Goal: Information Seeking & Learning: Learn about a topic

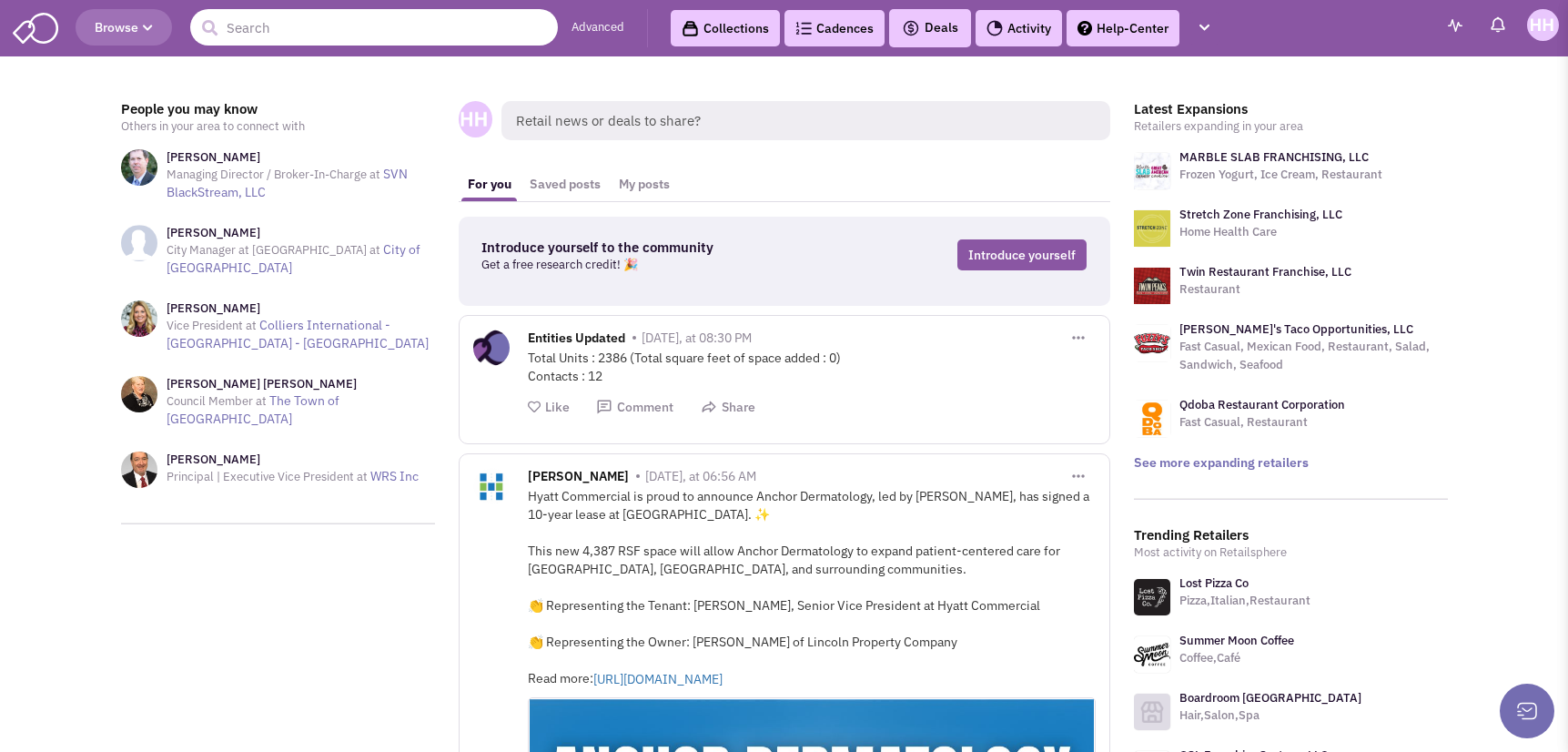
click at [261, 28] on input "text" at bounding box center [374, 27] width 368 height 36
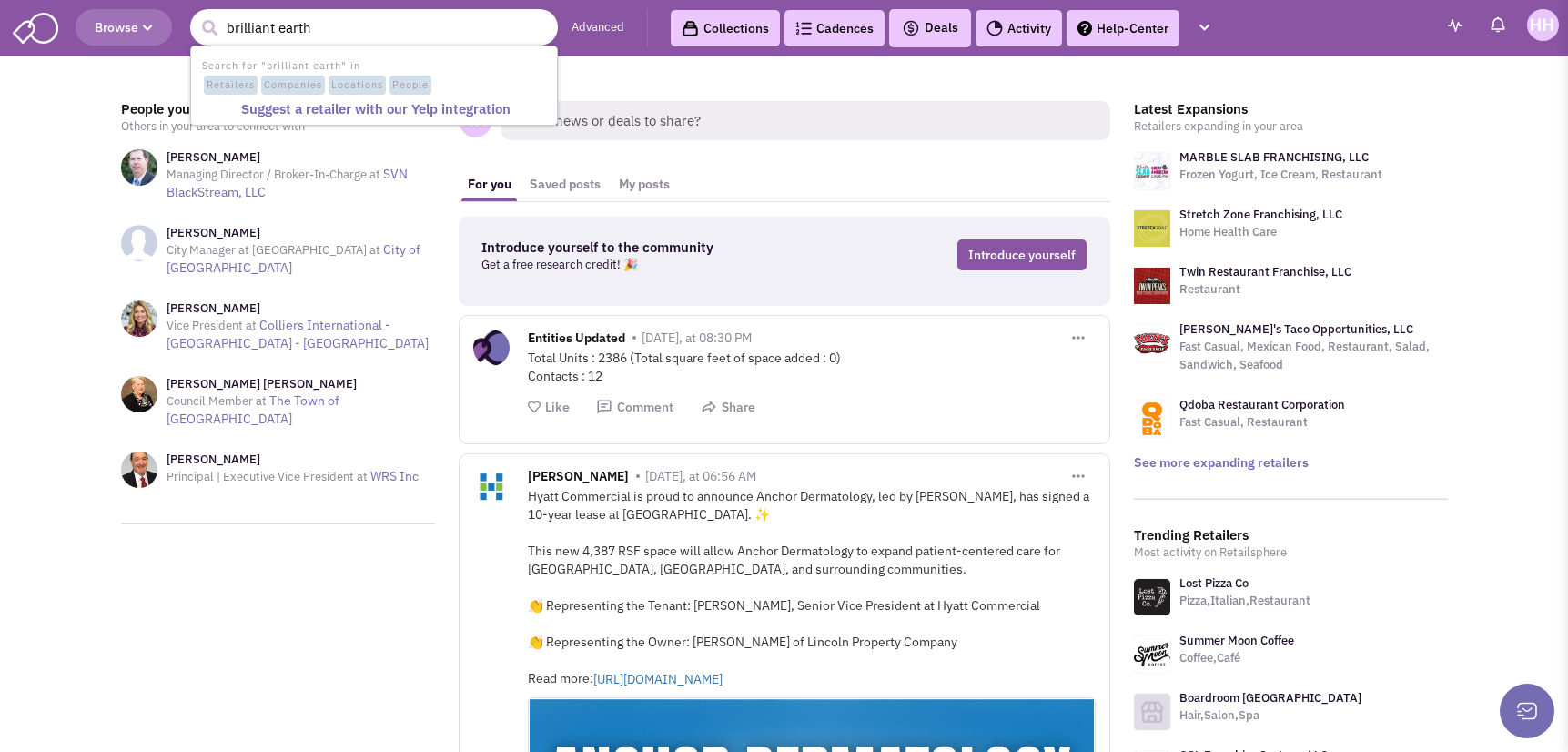
type input "brilliant earth"
click at [195, 15] on button "submit" at bounding box center [209, 28] width 27 height 27
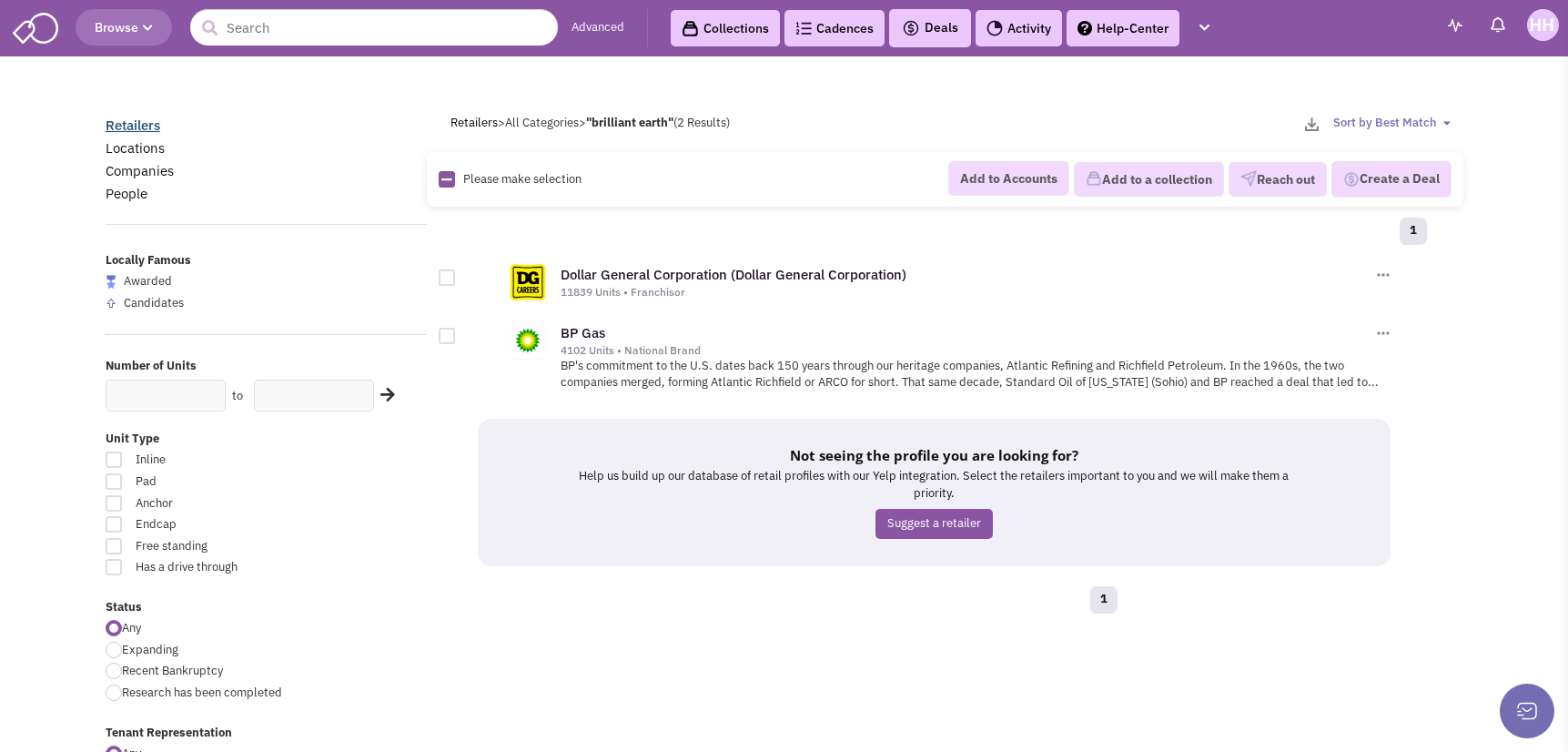
click at [137, 117] on link "Retailers" at bounding box center [133, 126] width 55 height 18
click at [129, 119] on link "Retailers" at bounding box center [133, 126] width 55 height 18
click at [43, 24] on img at bounding box center [35, 26] width 45 height 34
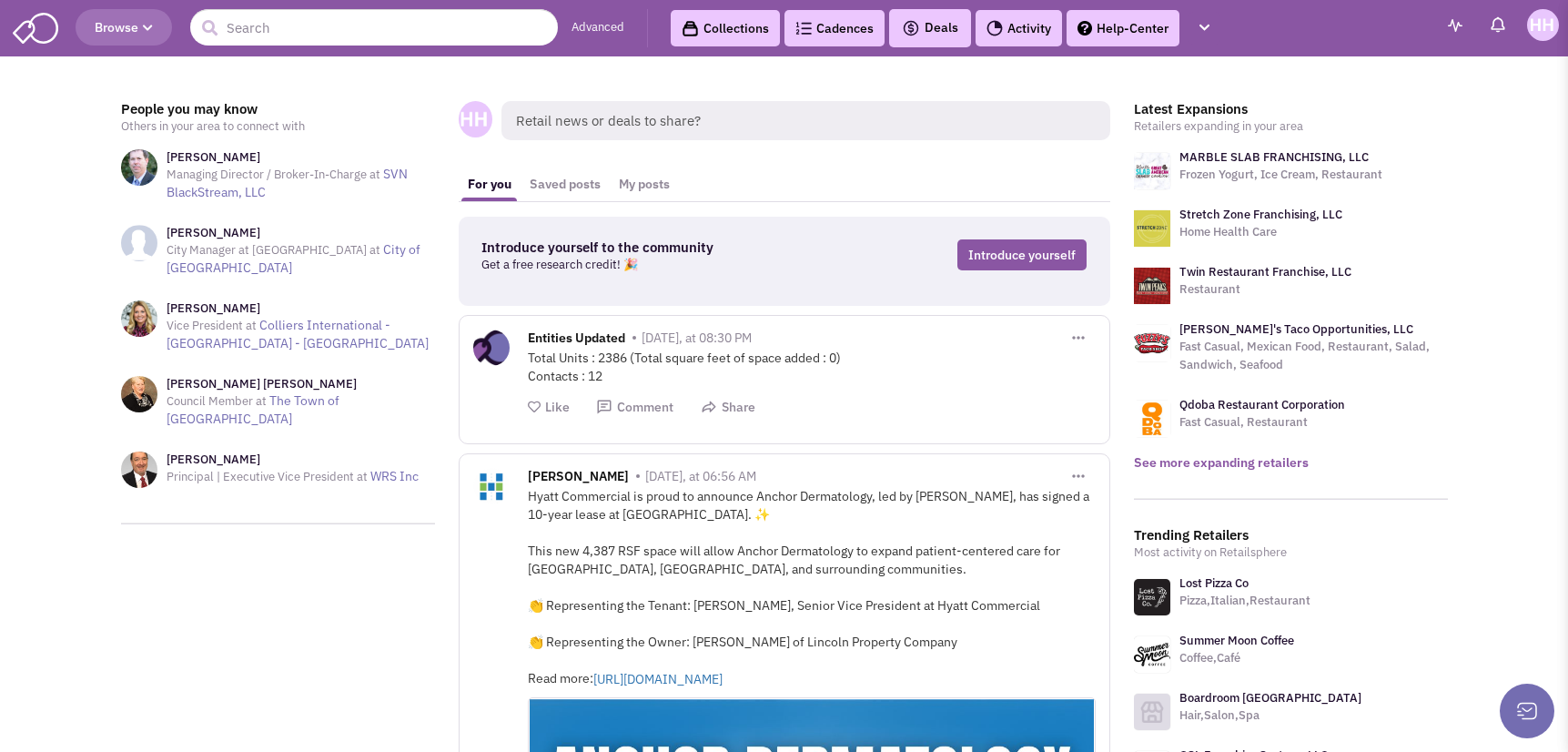
click at [1214, 464] on link "See more expanding retailers" at bounding box center [1222, 462] width 175 height 17
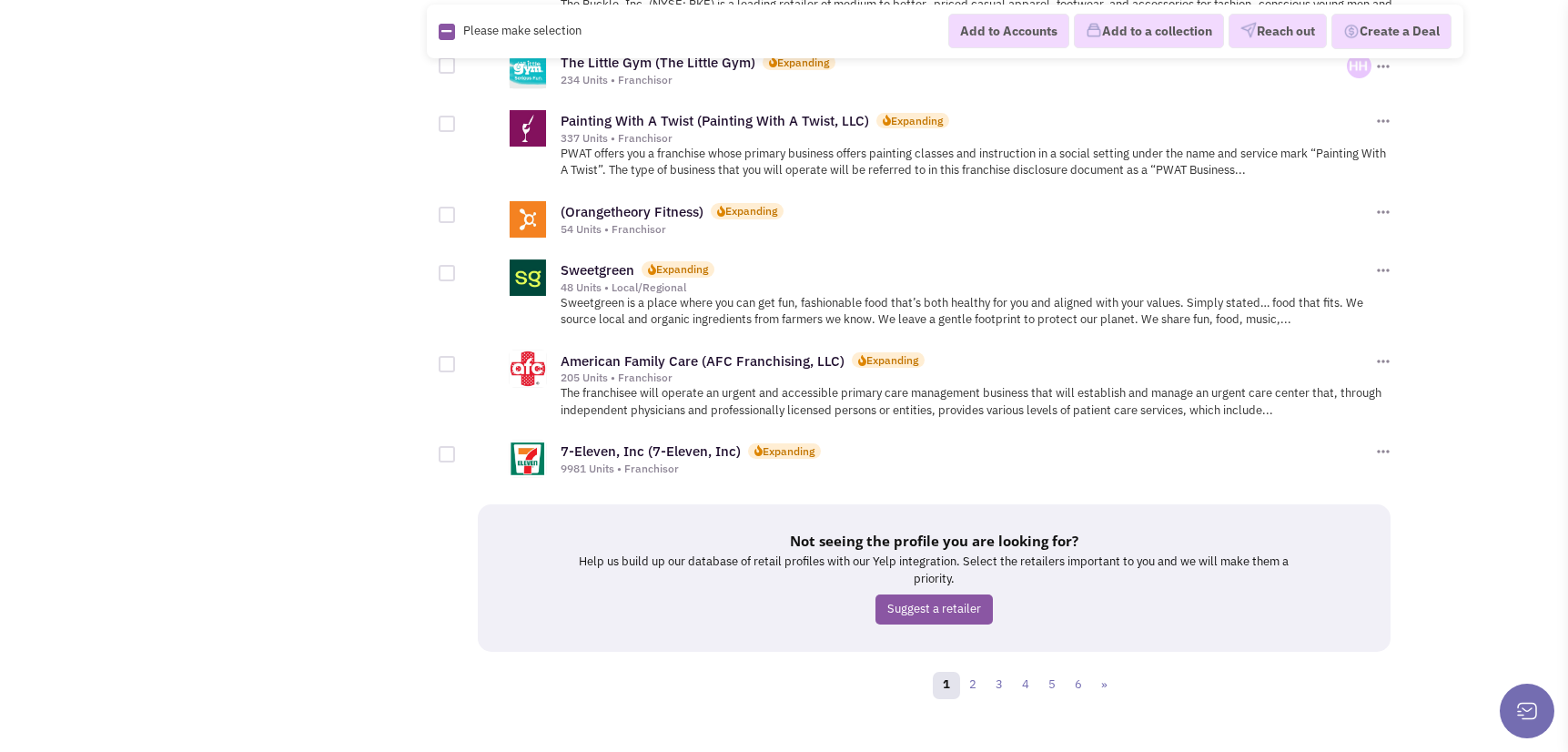
scroll to position [1933, 0]
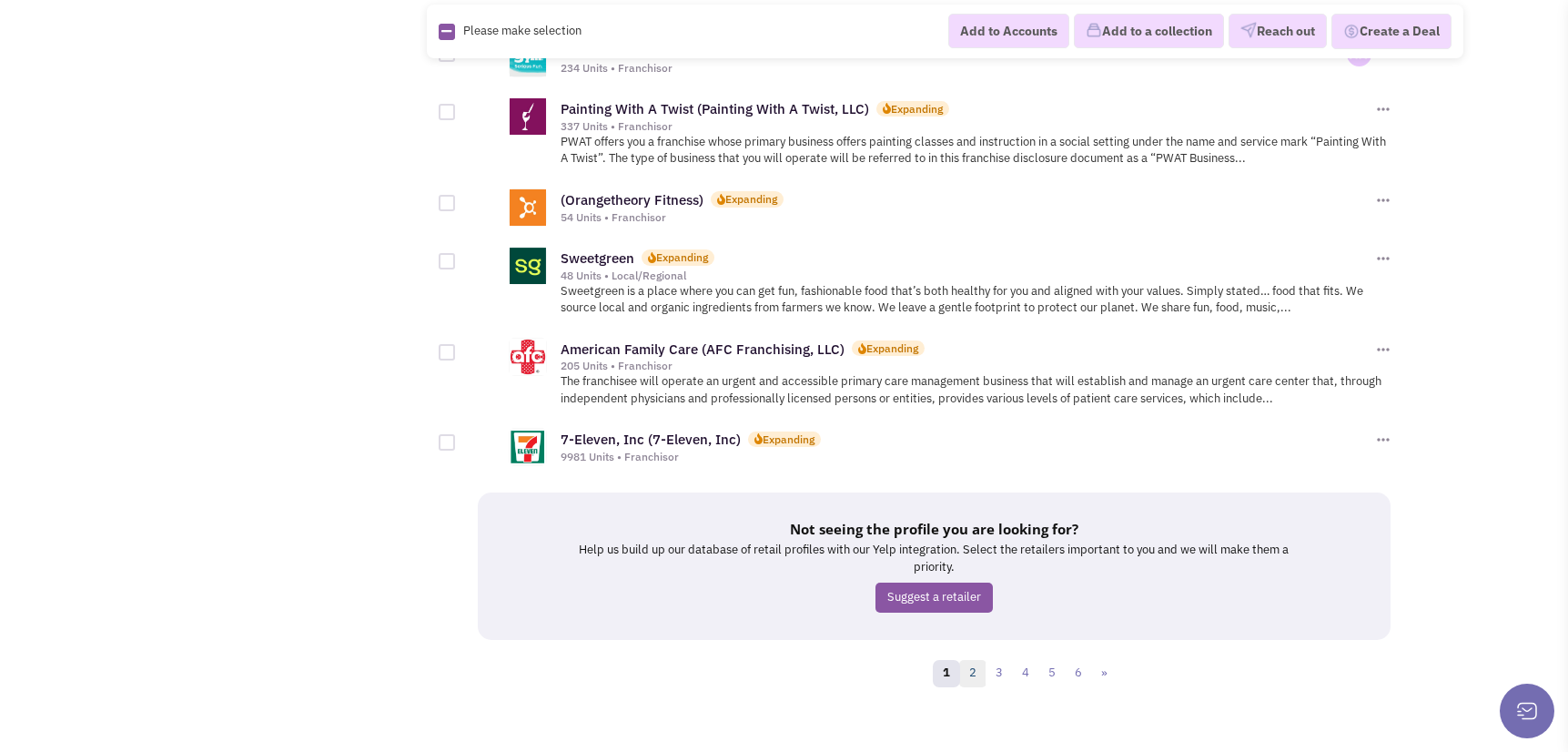
click at [981, 661] on link "2" at bounding box center [973, 673] width 27 height 27
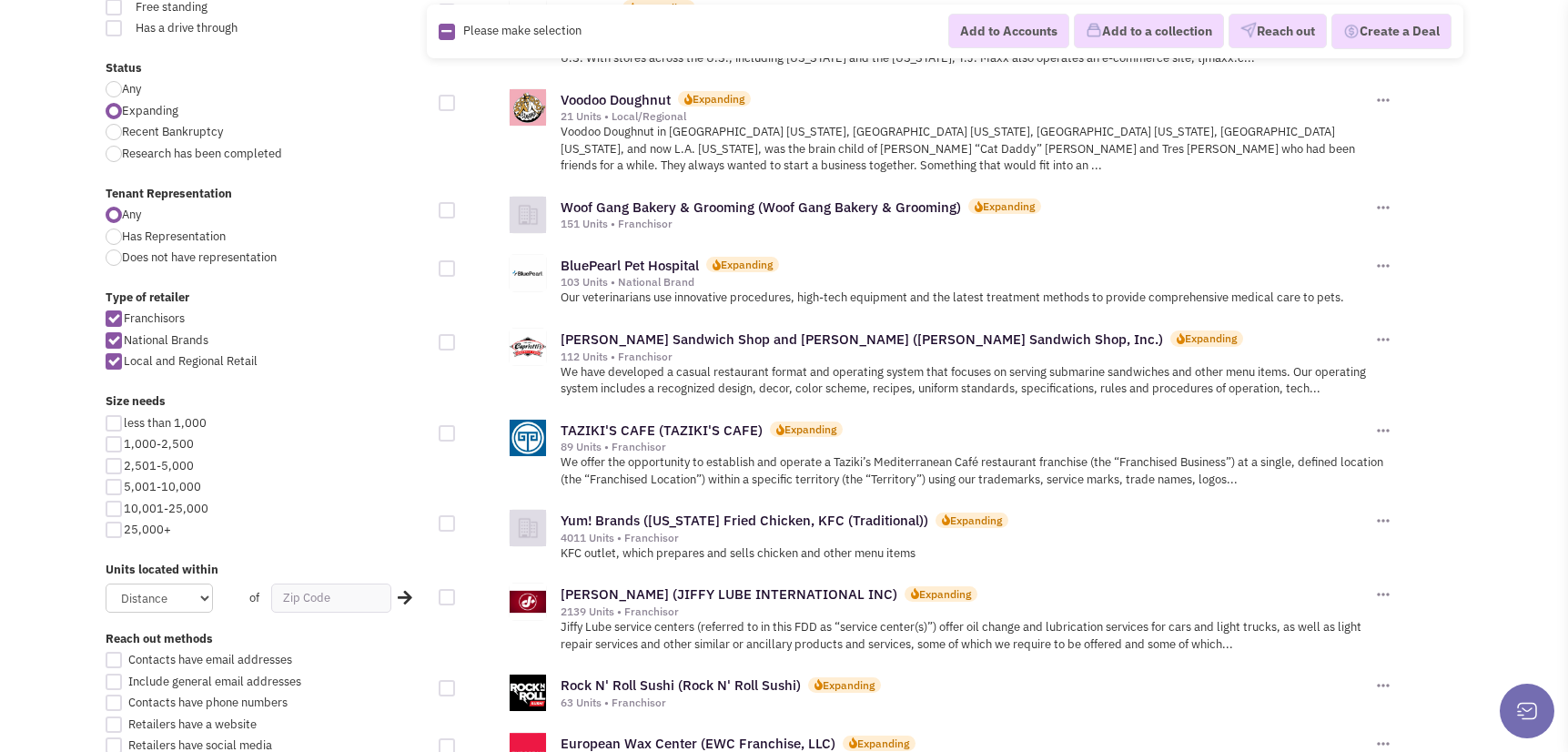
scroll to position [1093, 0]
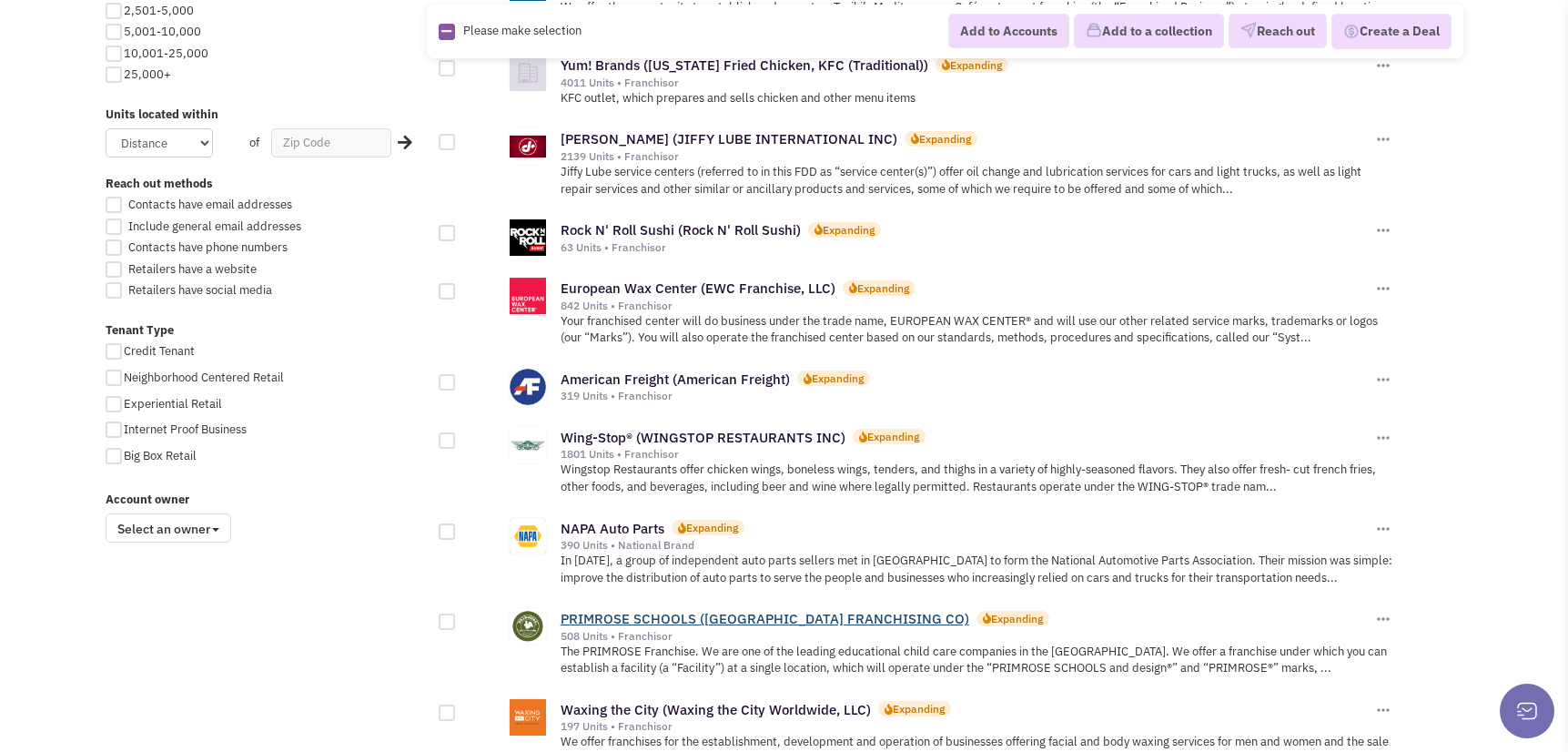
click at [699, 610] on link "PRIMROSE SCHOOLS ([GEOGRAPHIC_DATA] FRANCHISING CO)" at bounding box center [764, 618] width 408 height 18
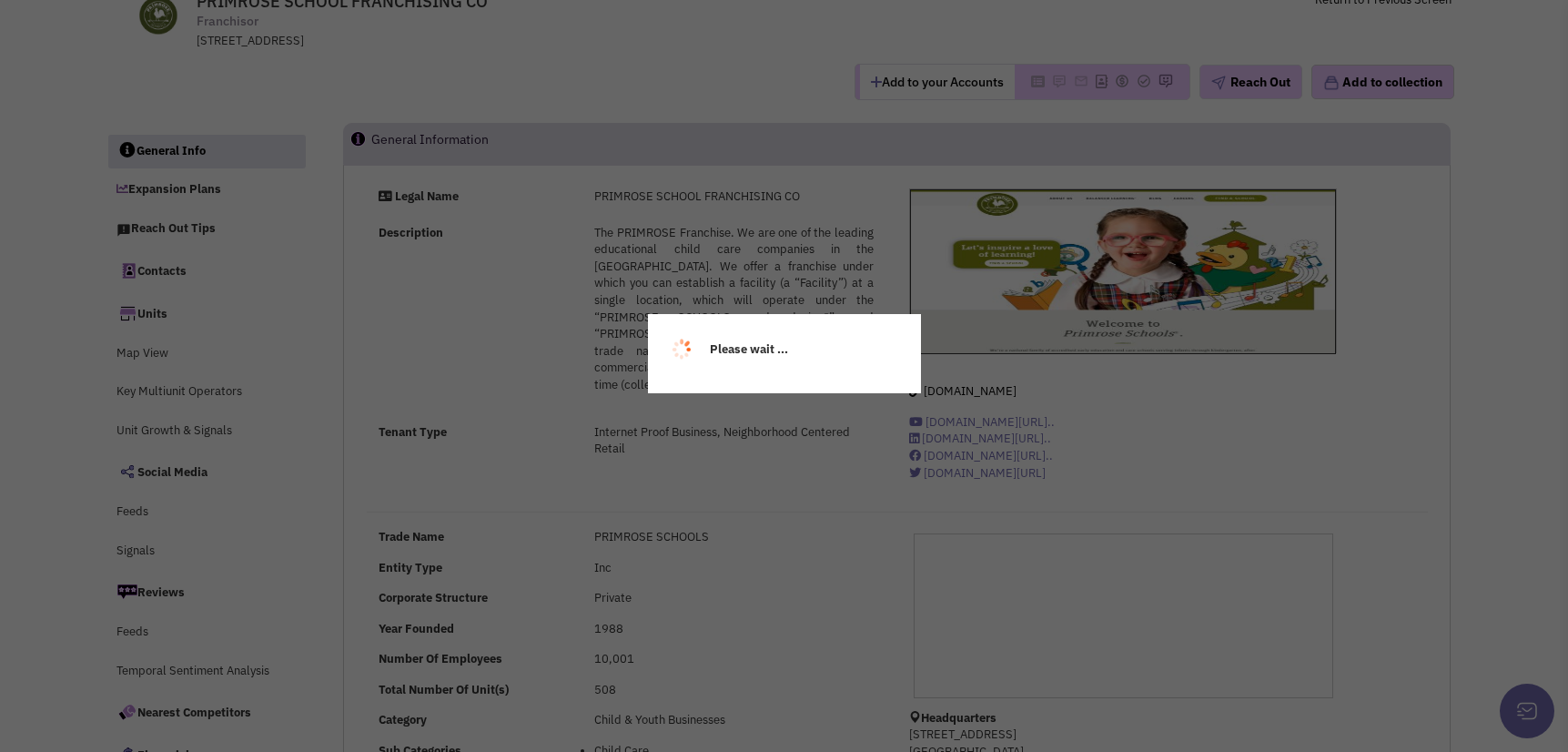
select select
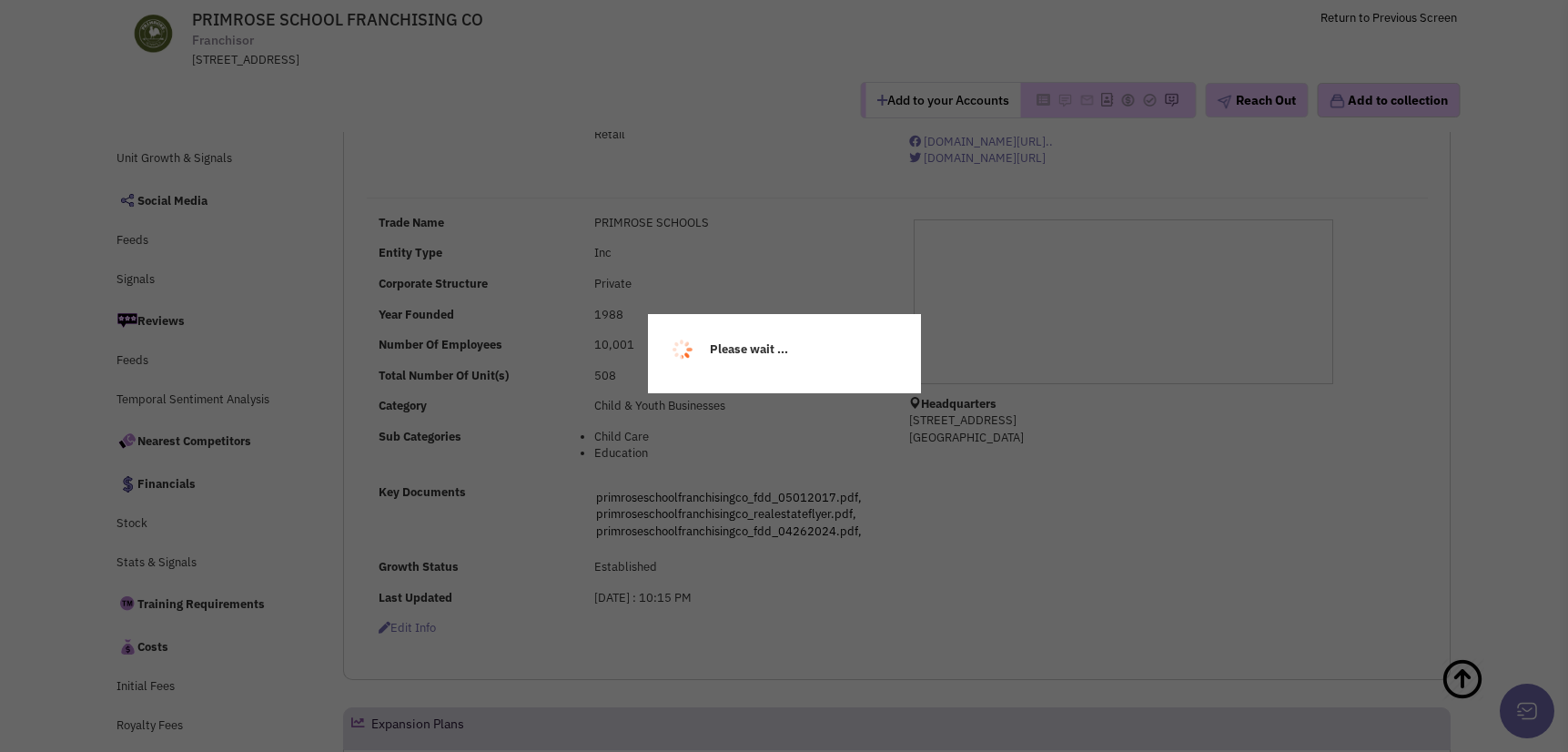
select select
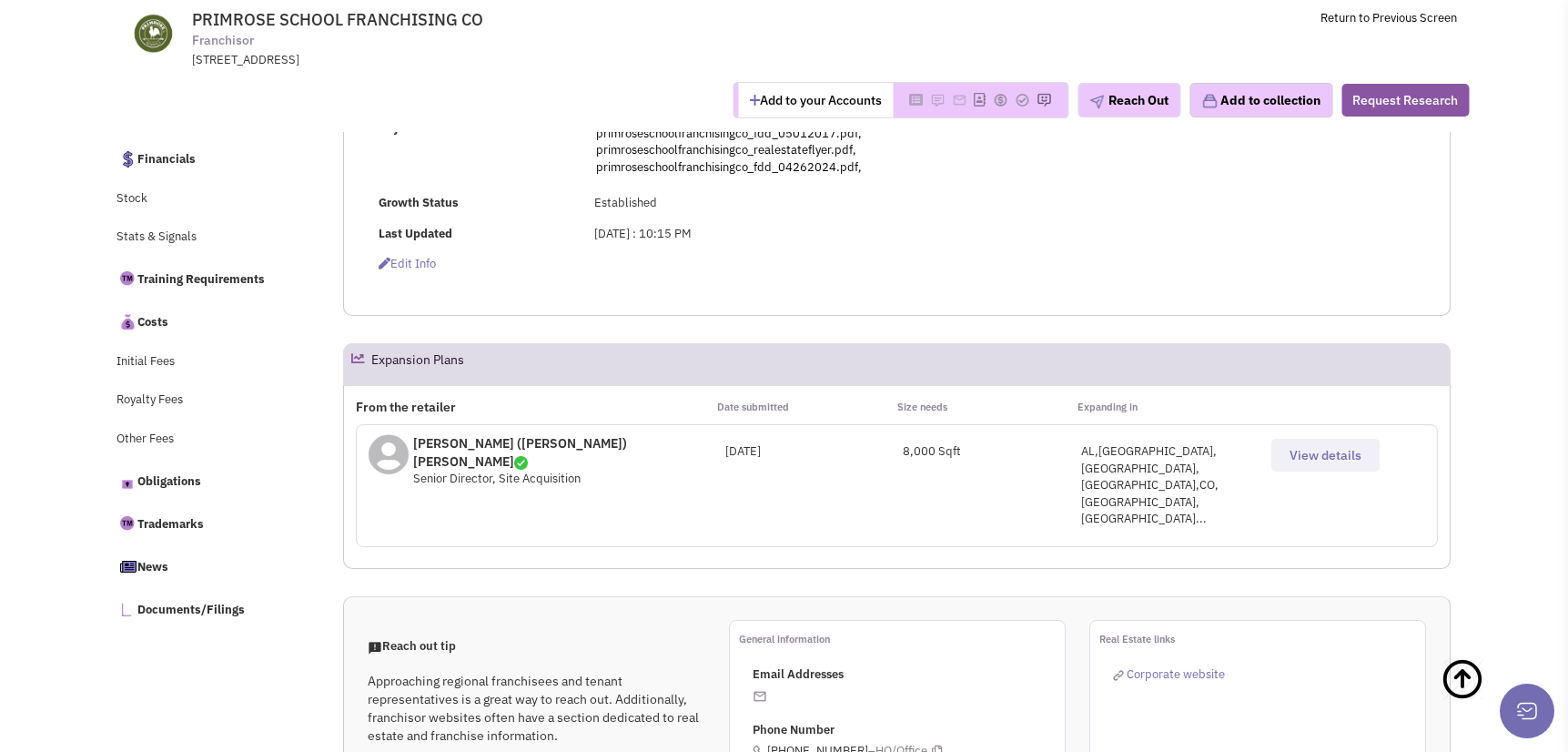
scroll to position [676, 0]
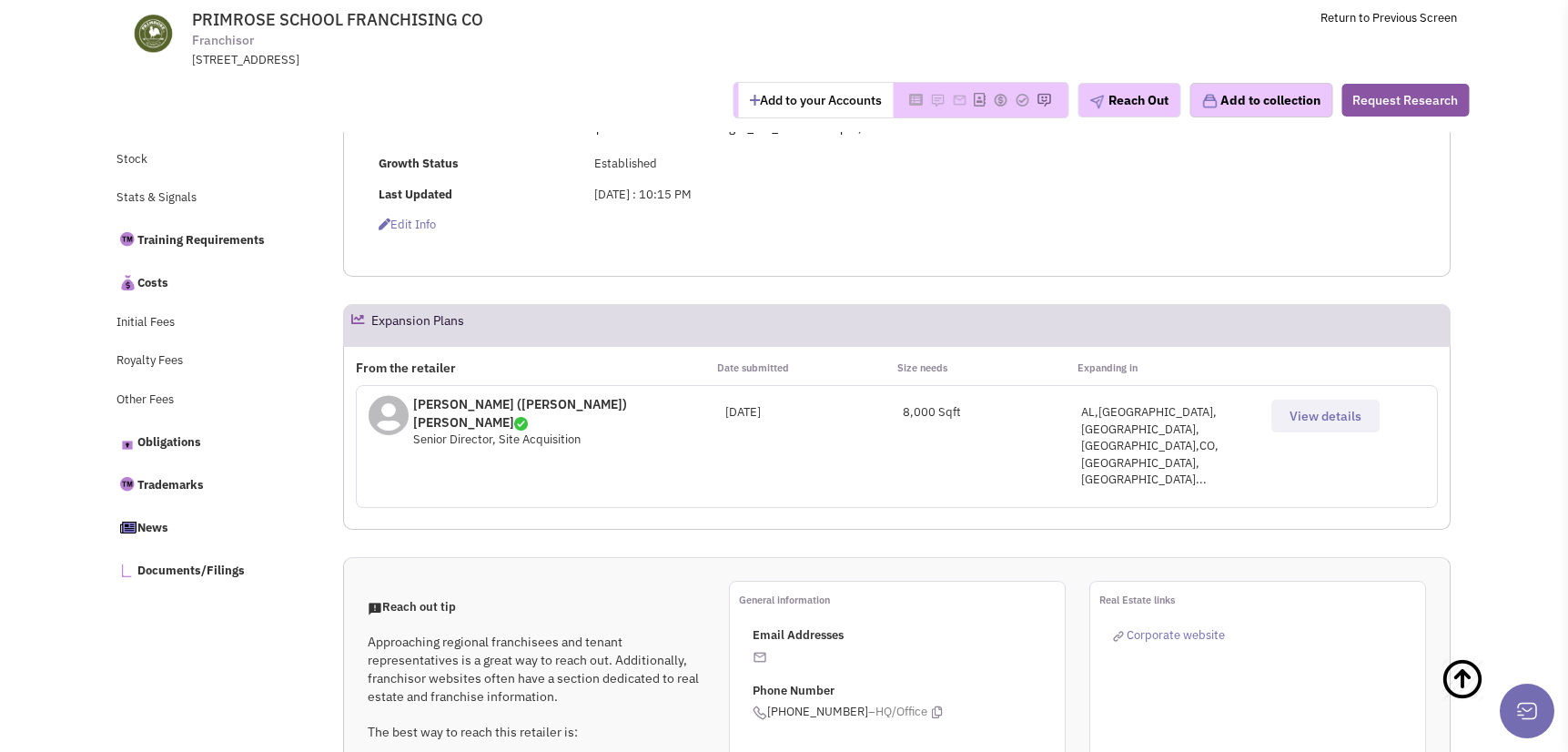
click at [1301, 423] on span "View details" at bounding box center [1325, 416] width 72 height 17
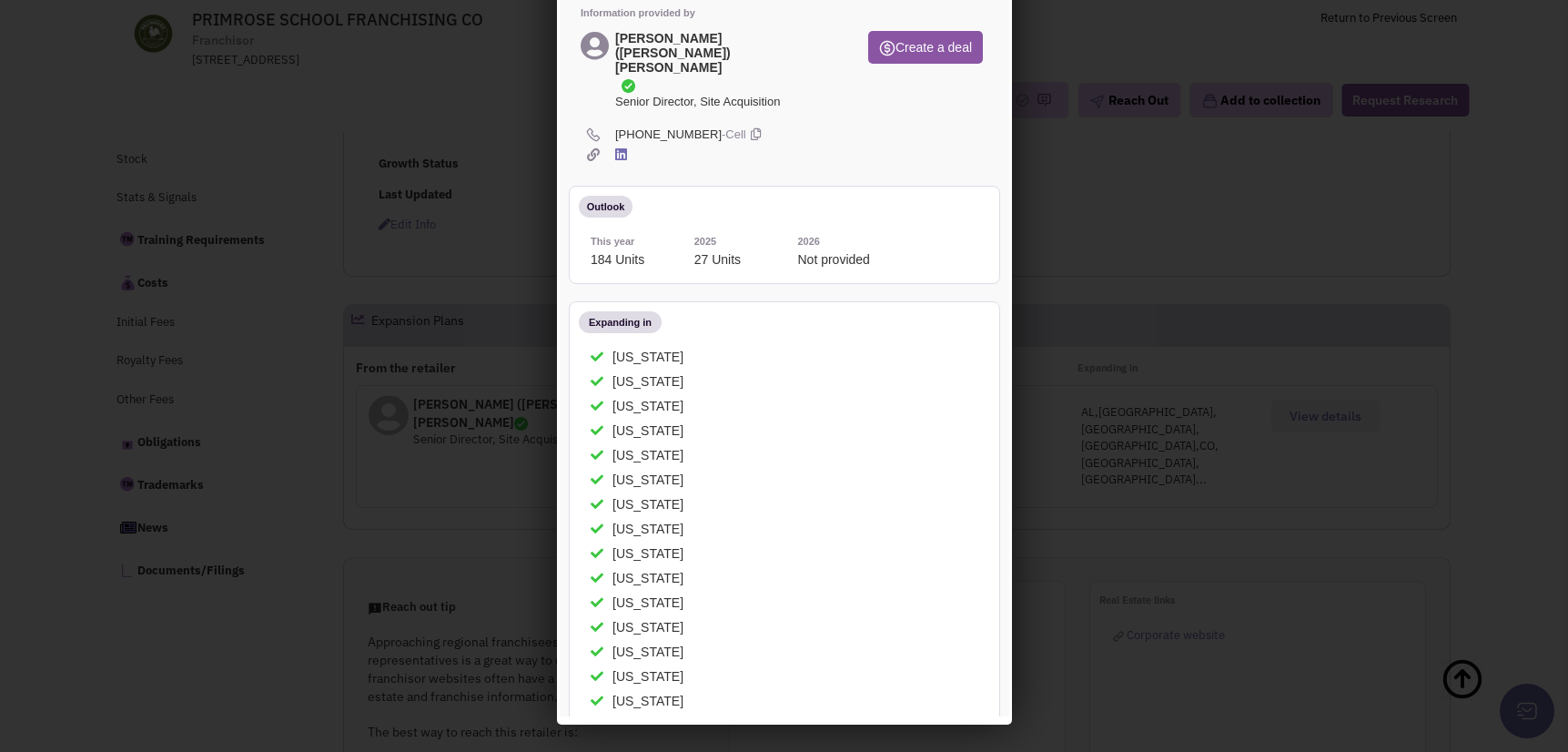
scroll to position [0, 0]
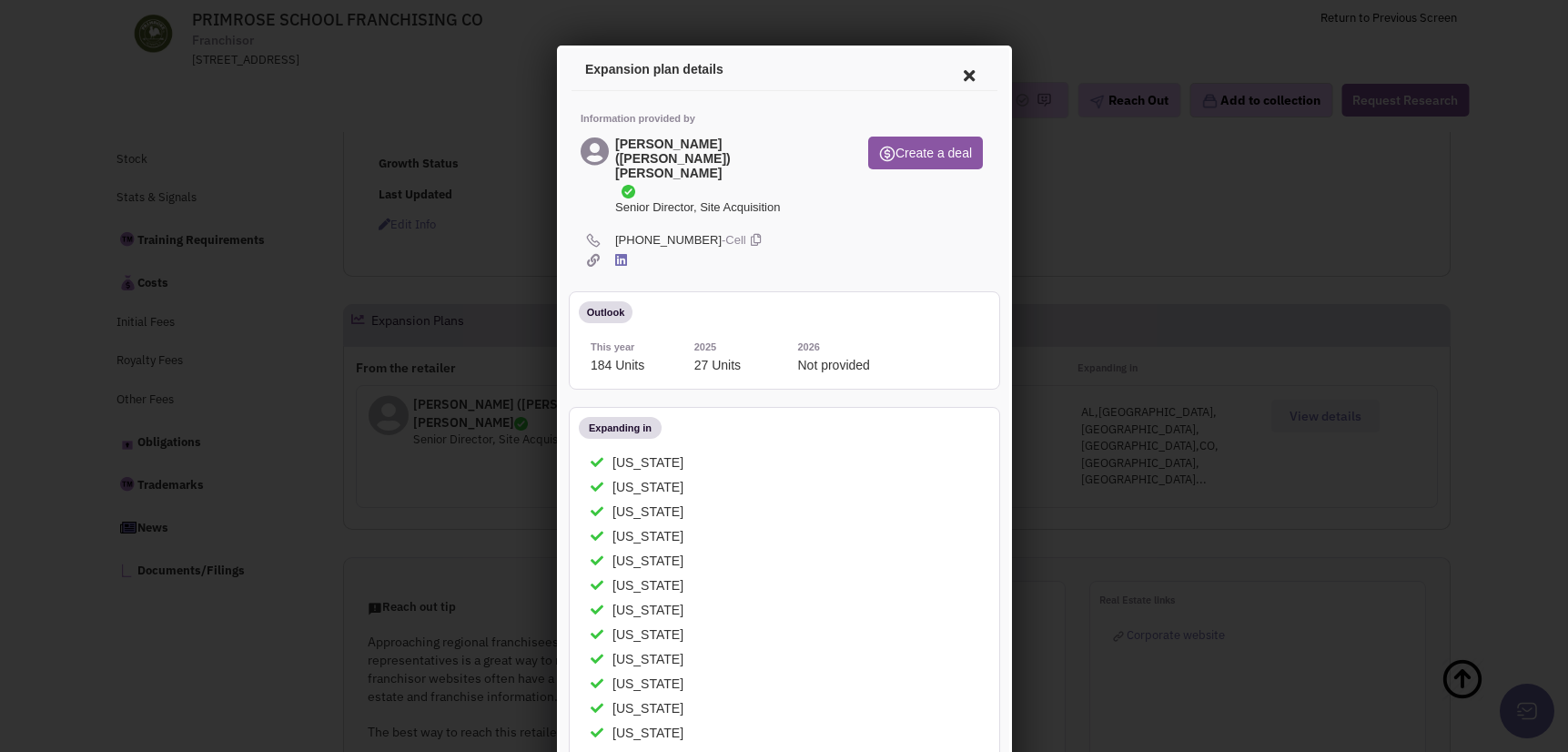
click at [947, 66] on icon at bounding box center [966, 73] width 38 height 44
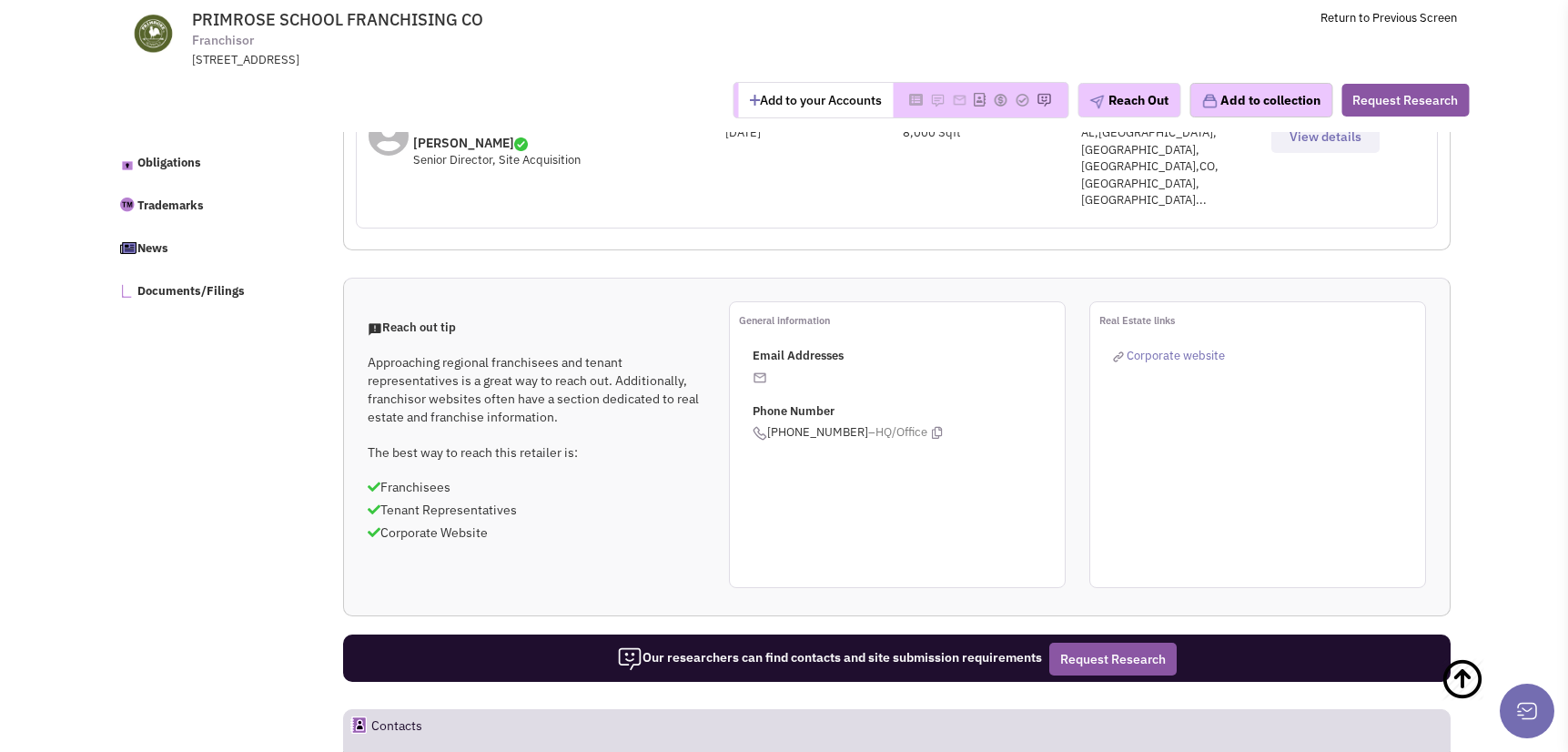
scroll to position [1316, 0]
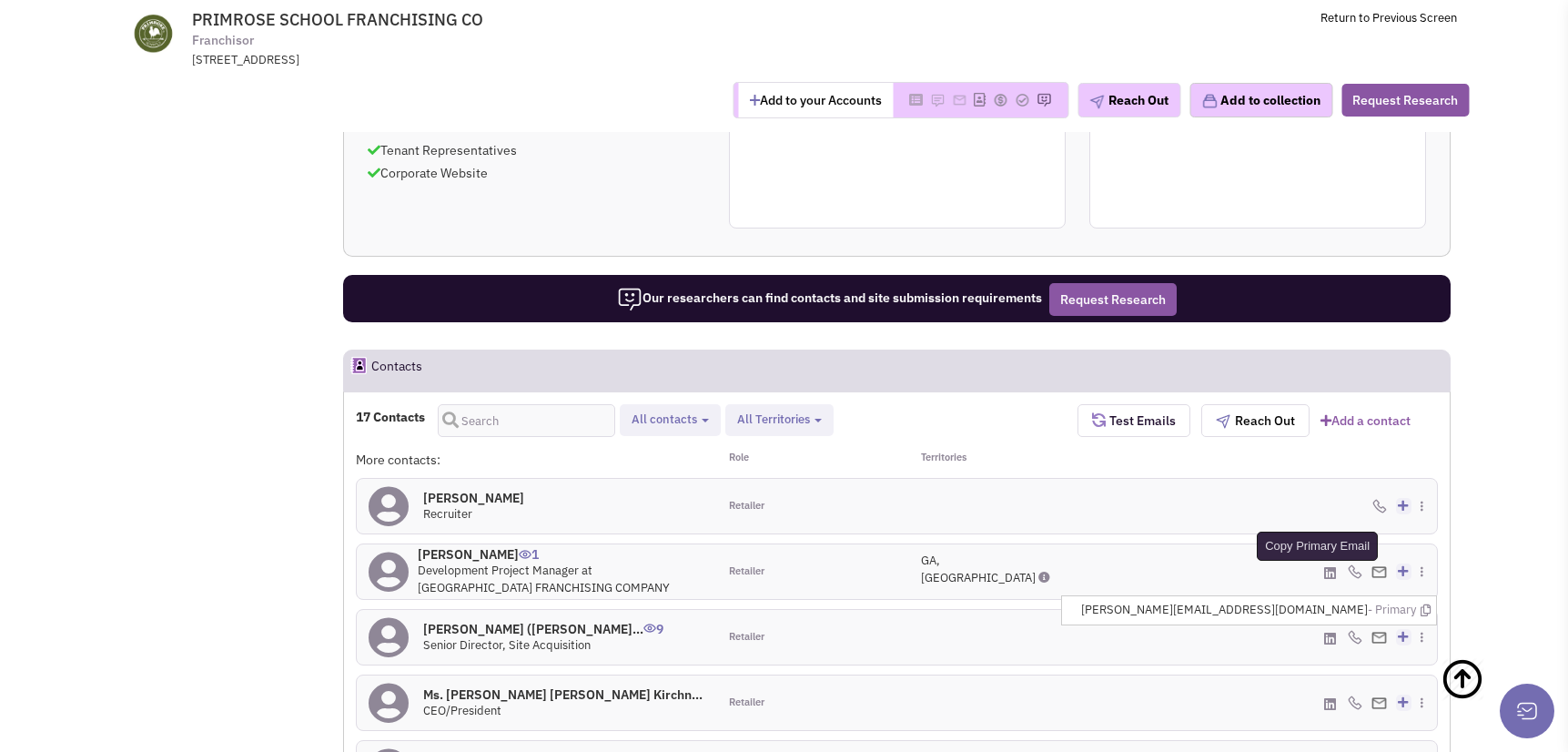
click at [1424, 605] on icon at bounding box center [1426, 611] width 10 height 12
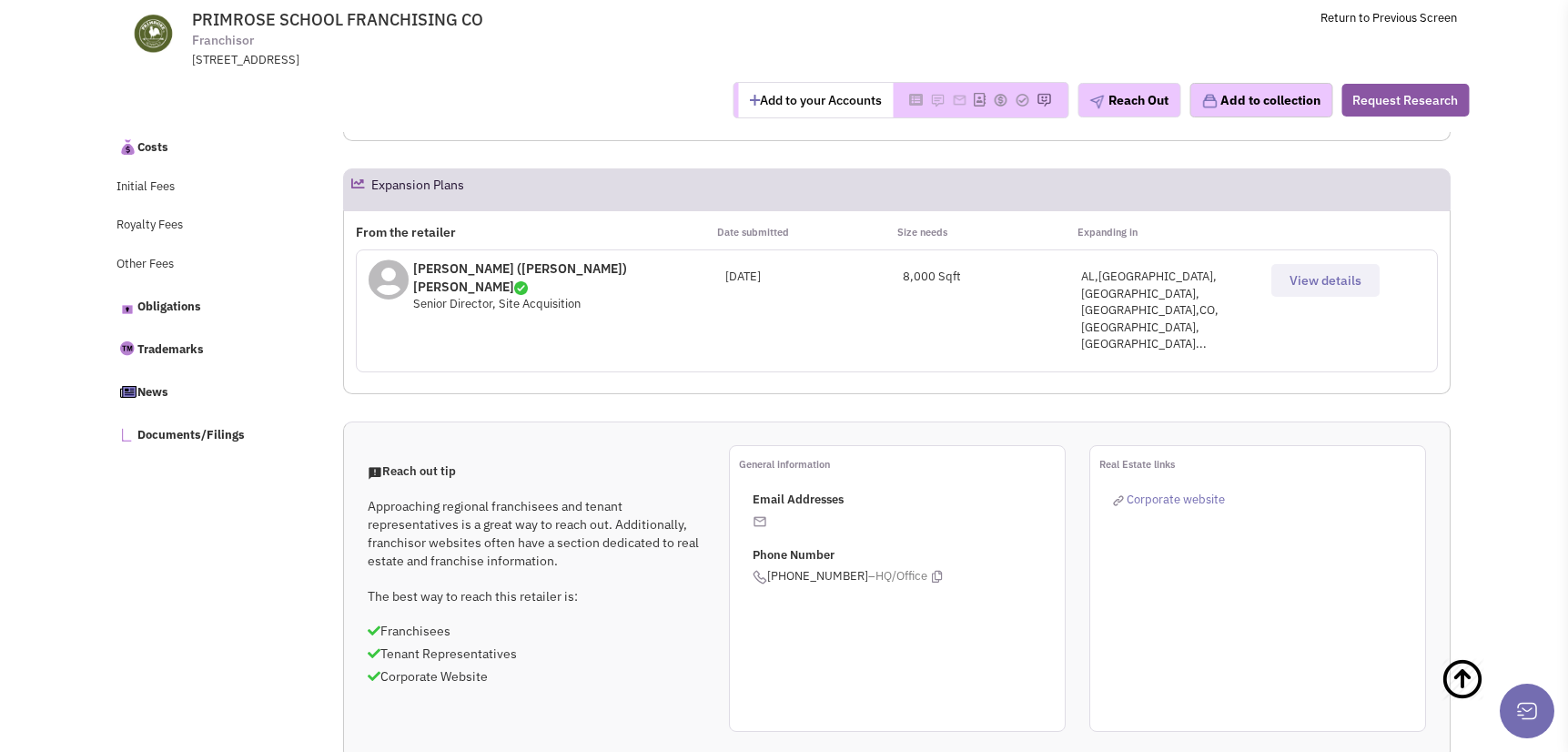
scroll to position [768, 0]
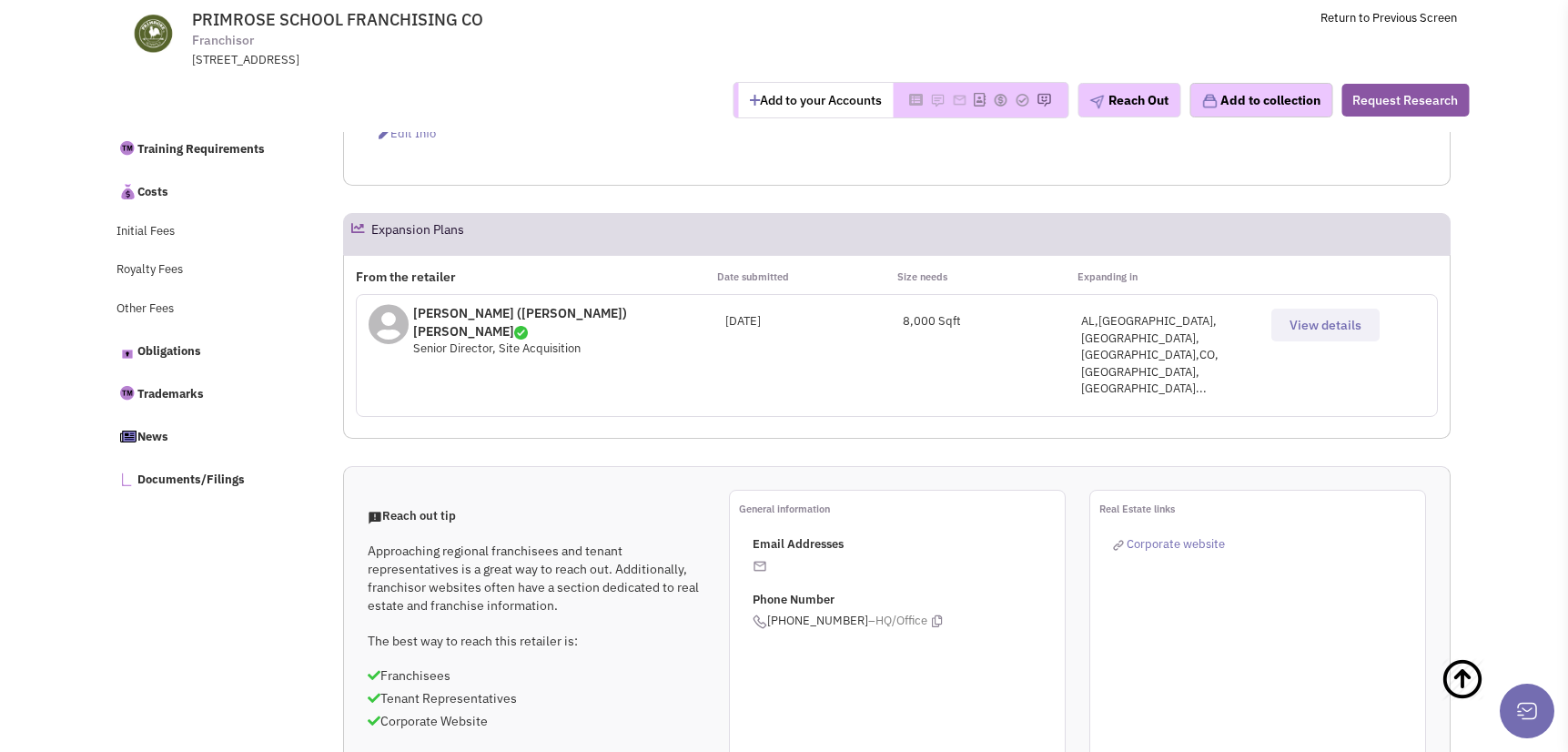
click at [1291, 324] on span "View details" at bounding box center [1325, 325] width 72 height 17
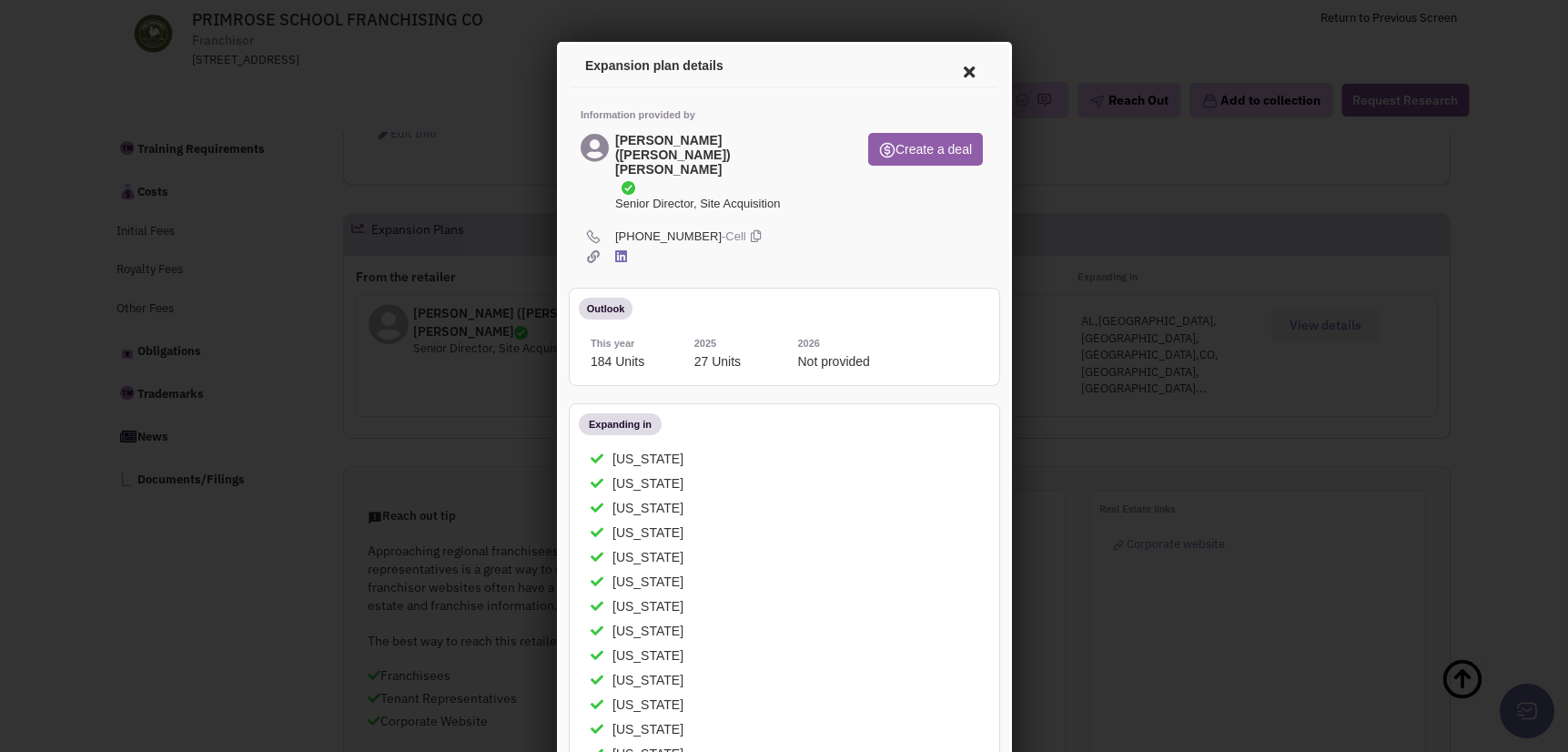
scroll to position [0, 0]
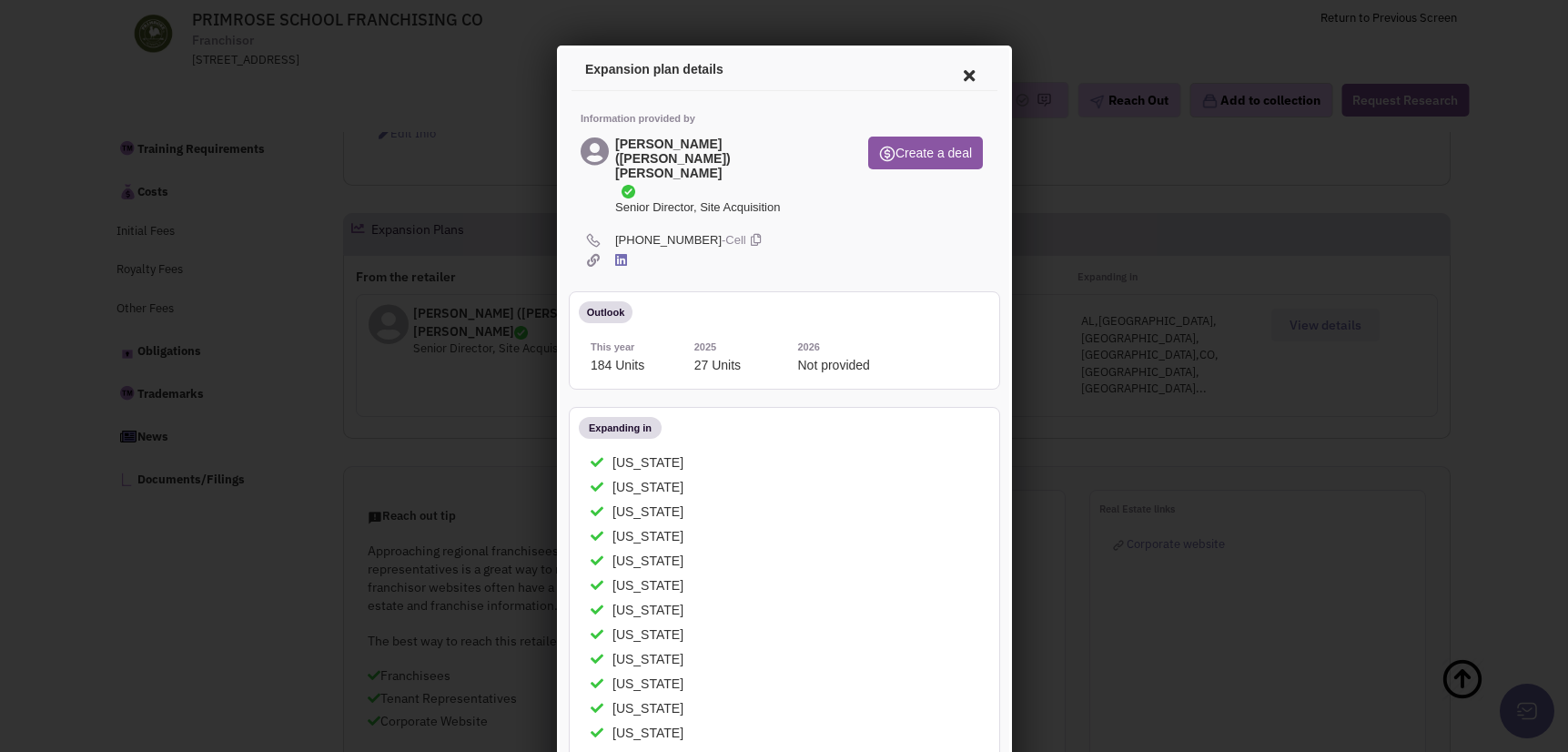
click at [959, 59] on icon at bounding box center [966, 73] width 38 height 44
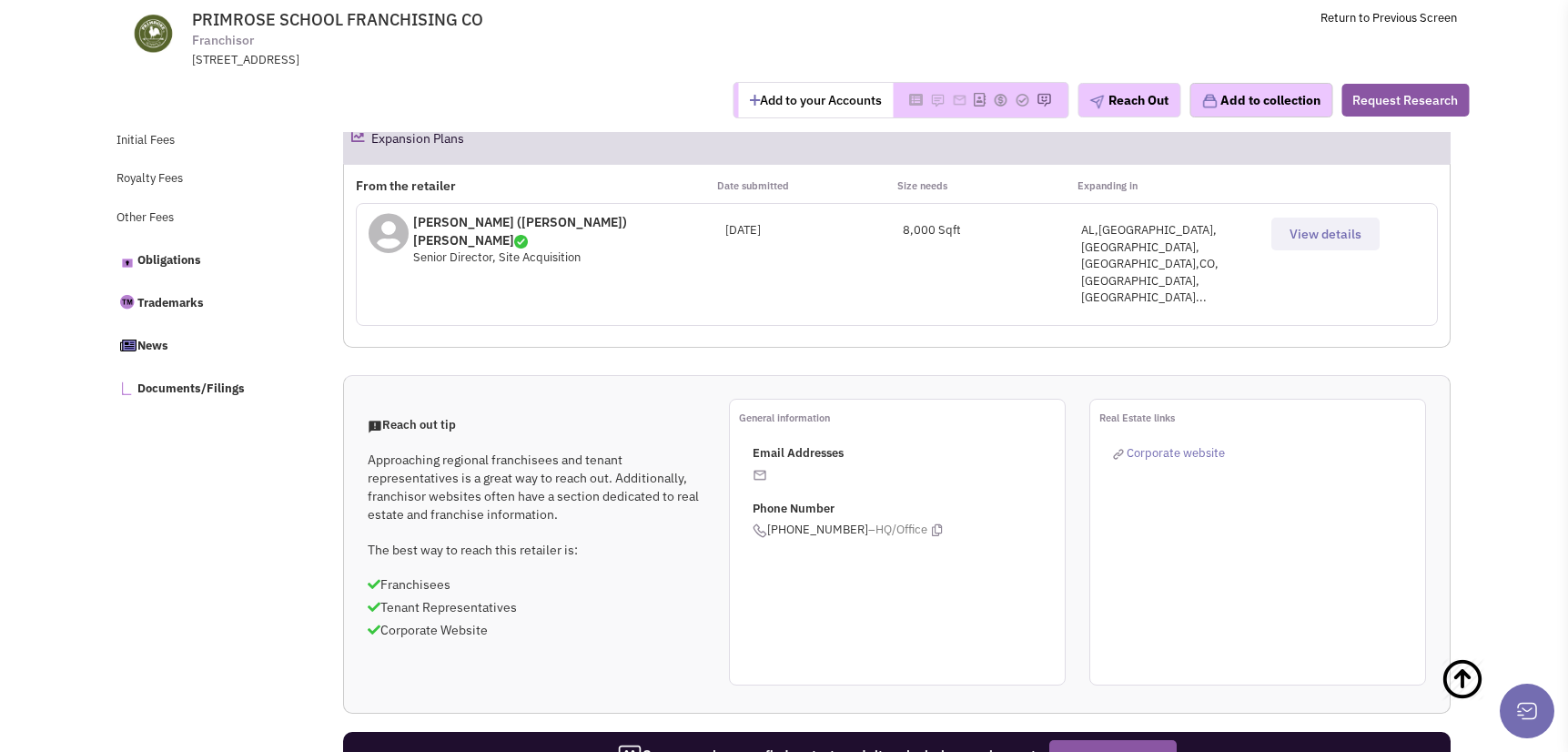
scroll to position [676, 0]
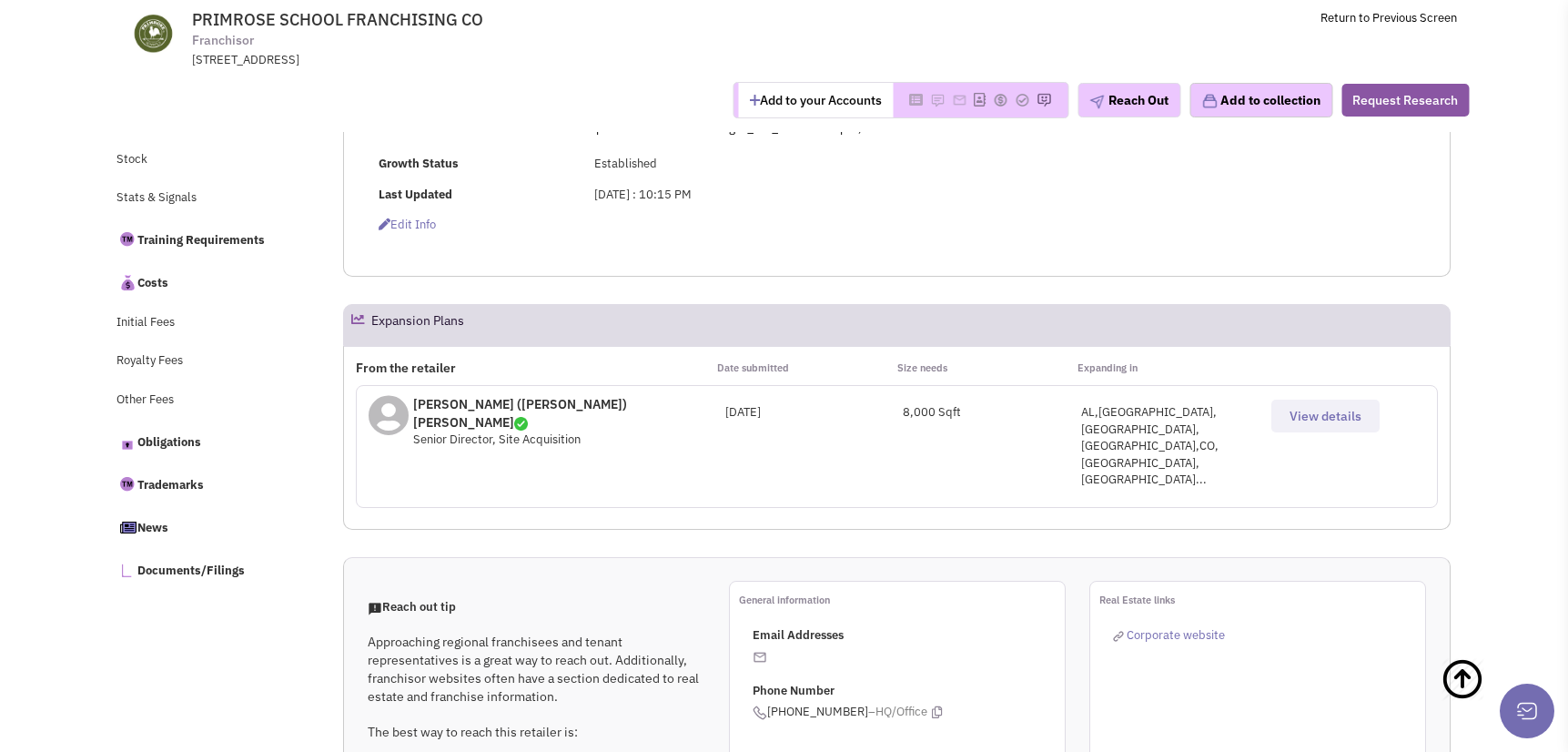
click at [1362, 413] on button "View details" at bounding box center [1326, 415] width 108 height 32
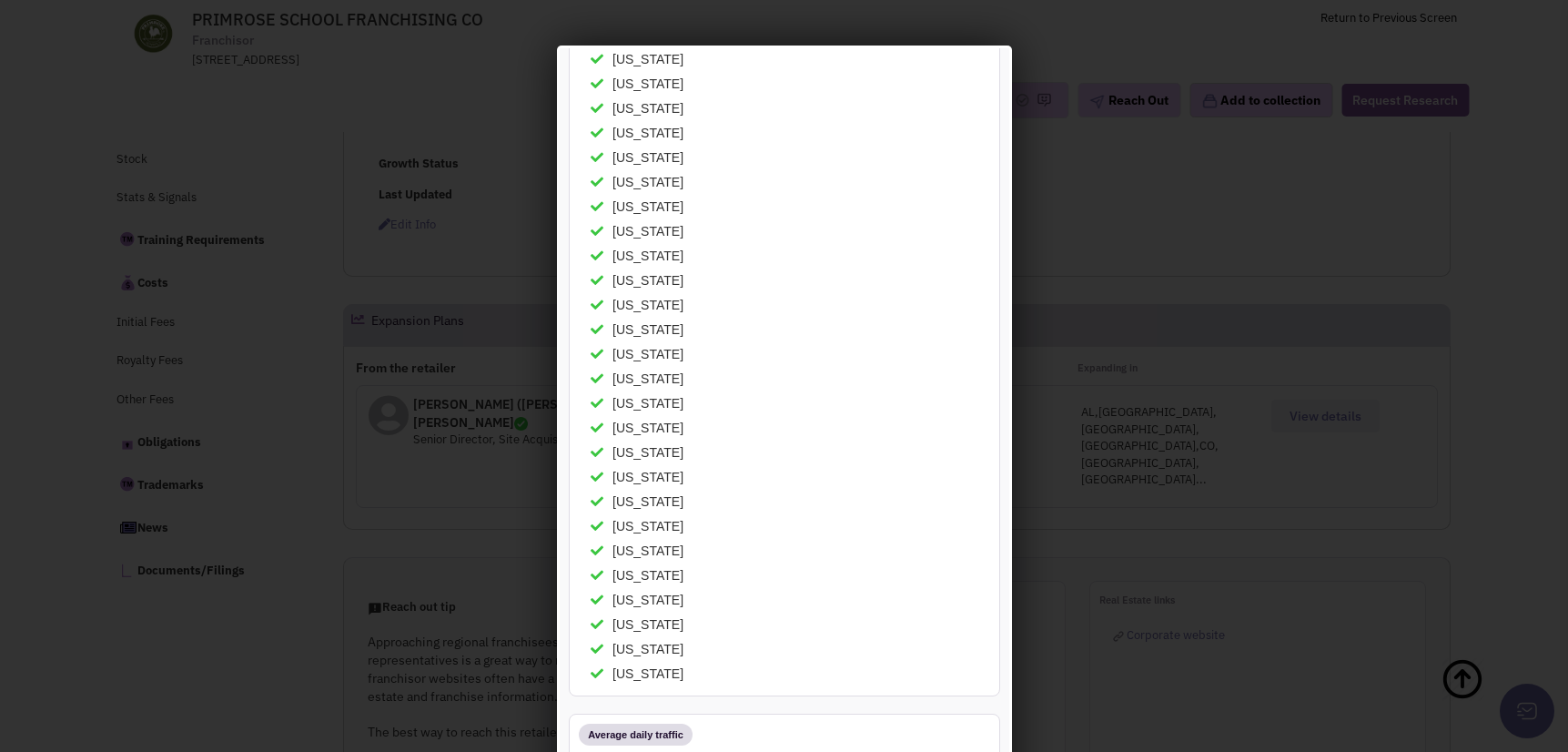
scroll to position [637, 0]
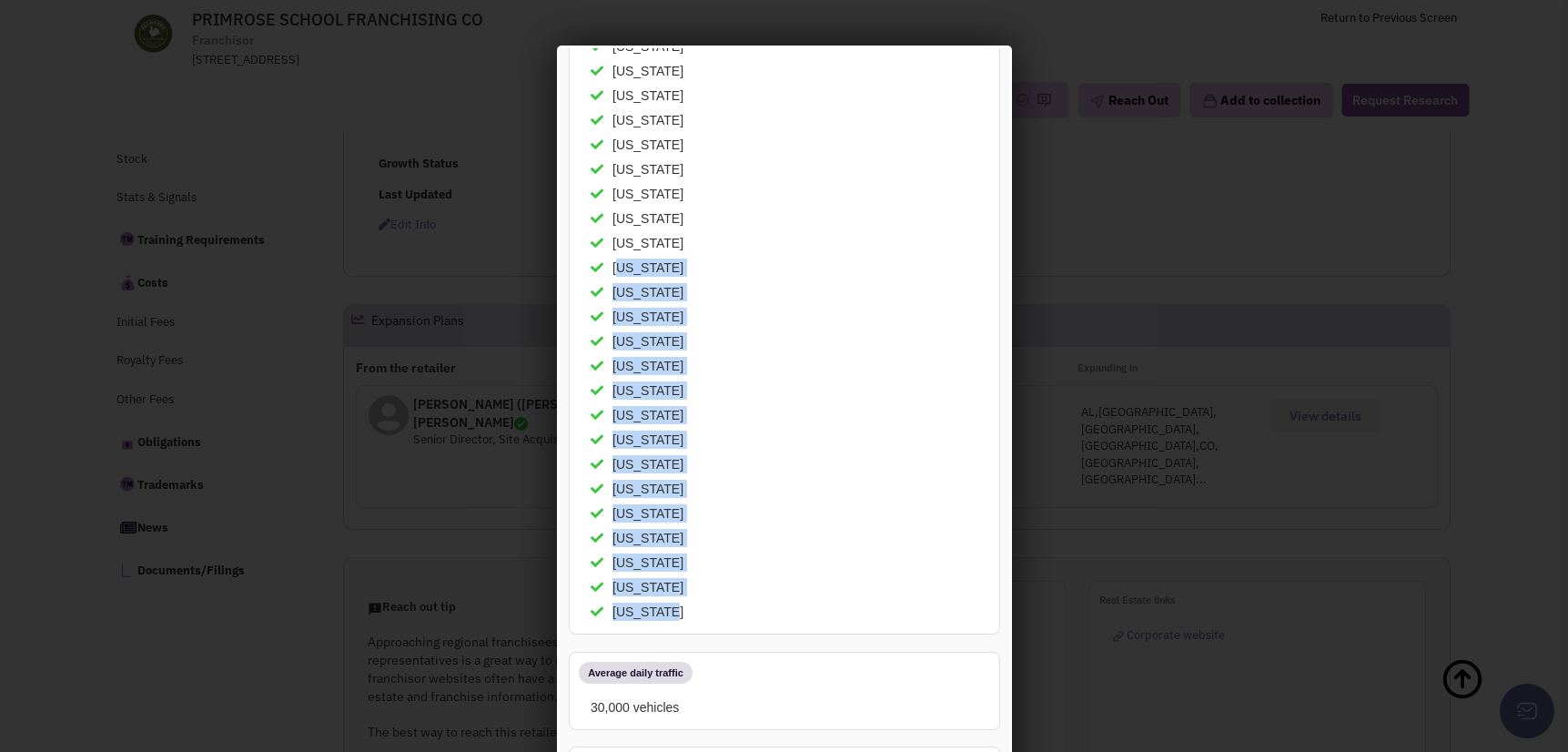
drag, startPoint x: 614, startPoint y: 221, endPoint x: 690, endPoint y: 564, distance: 351.3
click at [690, 564] on div "Expanding in Alabama Arizona Arkansas California Colorado Florida Georgia Iowa" at bounding box center [785, 204] width 421 height 854
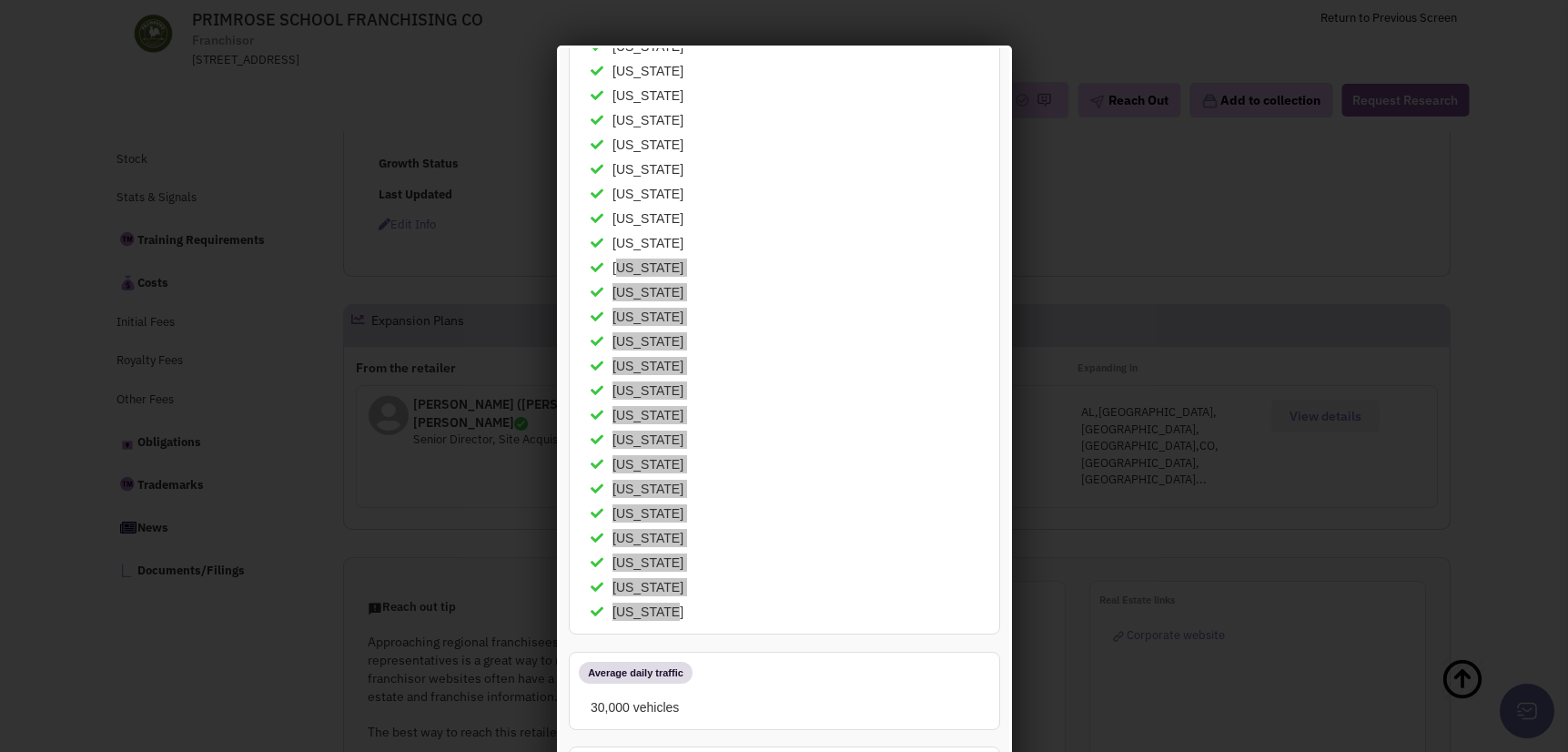
click at [1129, 191] on div at bounding box center [784, 376] width 1568 height 752
drag, startPoint x: 1068, startPoint y: 144, endPoint x: 294, endPoint y: 217, distance: 777.4
click at [1068, 144] on div at bounding box center [784, 376] width 1568 height 752
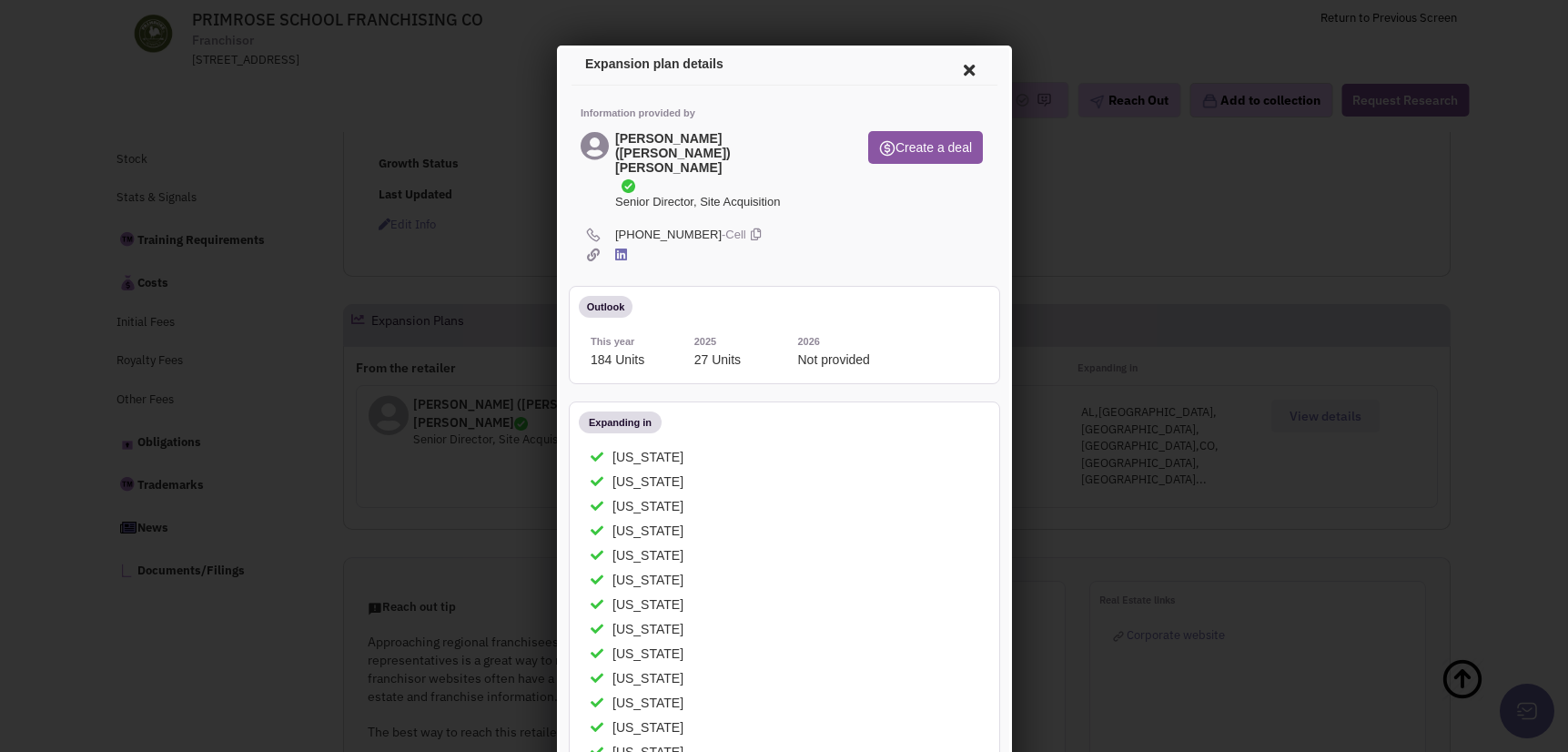
scroll to position [0, 0]
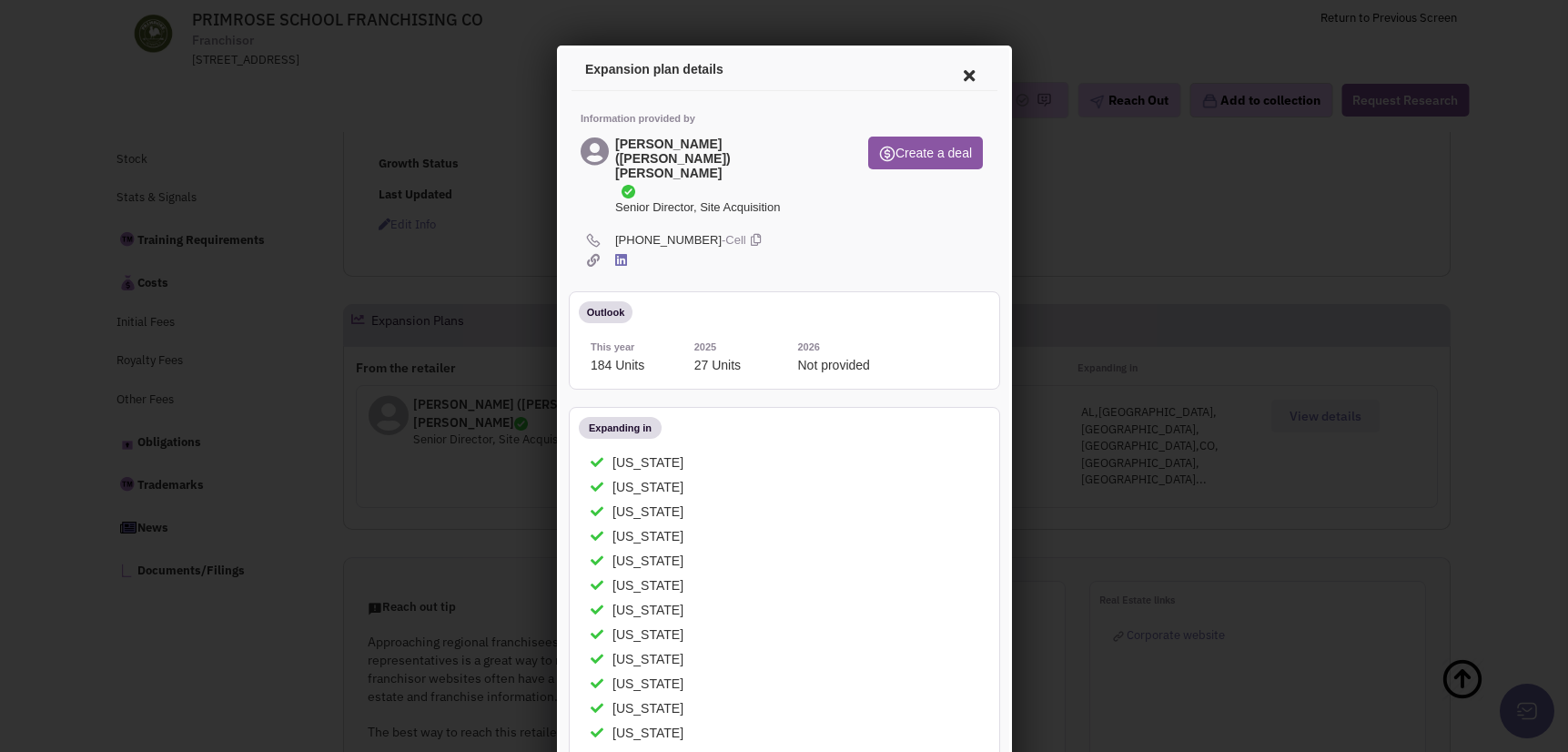
click at [925, 27] on div at bounding box center [784, 376] width 1568 height 752
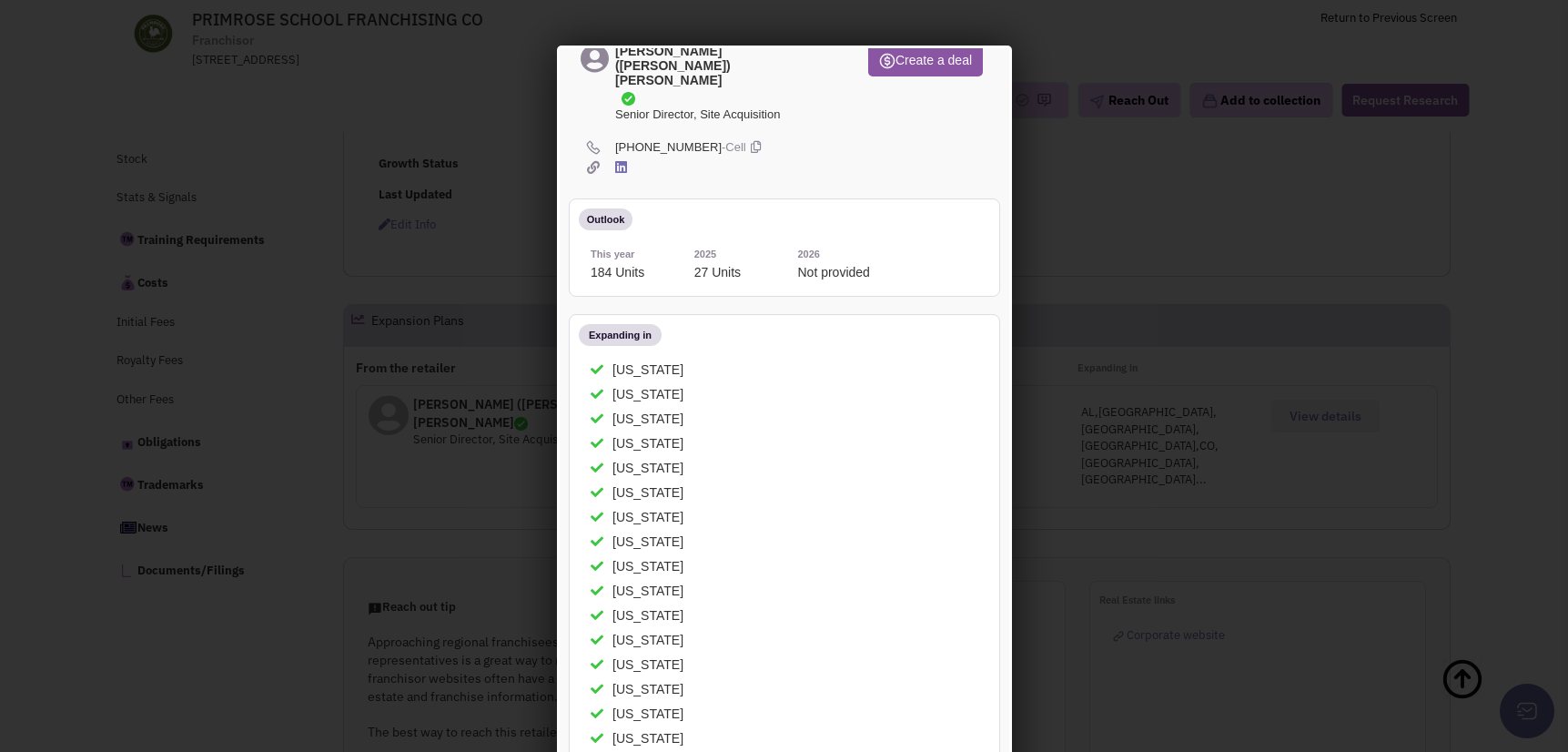
scroll to position [273, 0]
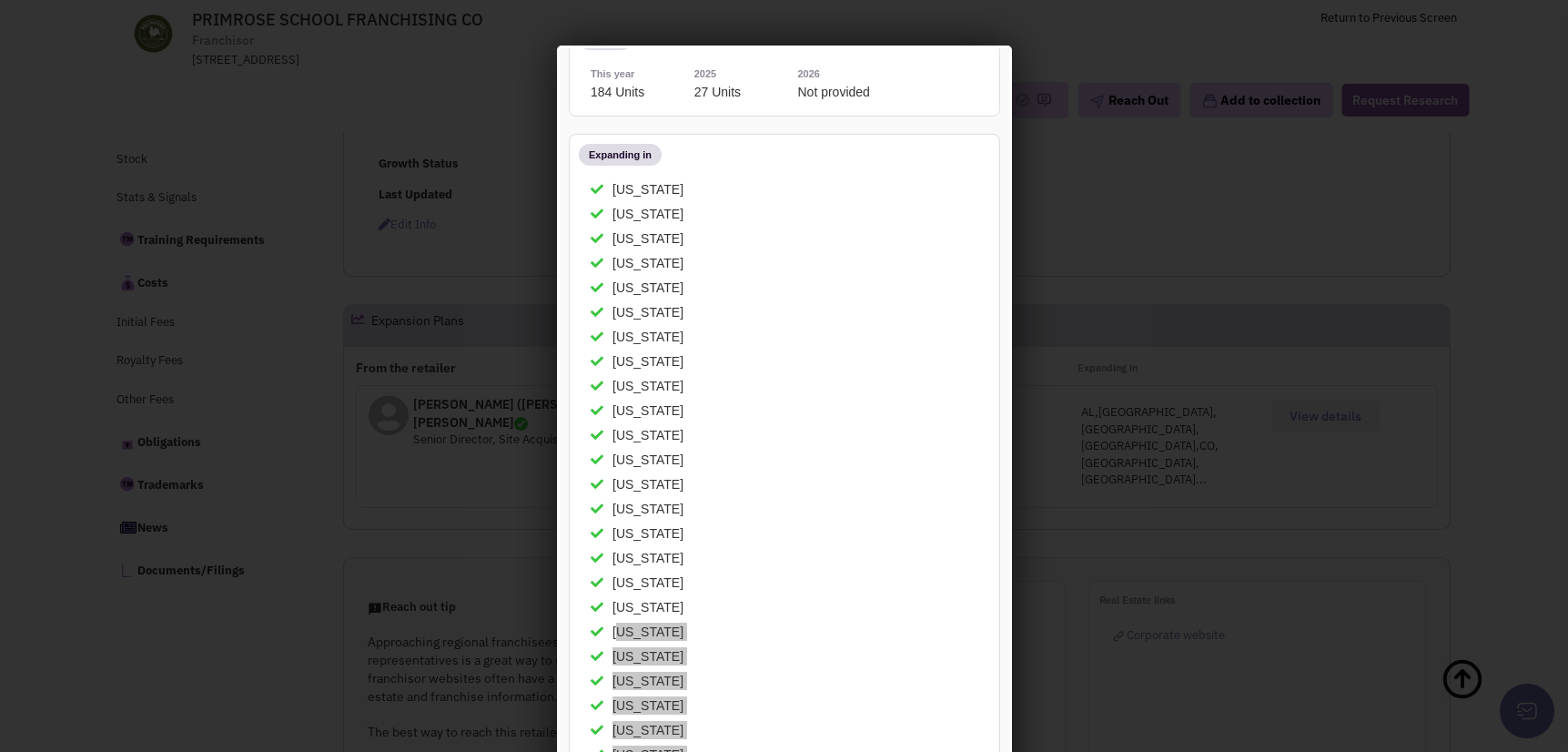
click at [1094, 86] on div at bounding box center [784, 376] width 1568 height 752
click at [990, 57] on article "Expansion plan details Information provided by Robert (Bob) Rossman Senior Dire…" at bounding box center [781, 695] width 449 height 1847
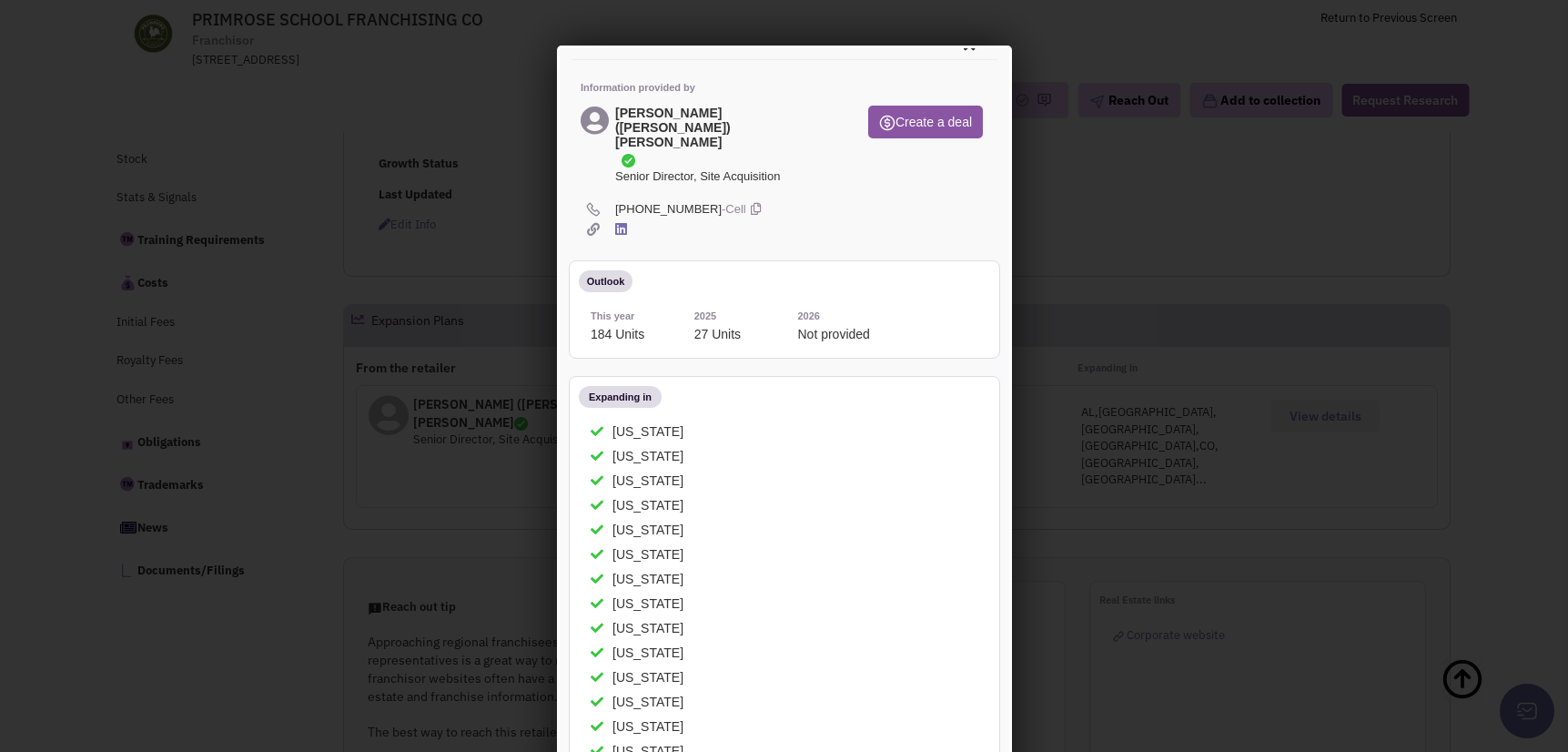
scroll to position [19, 0]
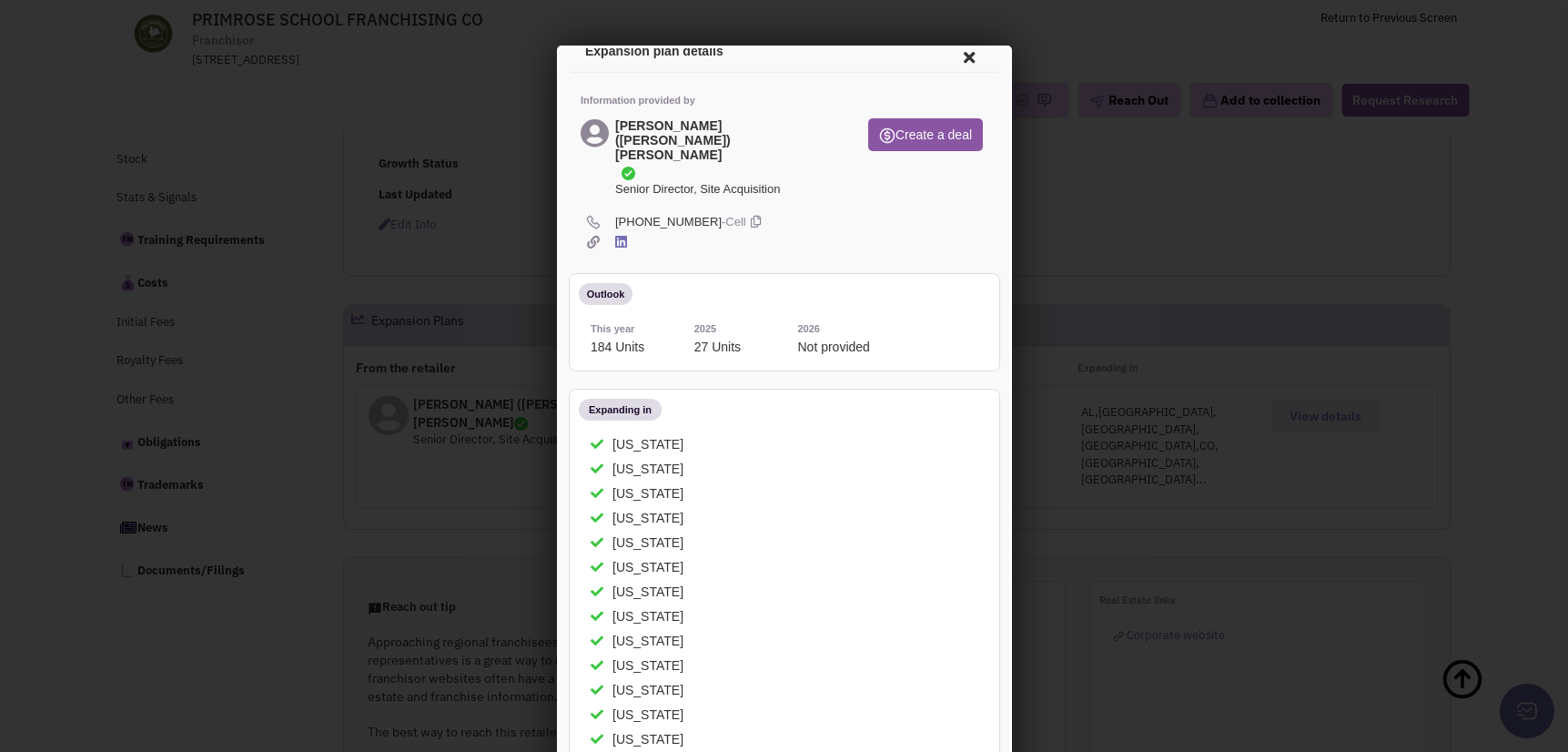
click at [952, 50] on icon at bounding box center [966, 54] width 38 height 44
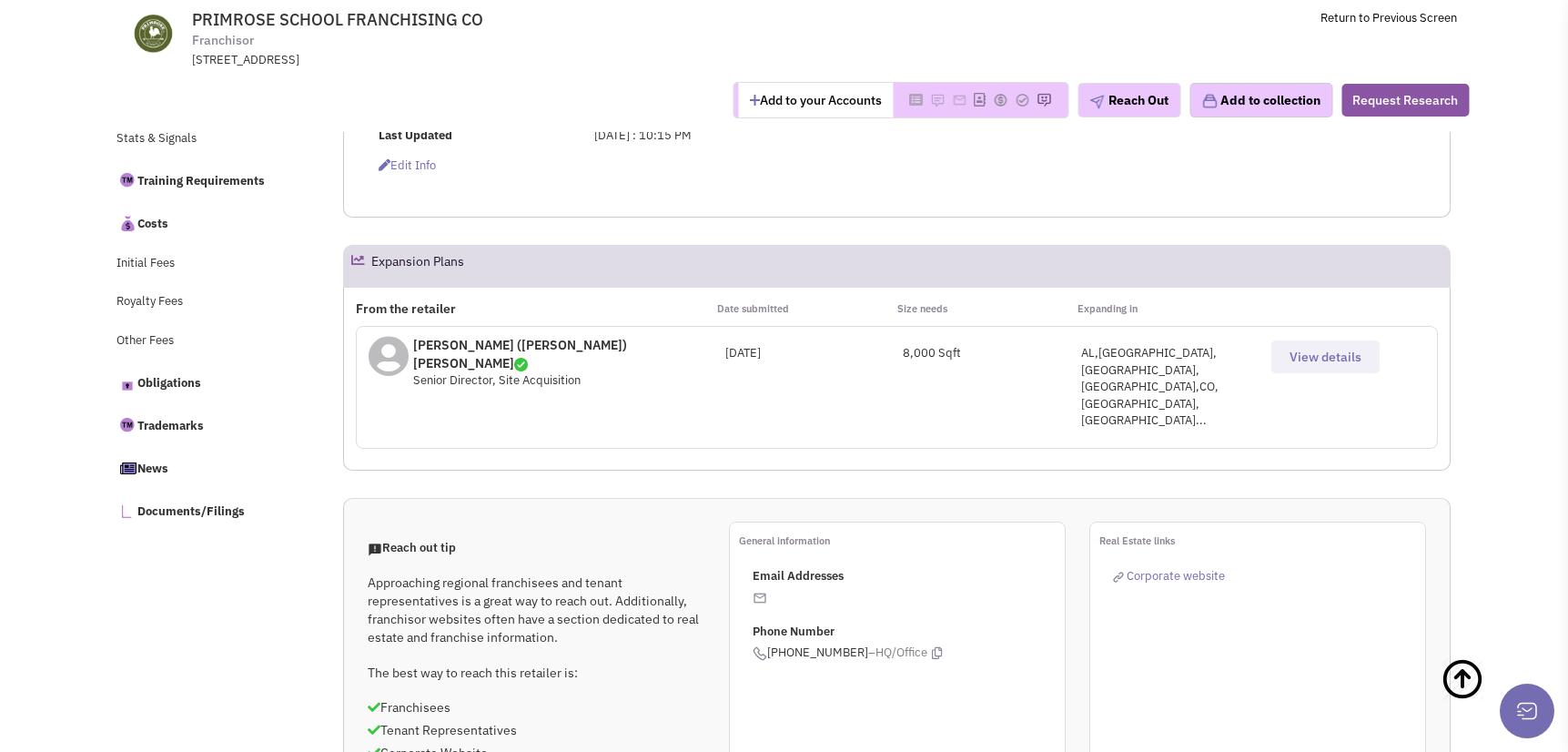
scroll to position [768, 0]
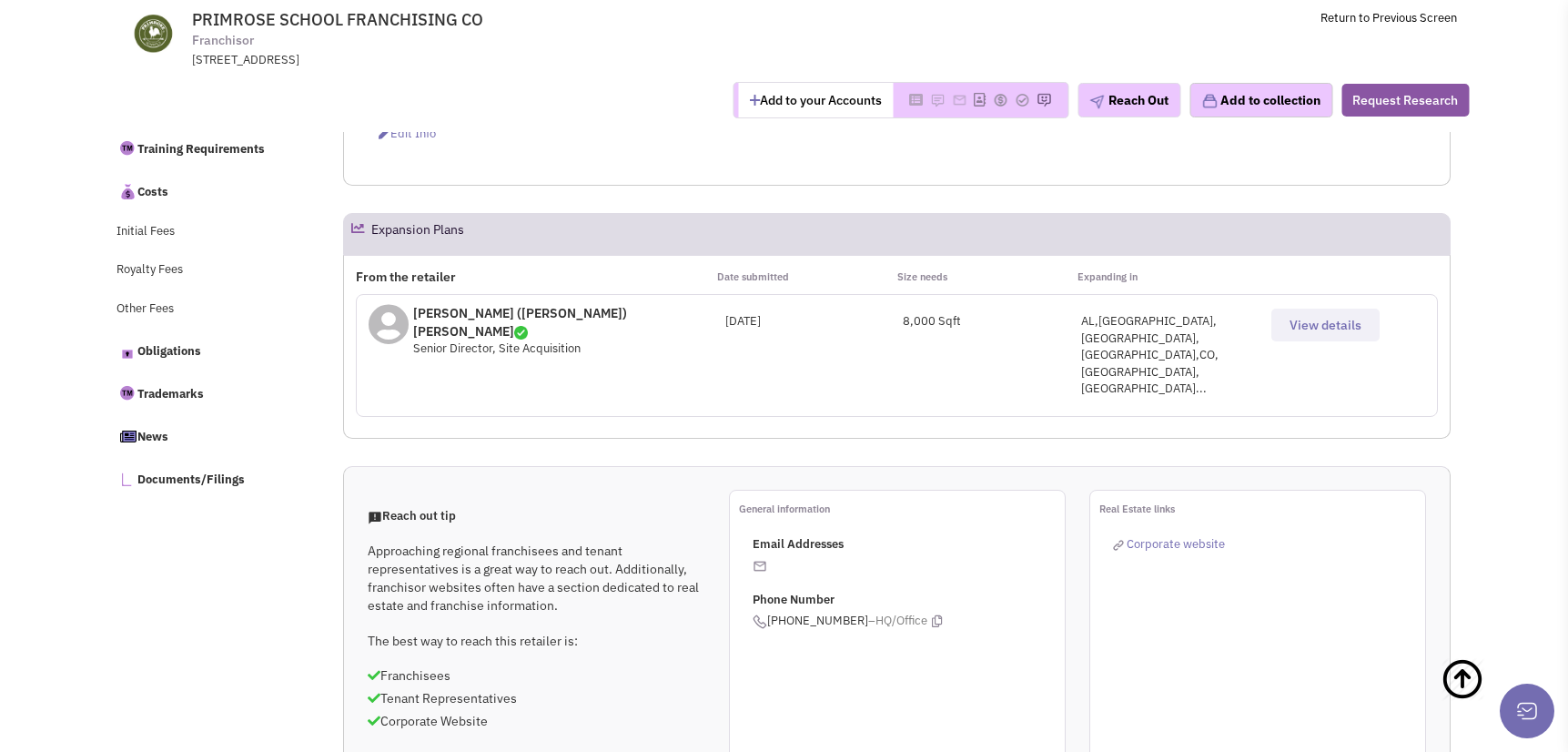
click at [1345, 335] on button "View details" at bounding box center [1326, 324] width 108 height 32
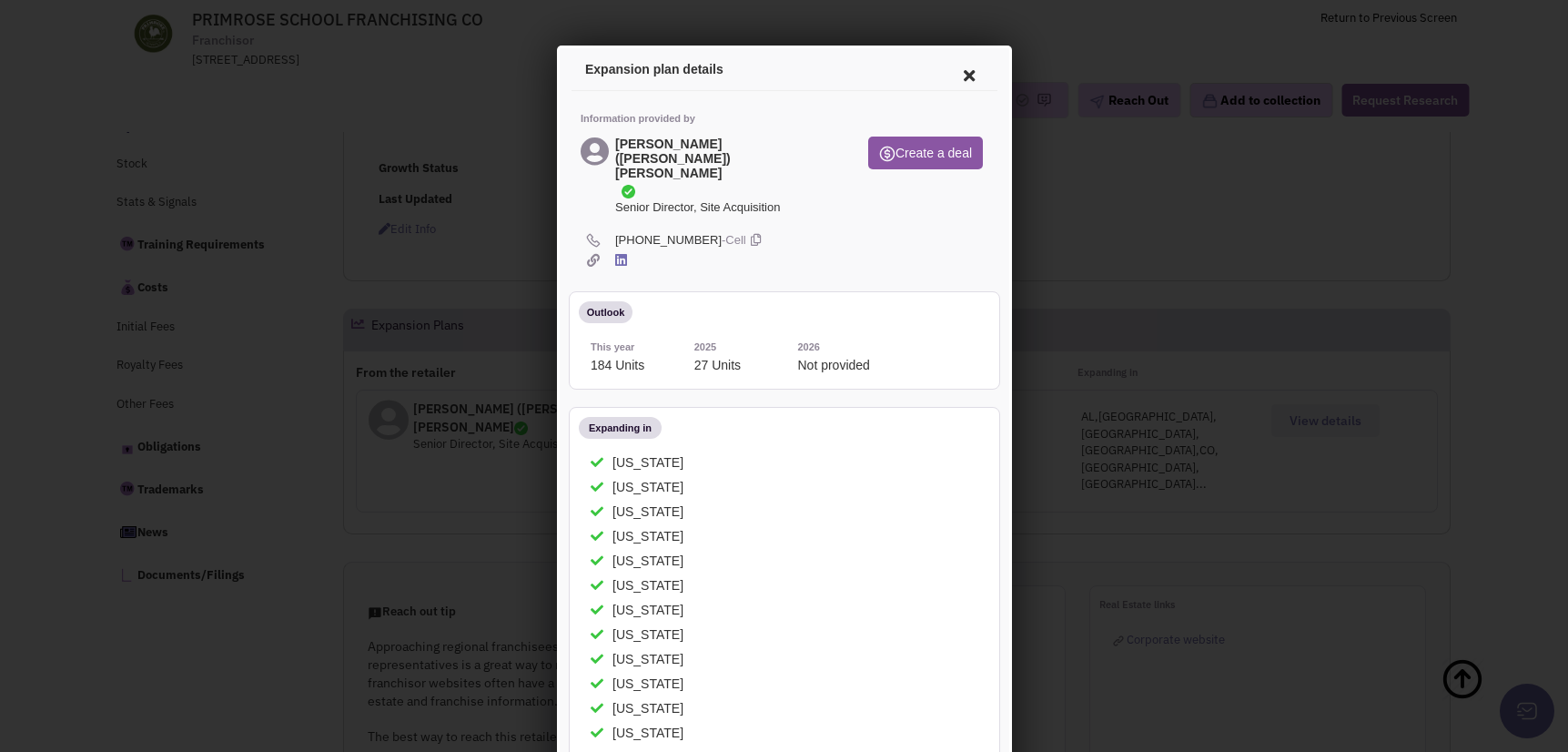
scroll to position [312, 0]
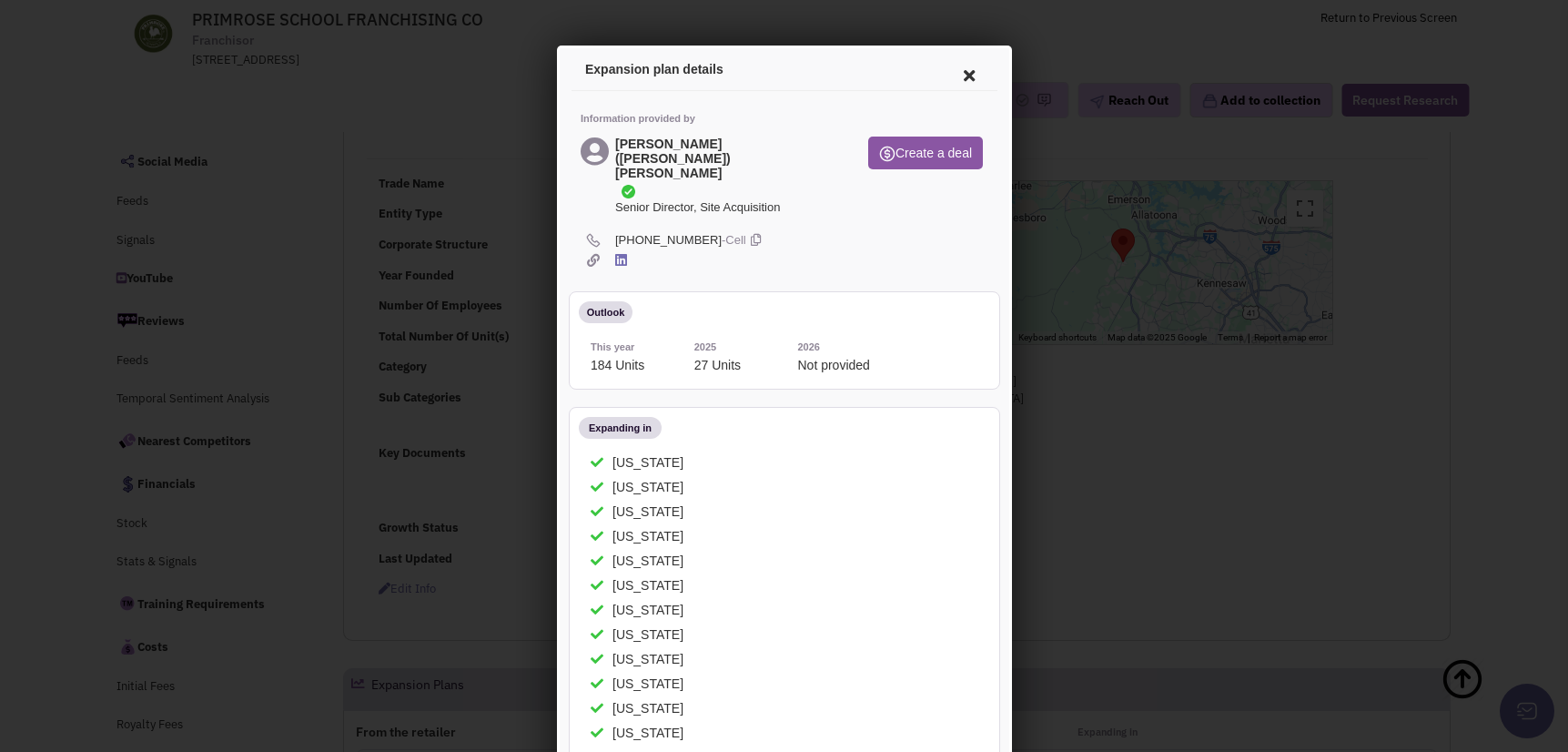
click at [947, 68] on icon at bounding box center [966, 73] width 38 height 44
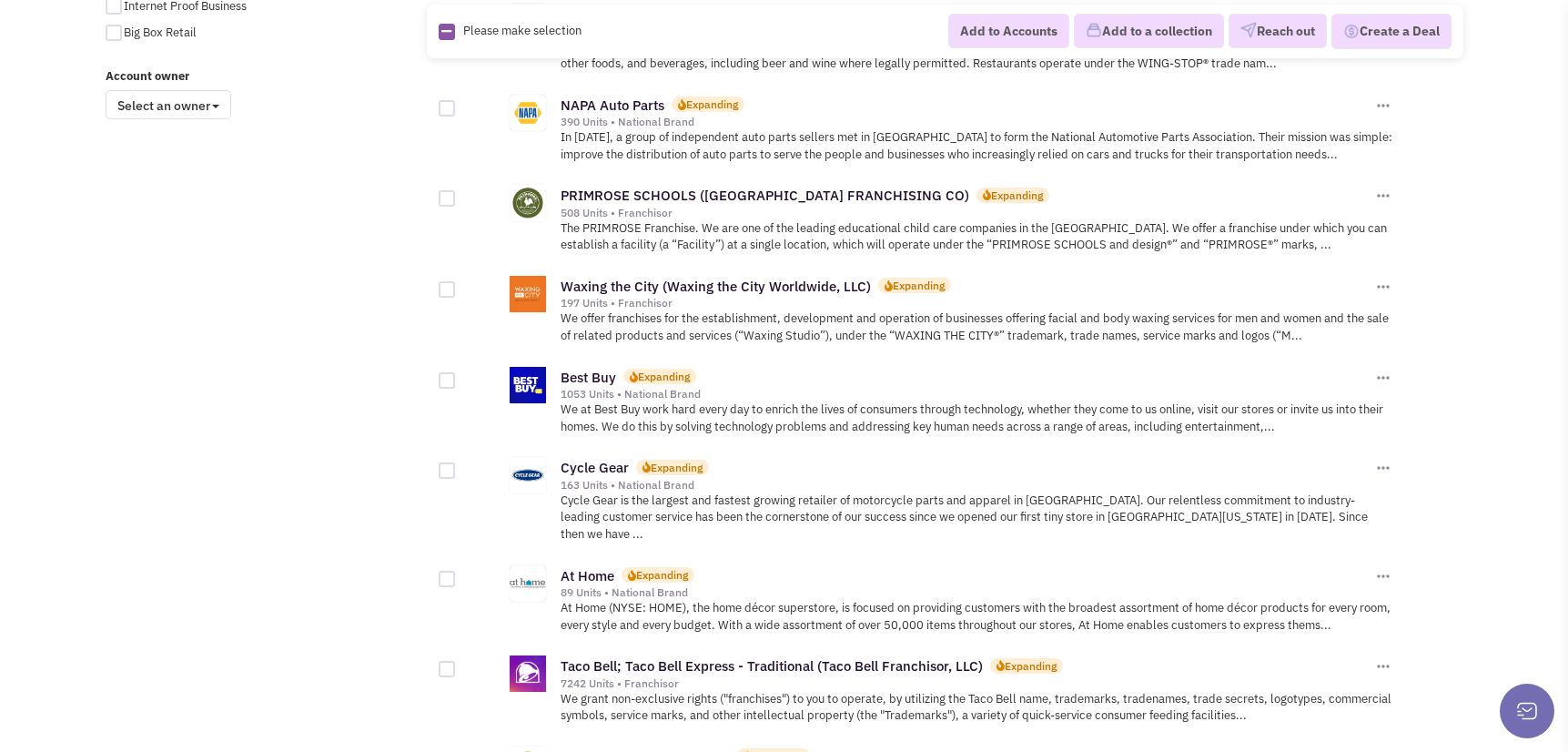
scroll to position [1548, 0]
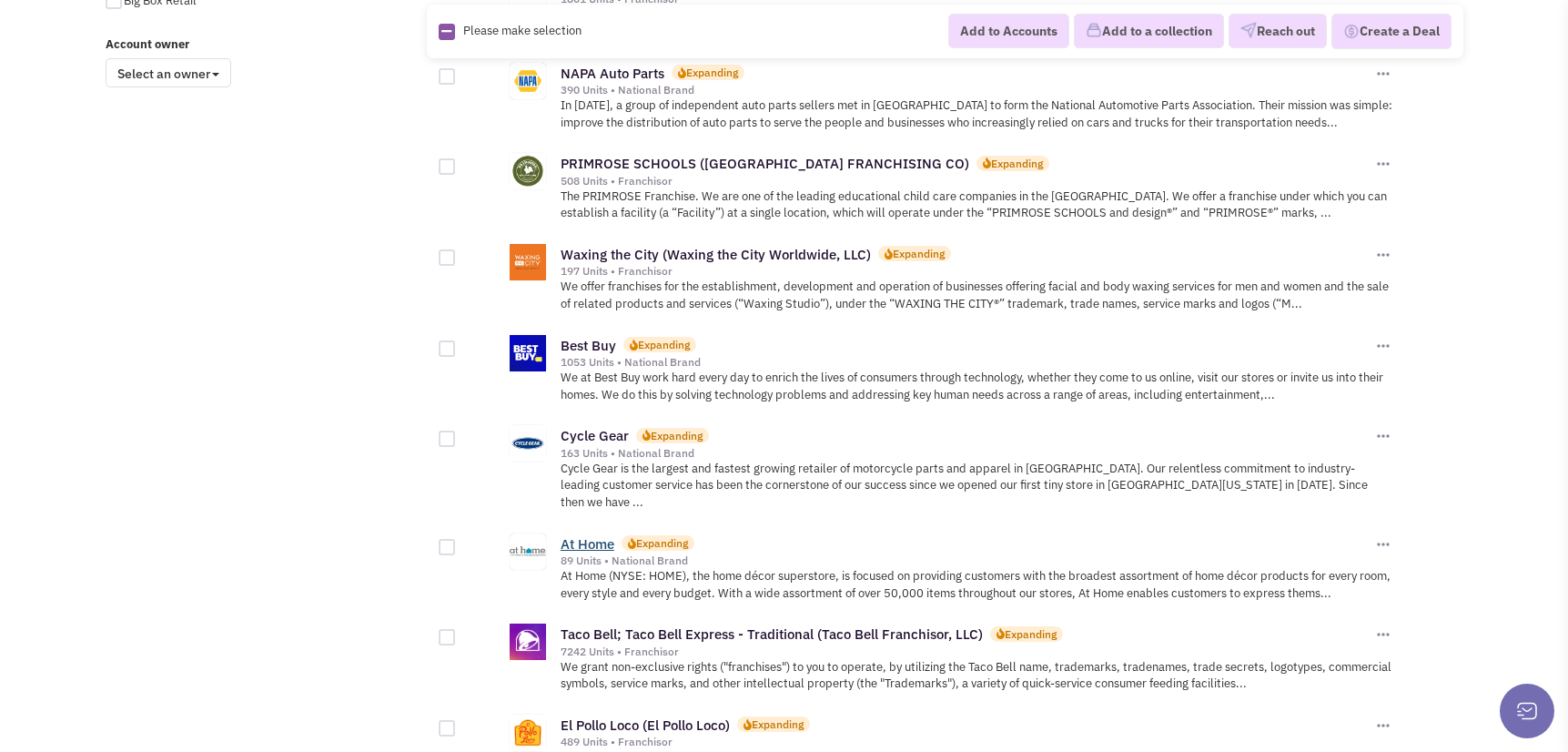
click at [584, 535] on link "At Home" at bounding box center [587, 544] width 54 height 18
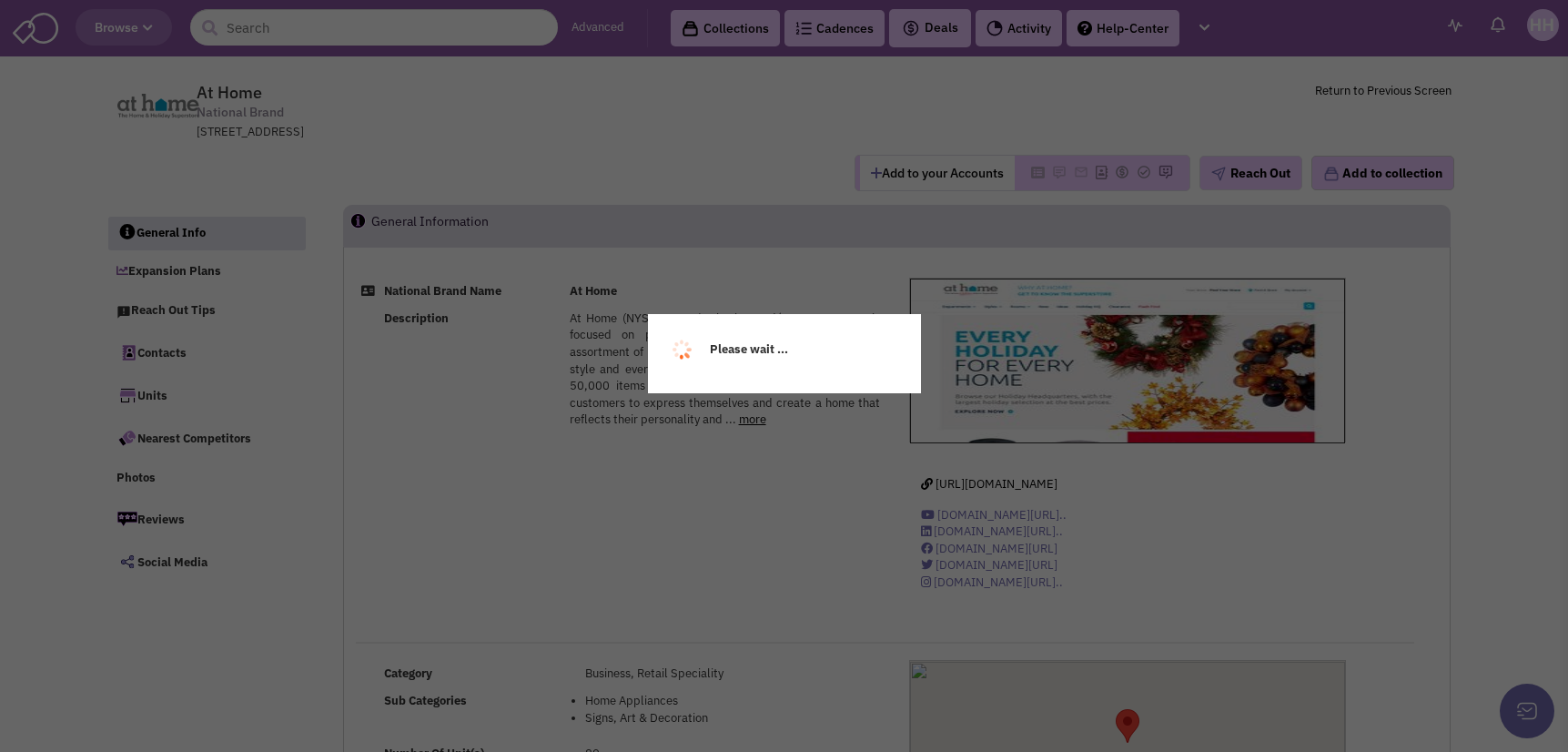
select select
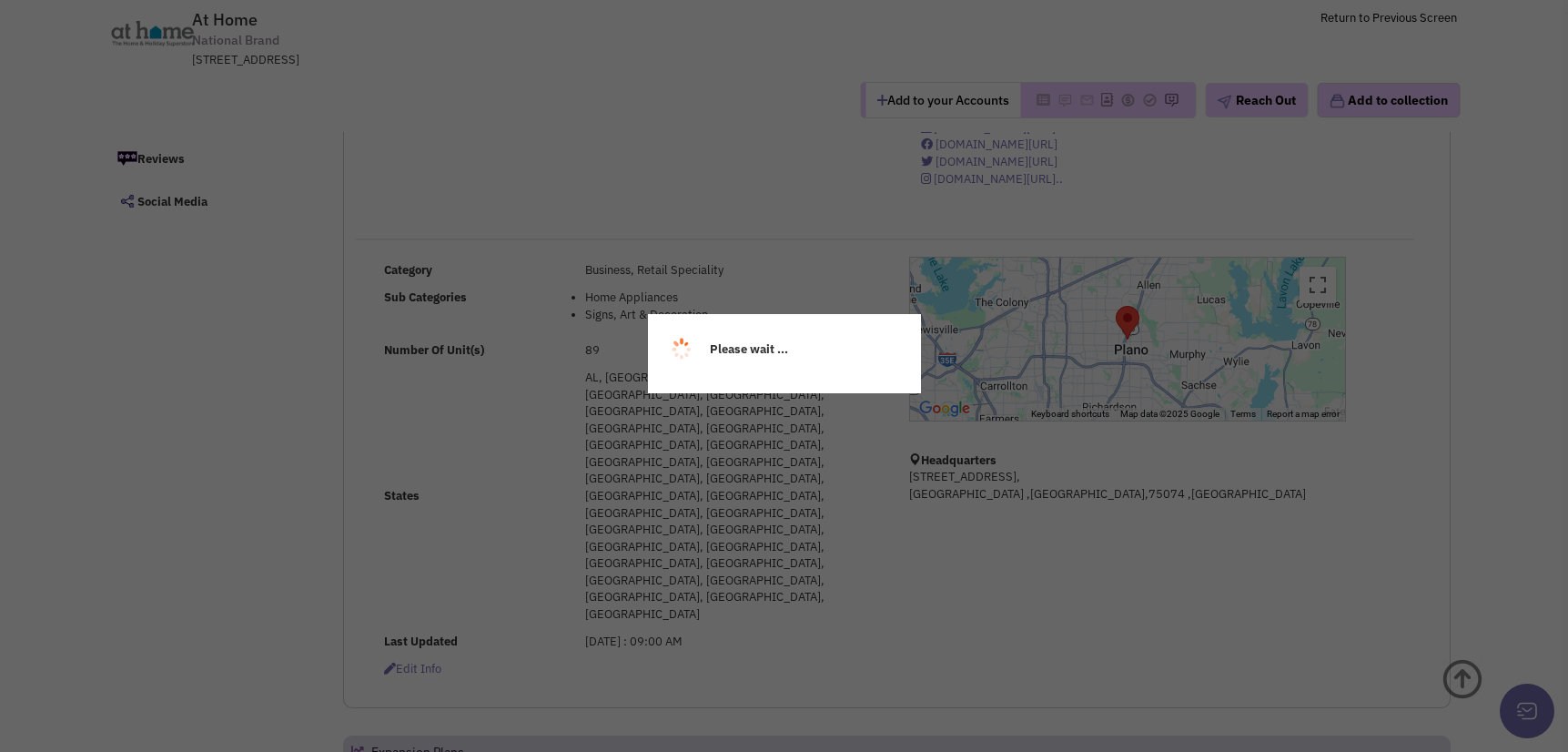
scroll to position [273, 0]
select select
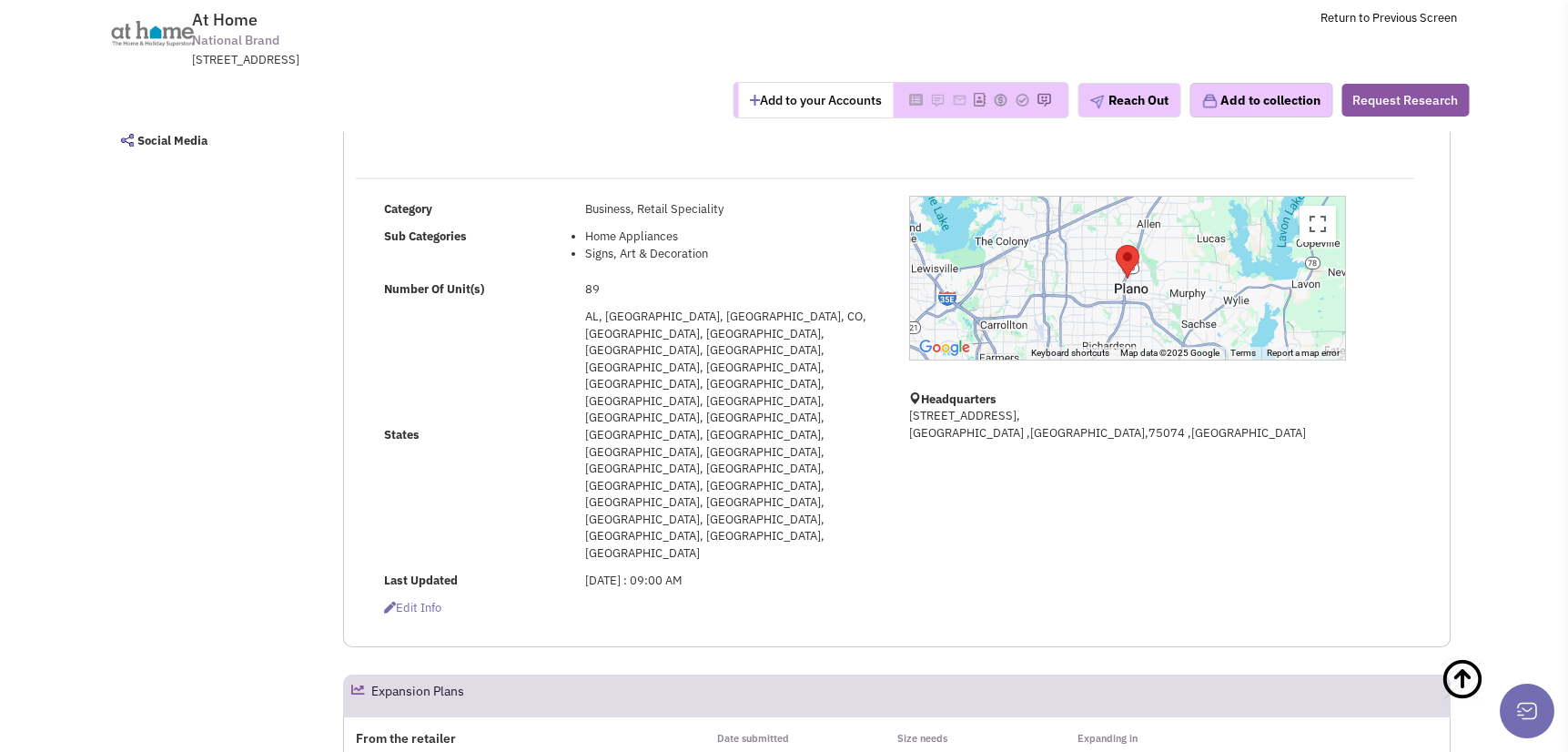
scroll to position [364, 0]
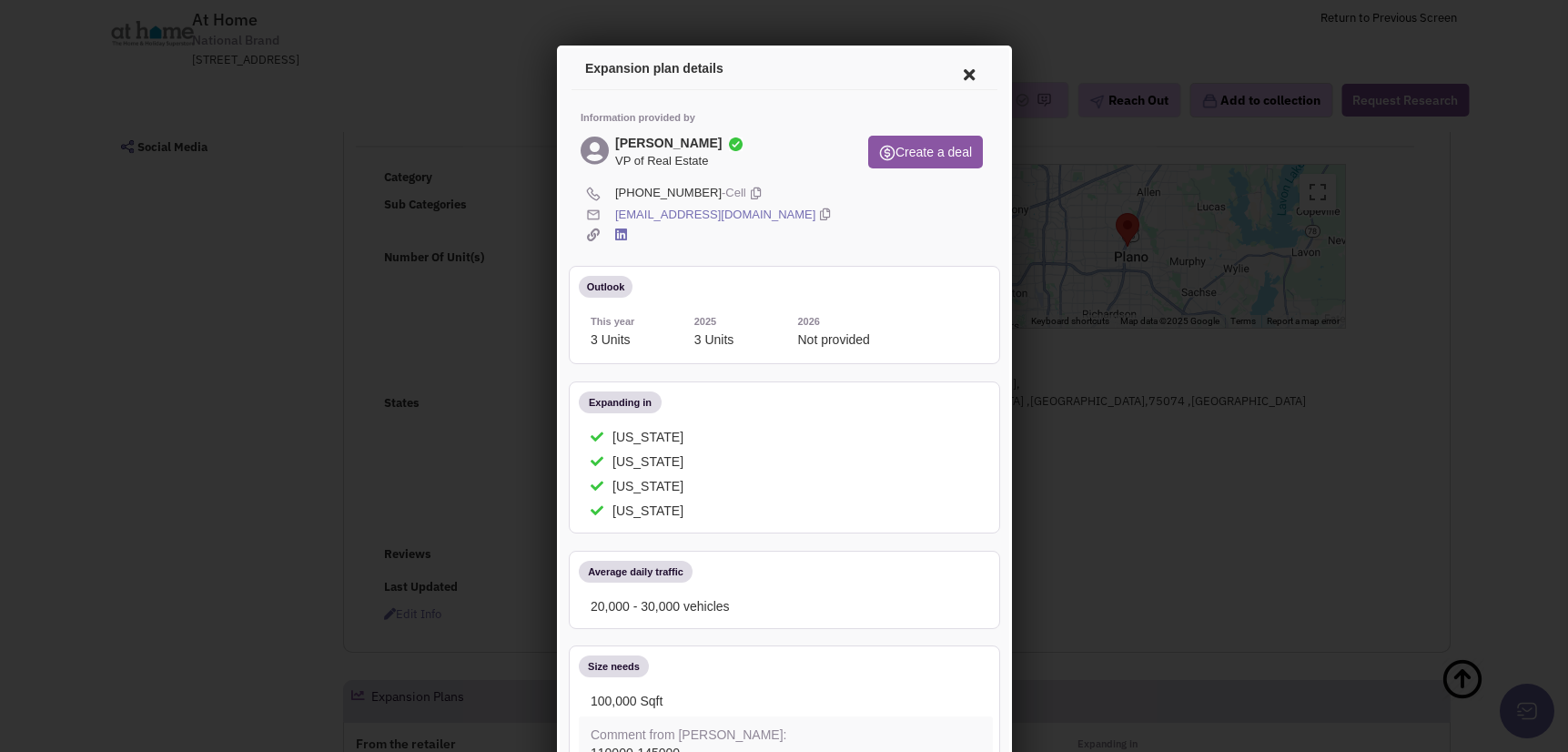
scroll to position [0, 0]
click at [947, 69] on icon at bounding box center [966, 73] width 38 height 44
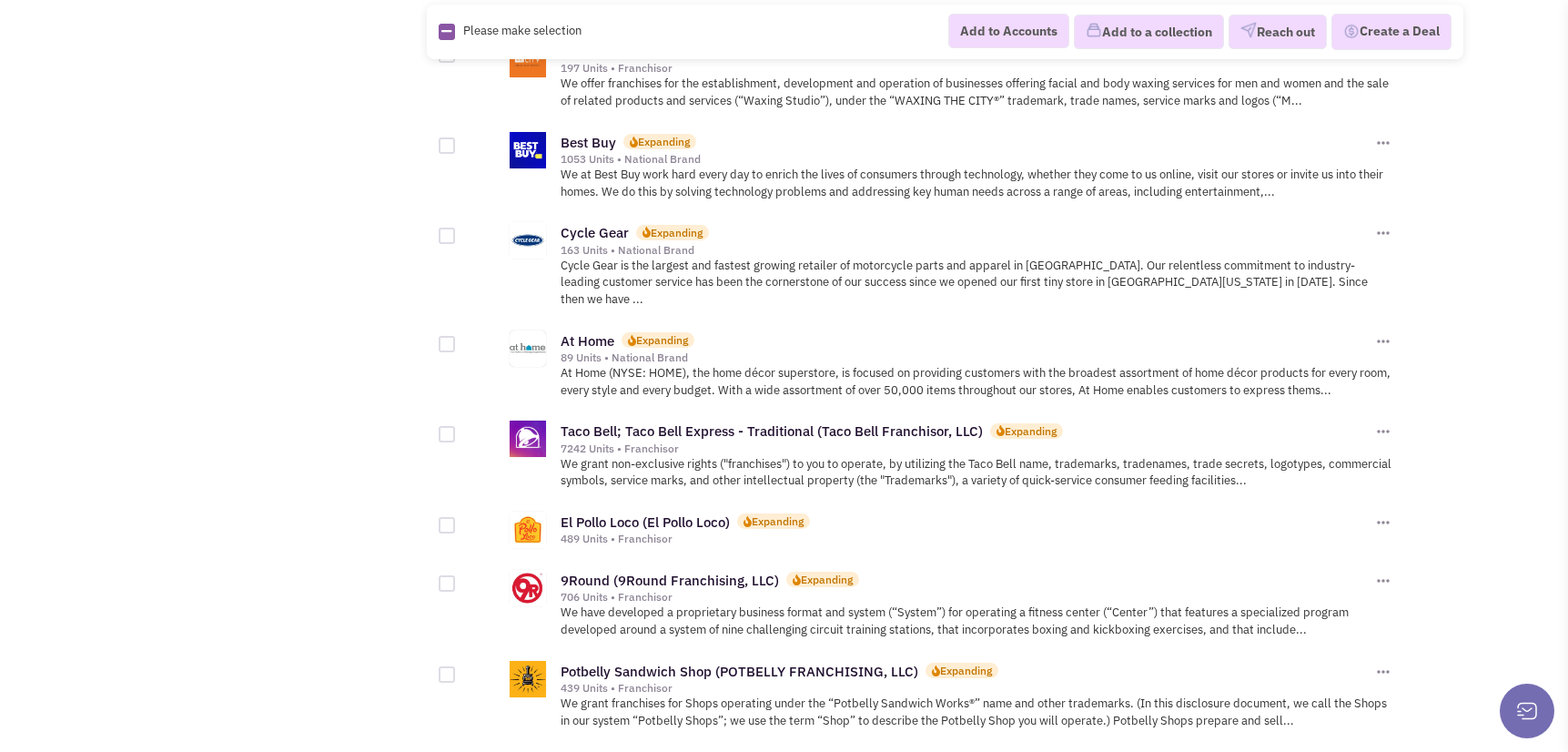
scroll to position [1821, 0]
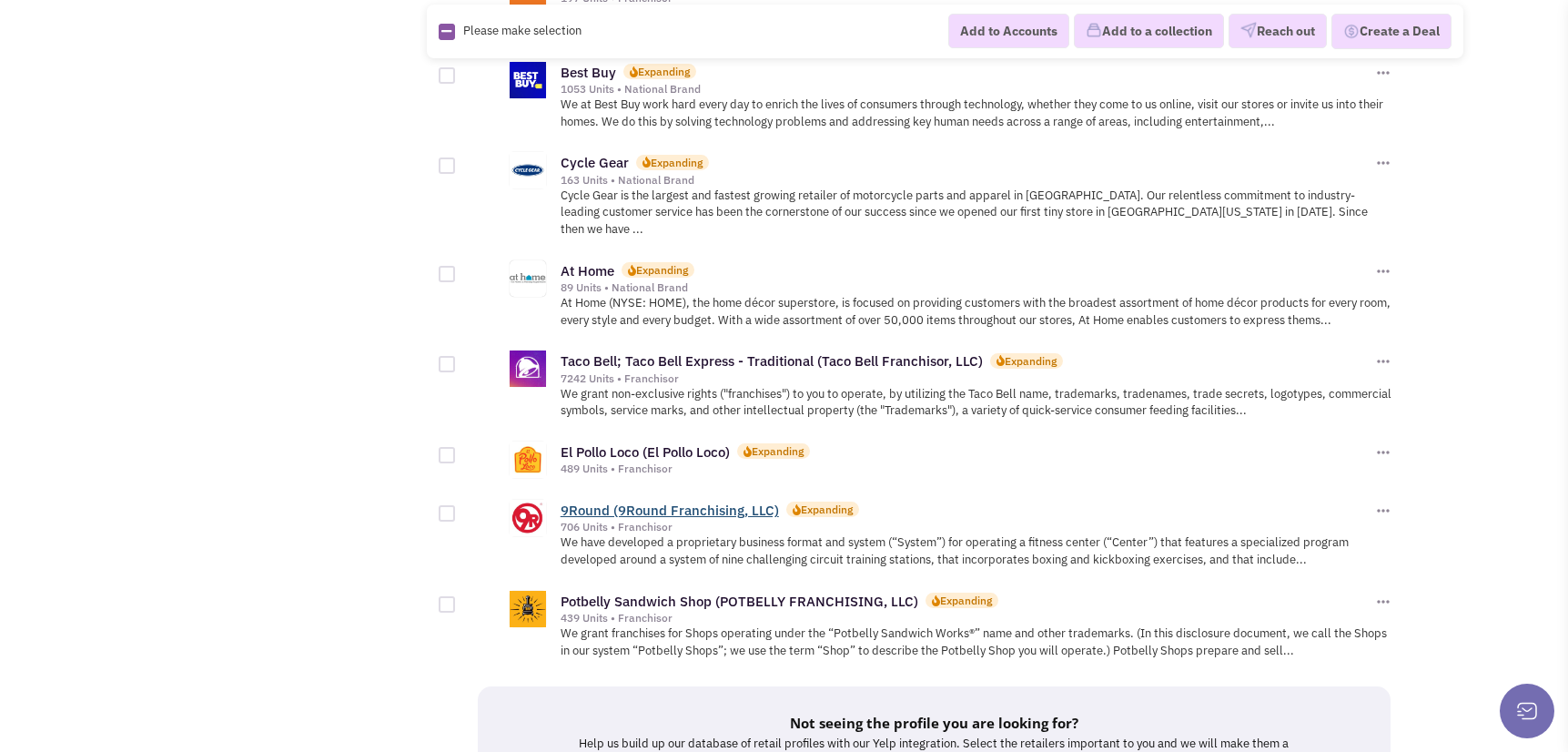
click at [659, 502] on link "9Round (9Round Franchising, LLC)" at bounding box center [669, 510] width 219 height 18
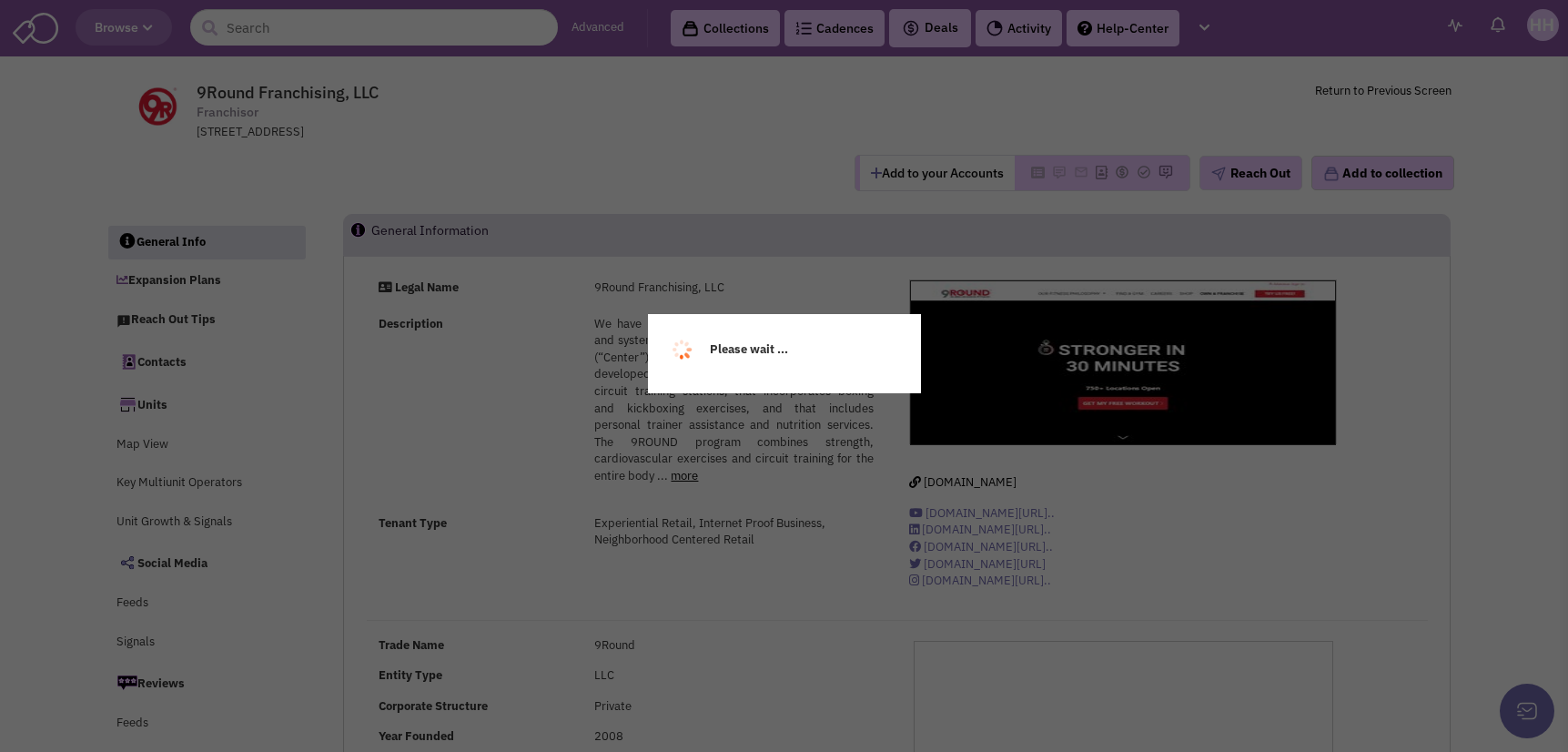
select select
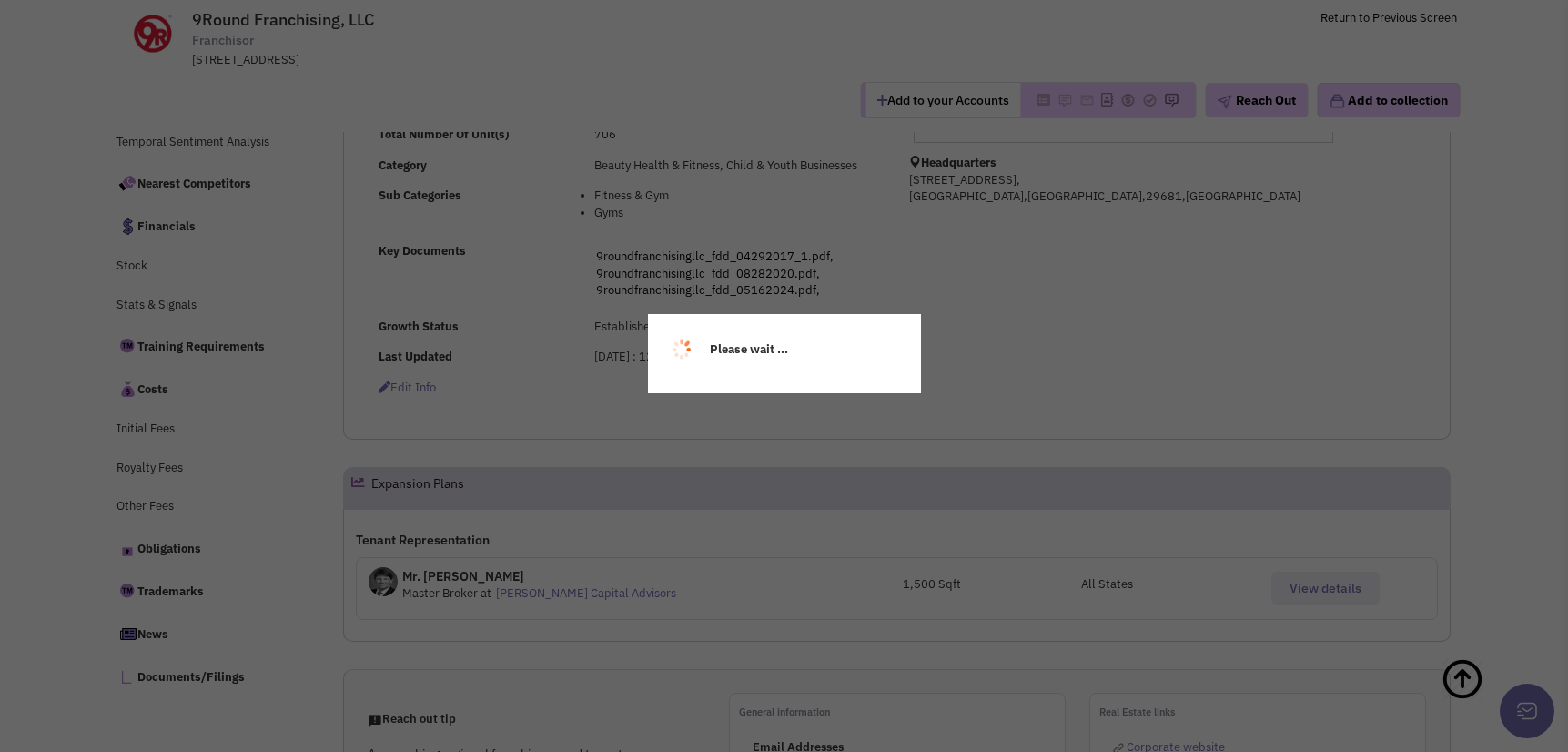
scroll to position [547, 0]
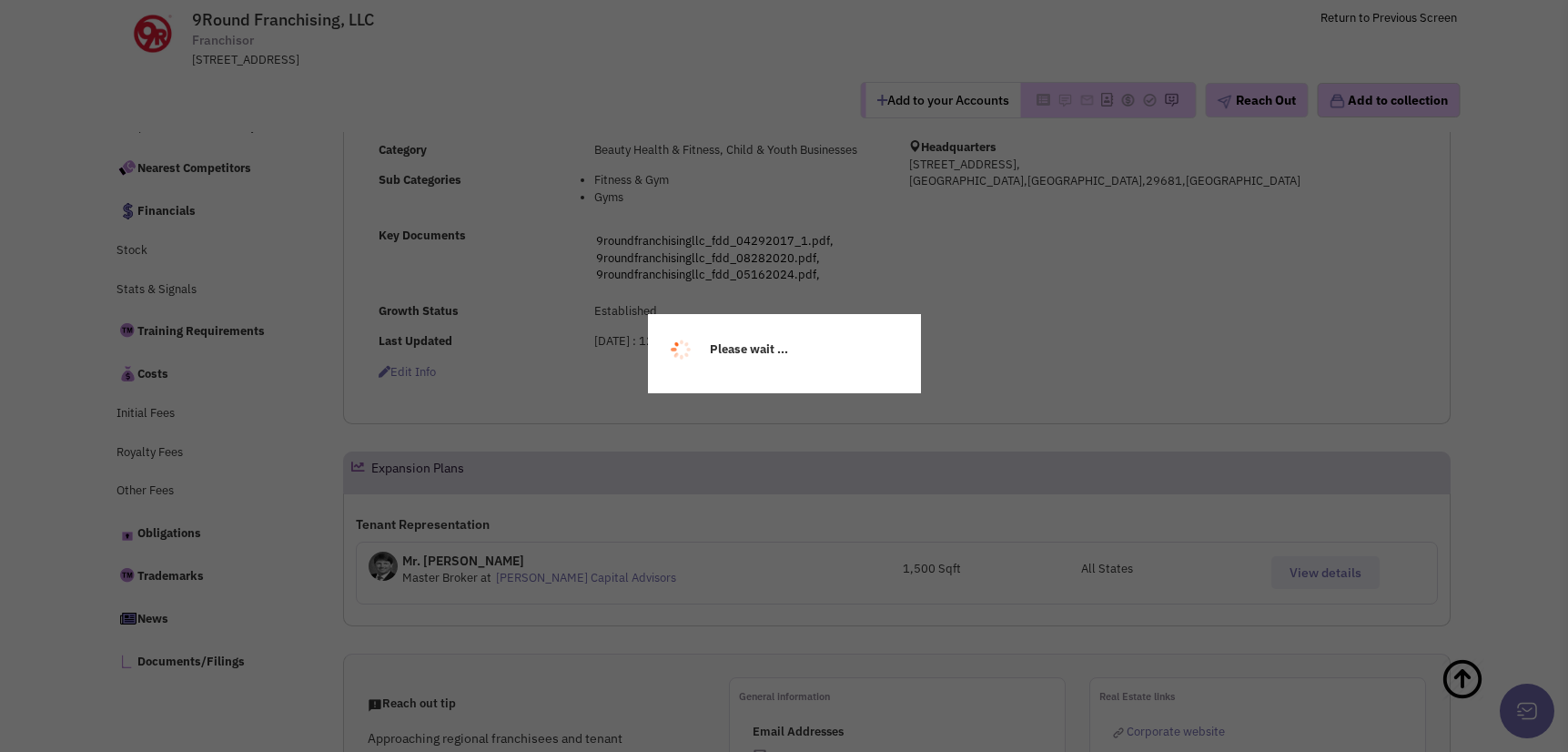
select select
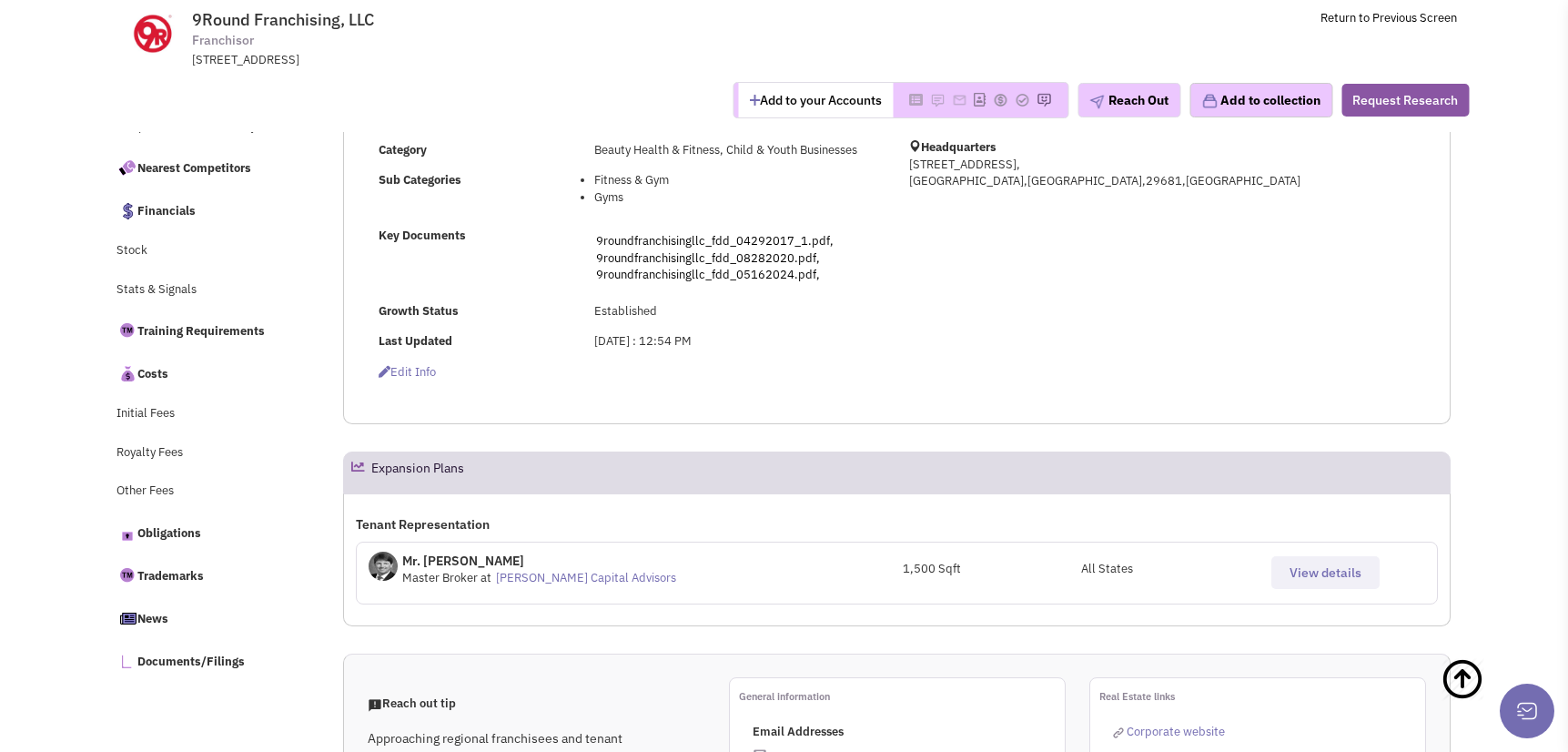
scroll to position [91, 0]
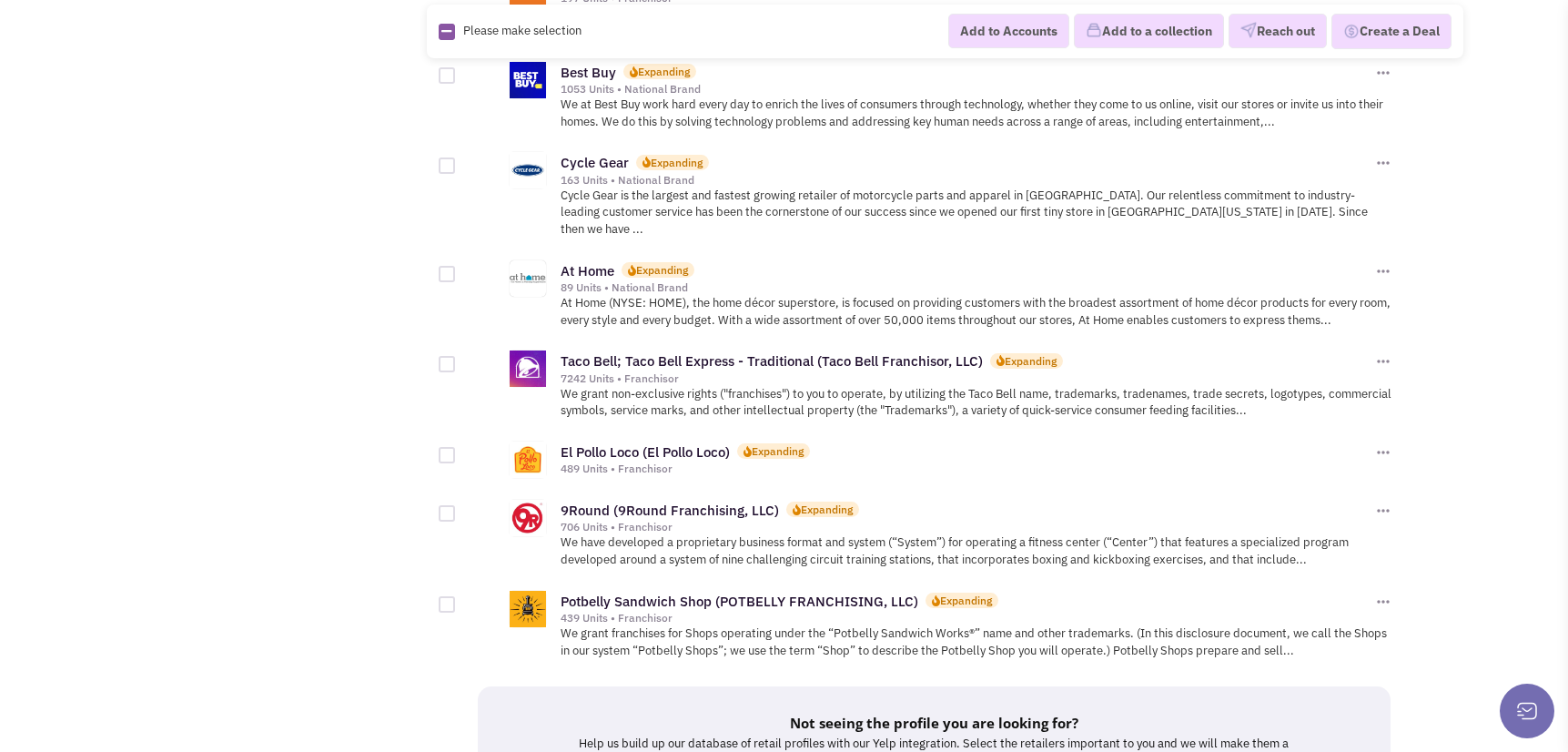
scroll to position [1964, 0]
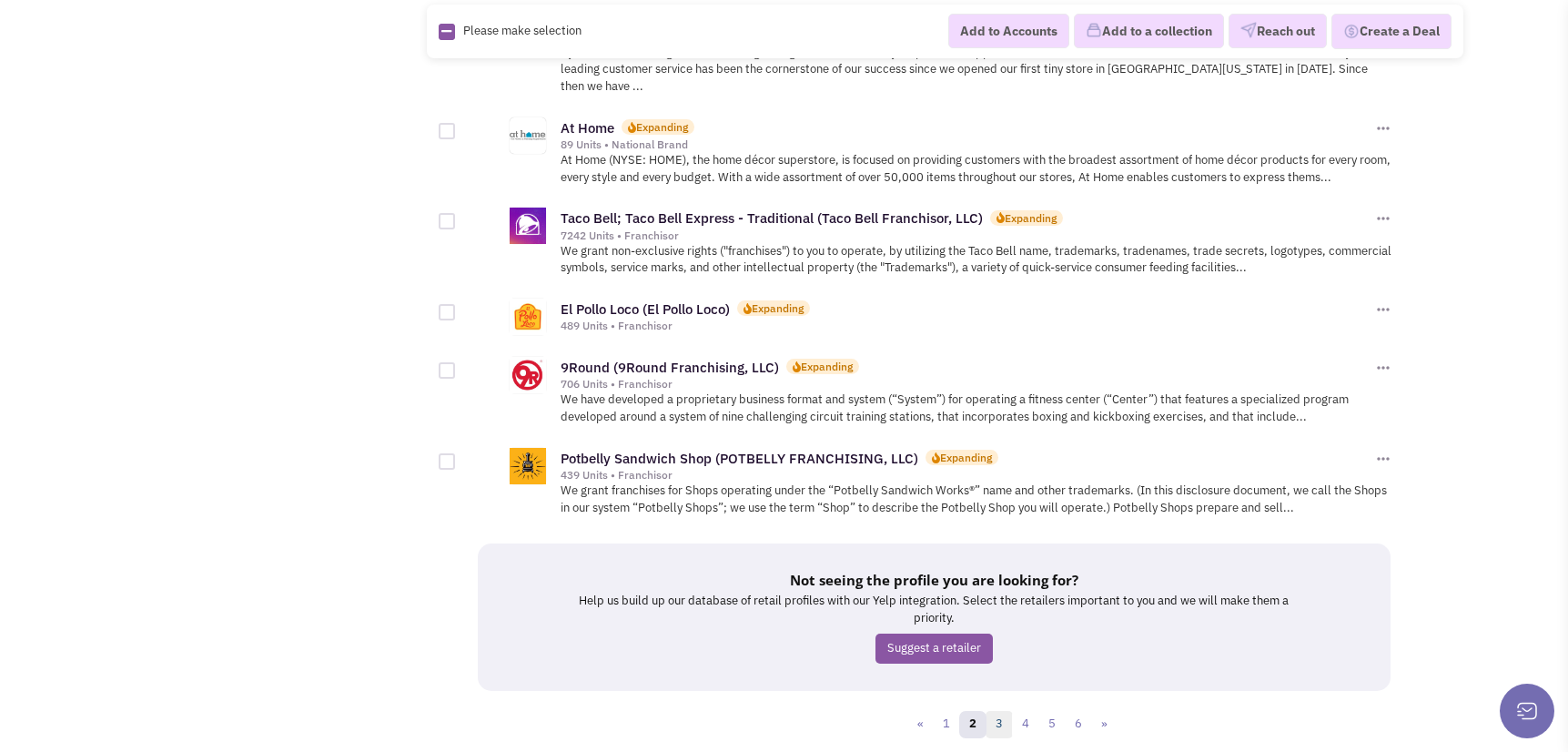
click at [1000, 711] on link "3" at bounding box center [1000, 725] width 27 height 27
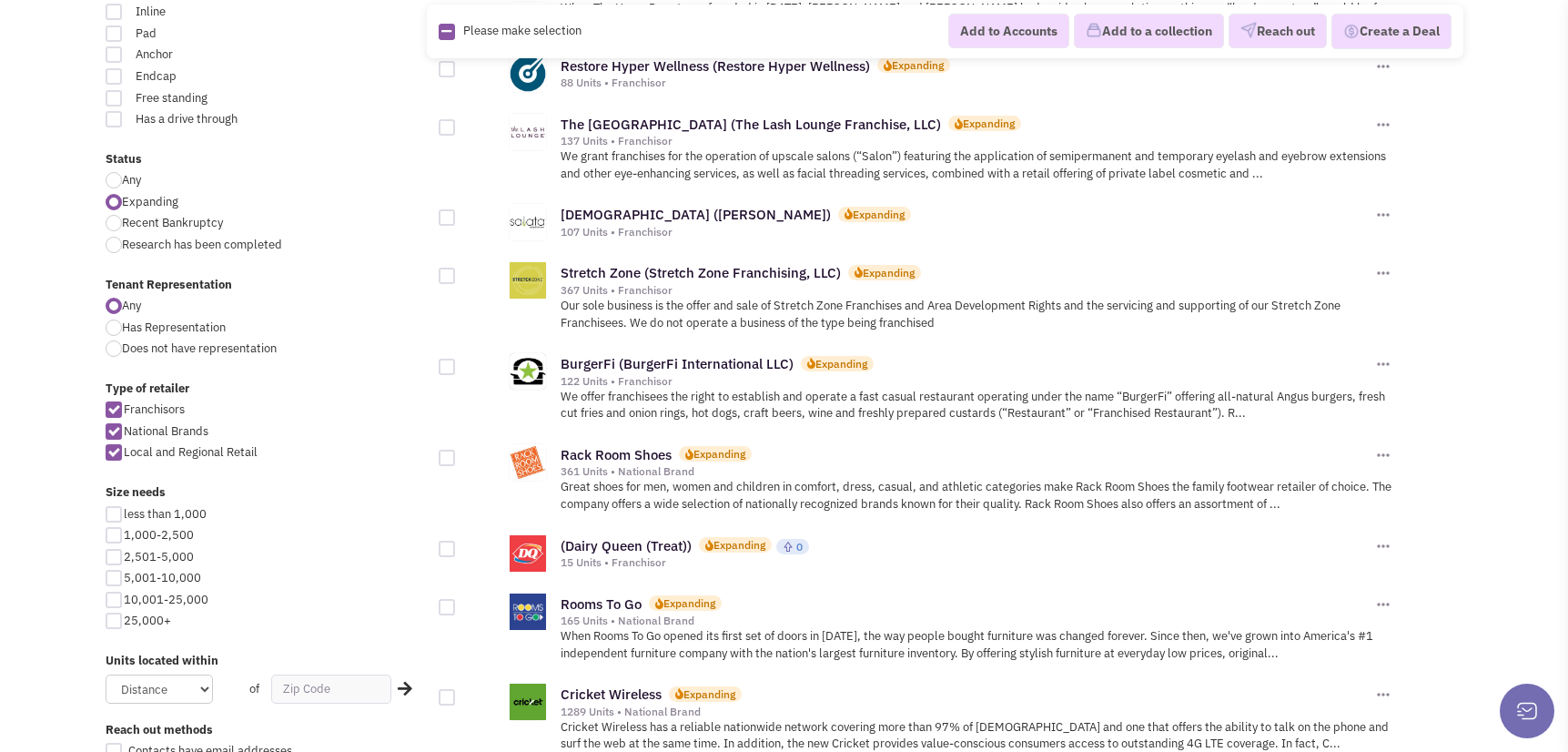
scroll to position [637, 0]
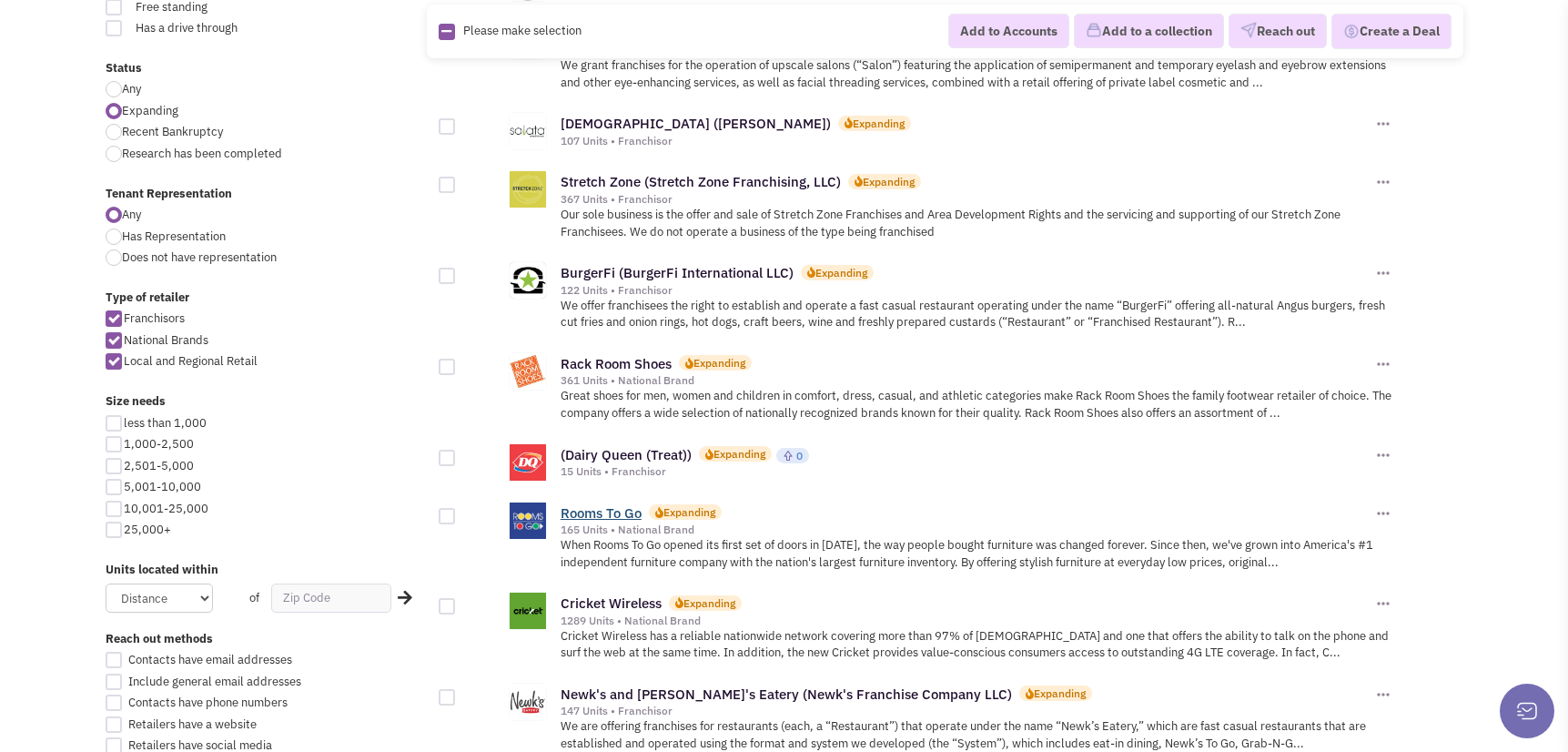
click at [634, 511] on link "Rooms To Go" at bounding box center [601, 513] width 81 height 18
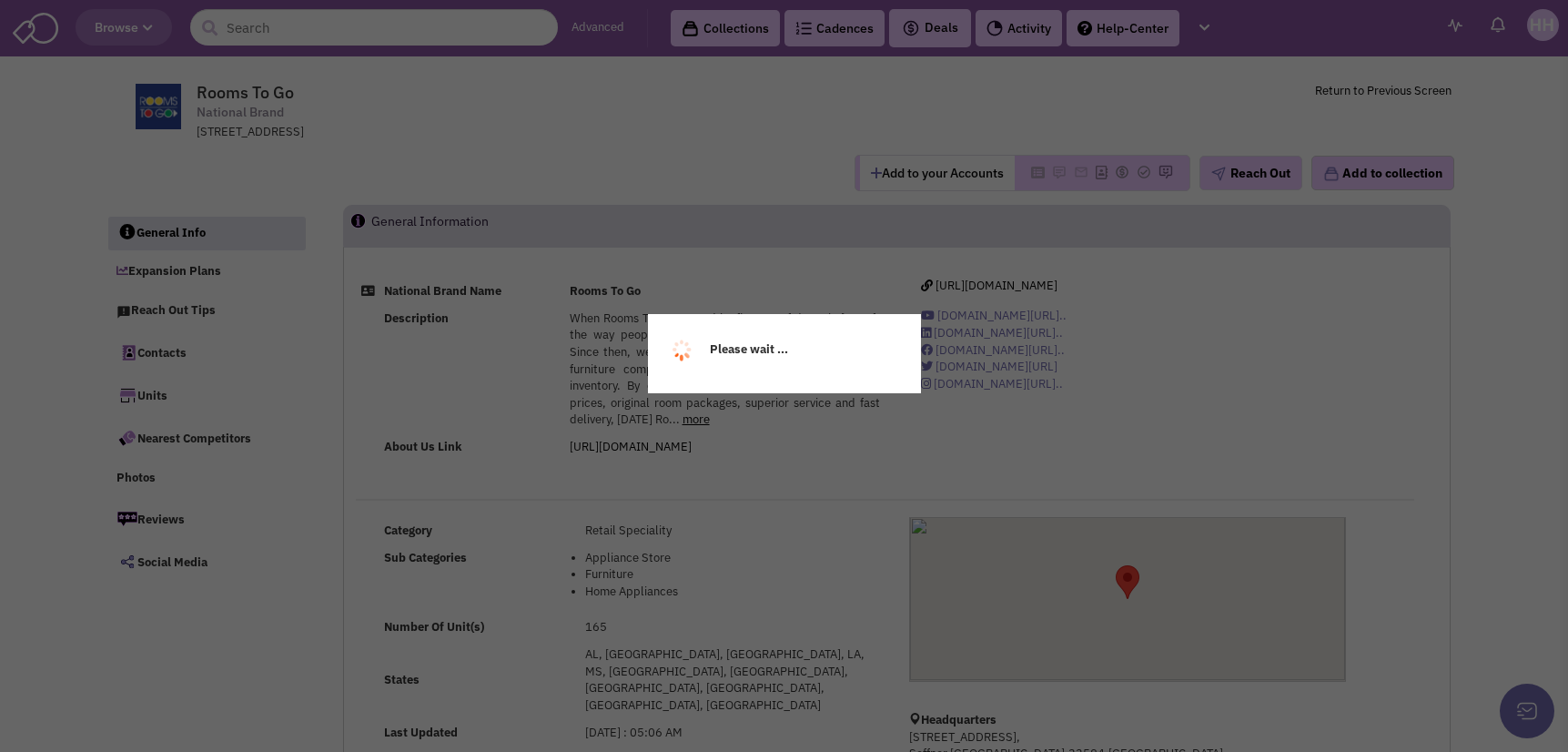
select select
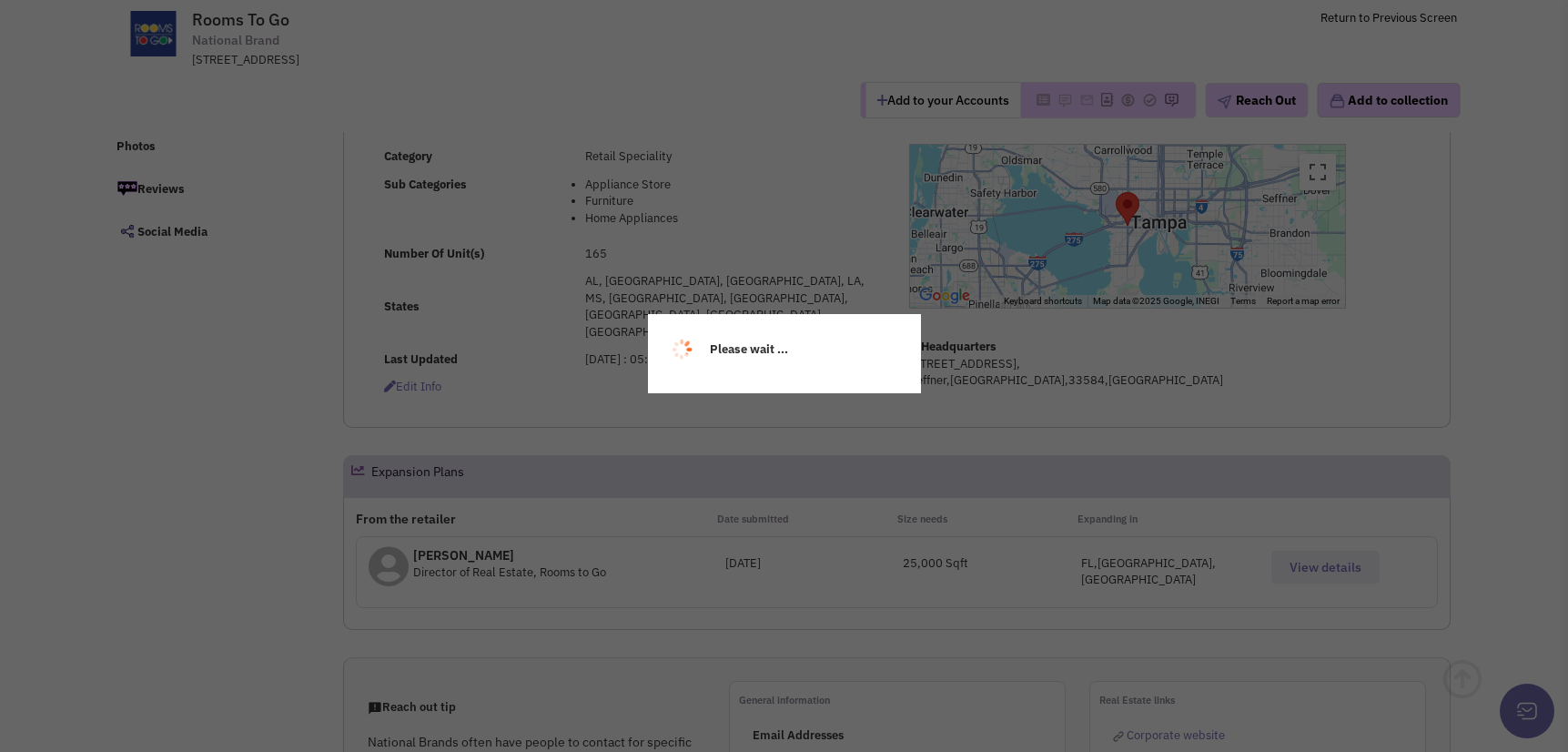
select select
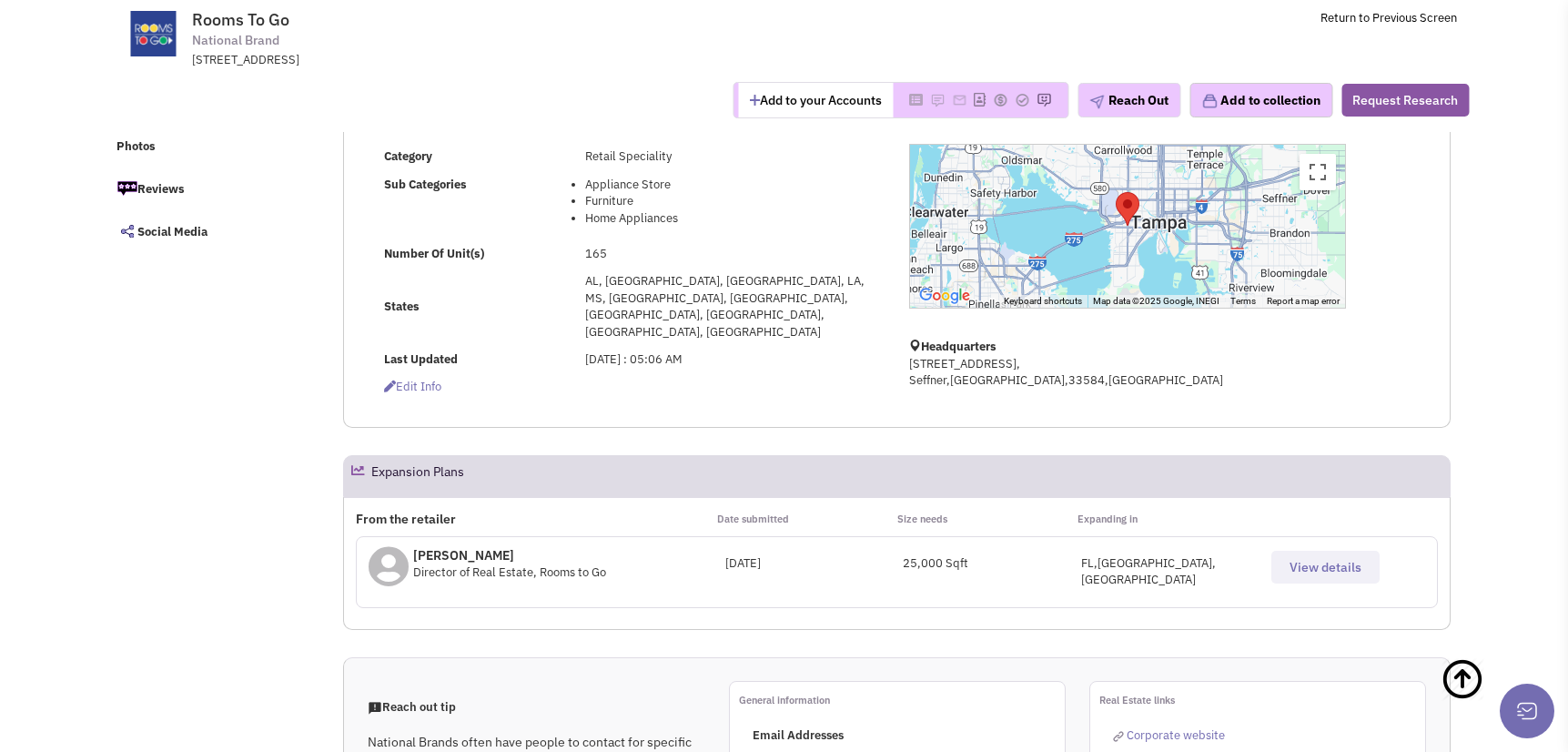
scroll to position [364, 0]
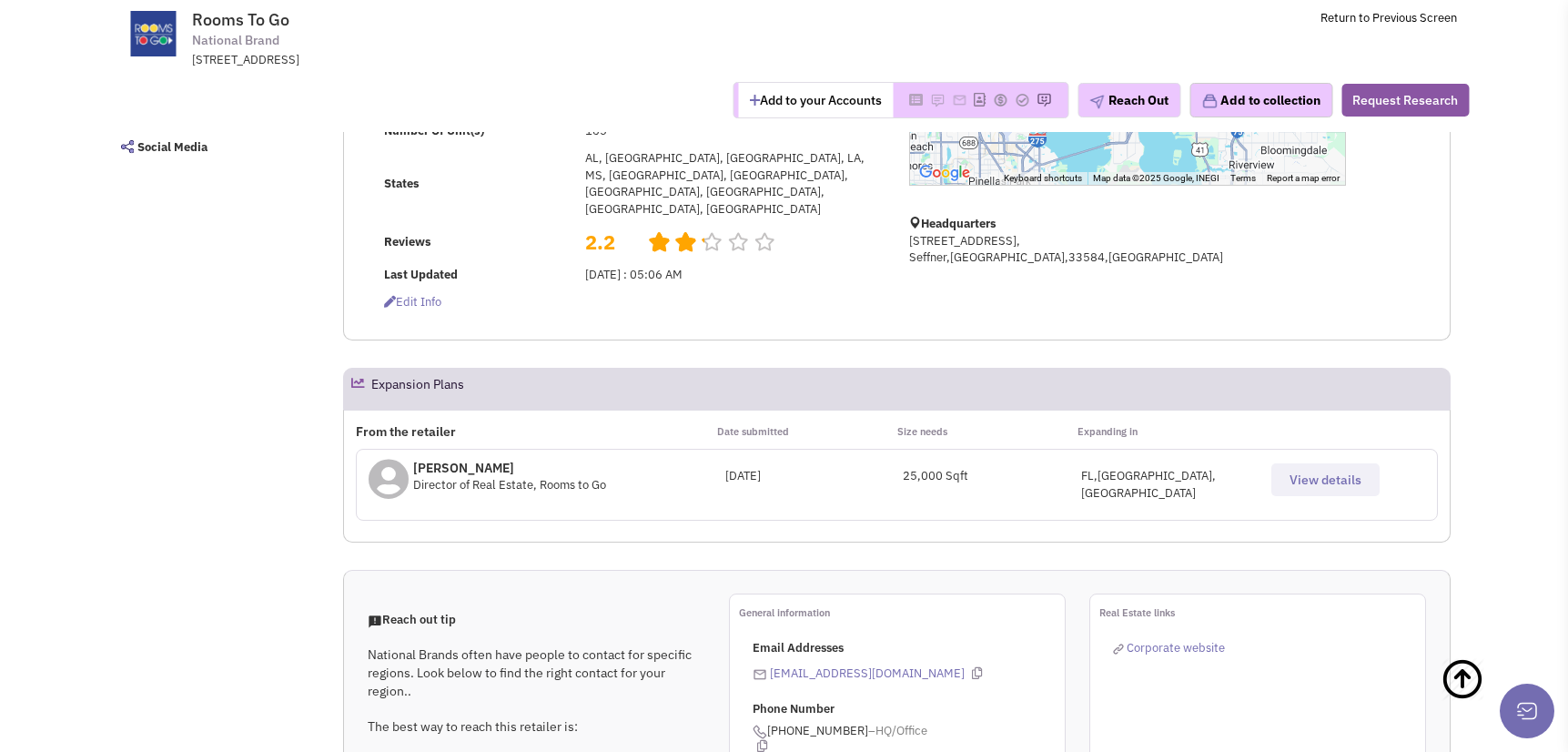
click at [1298, 471] on span "View details" at bounding box center [1325, 479] width 72 height 17
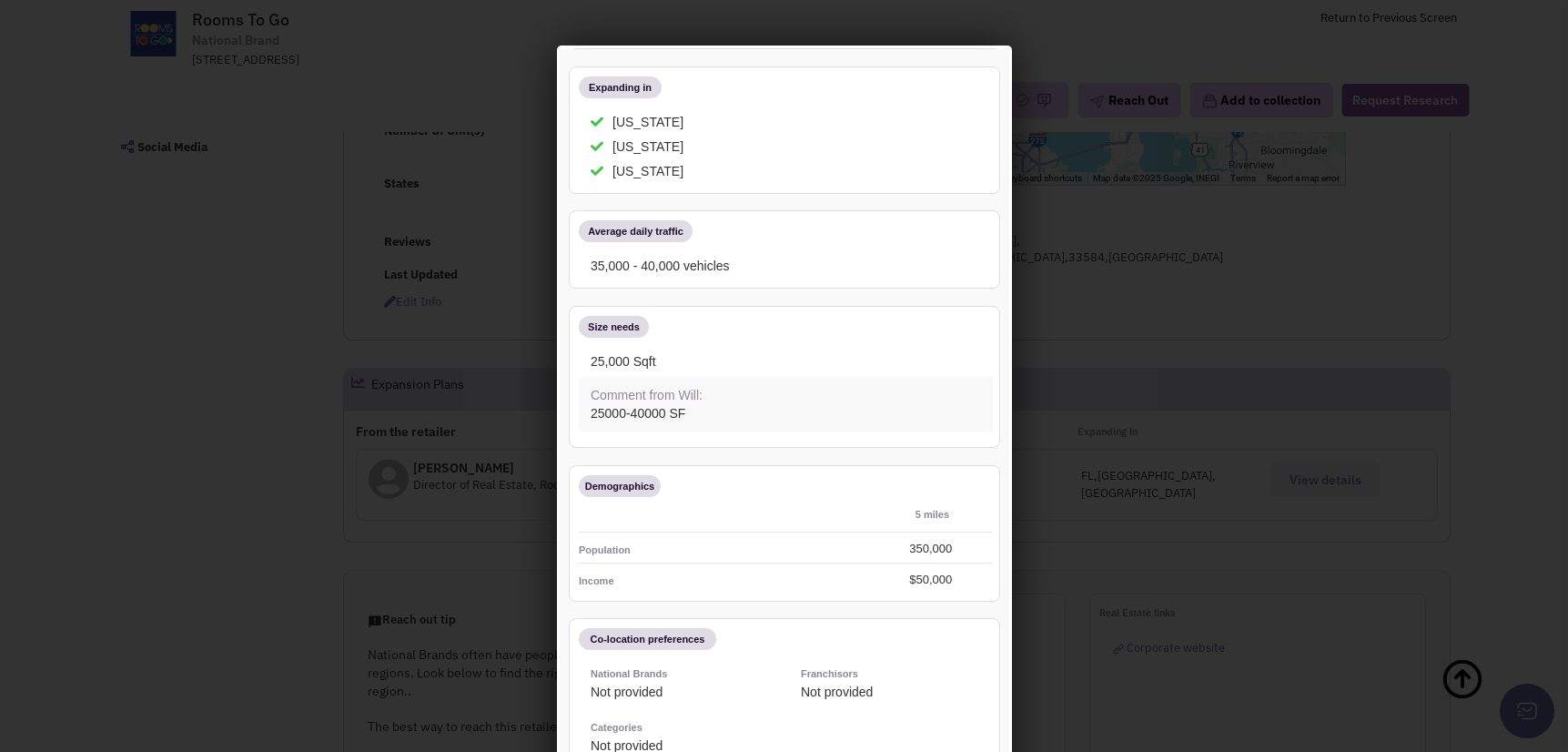
scroll to position [0, 0]
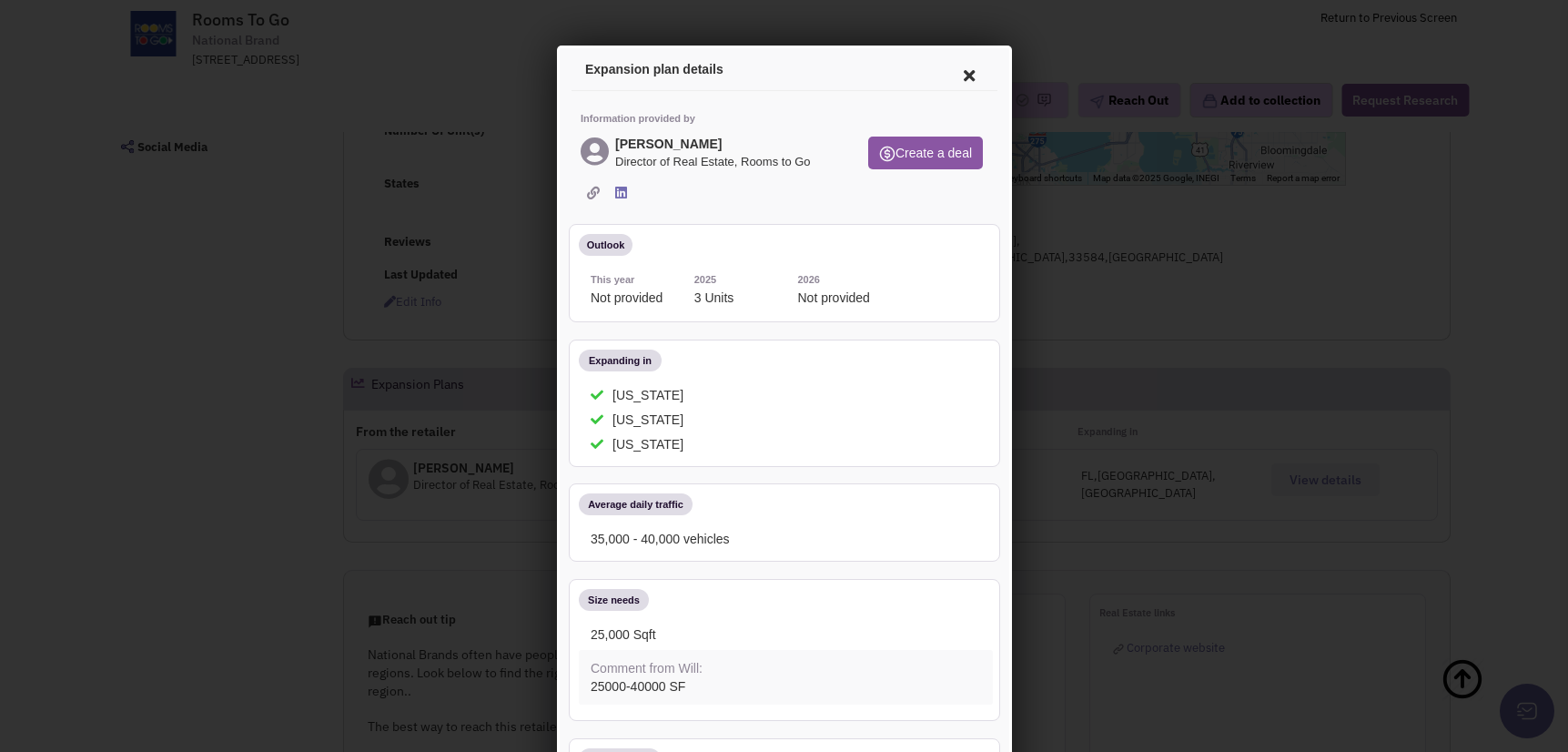
click at [962, 74] on icon at bounding box center [966, 73] width 38 height 44
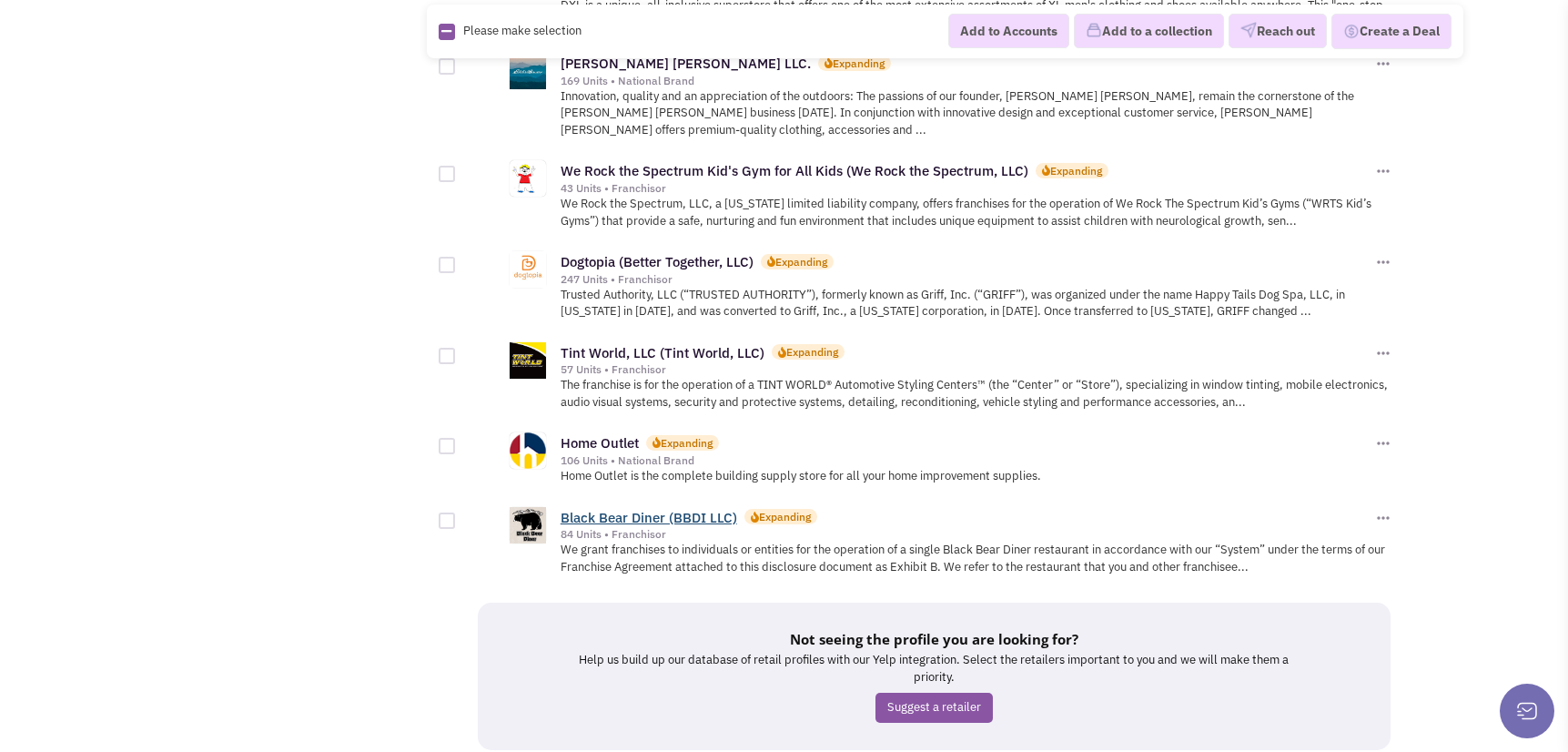
scroll to position [1912, 0]
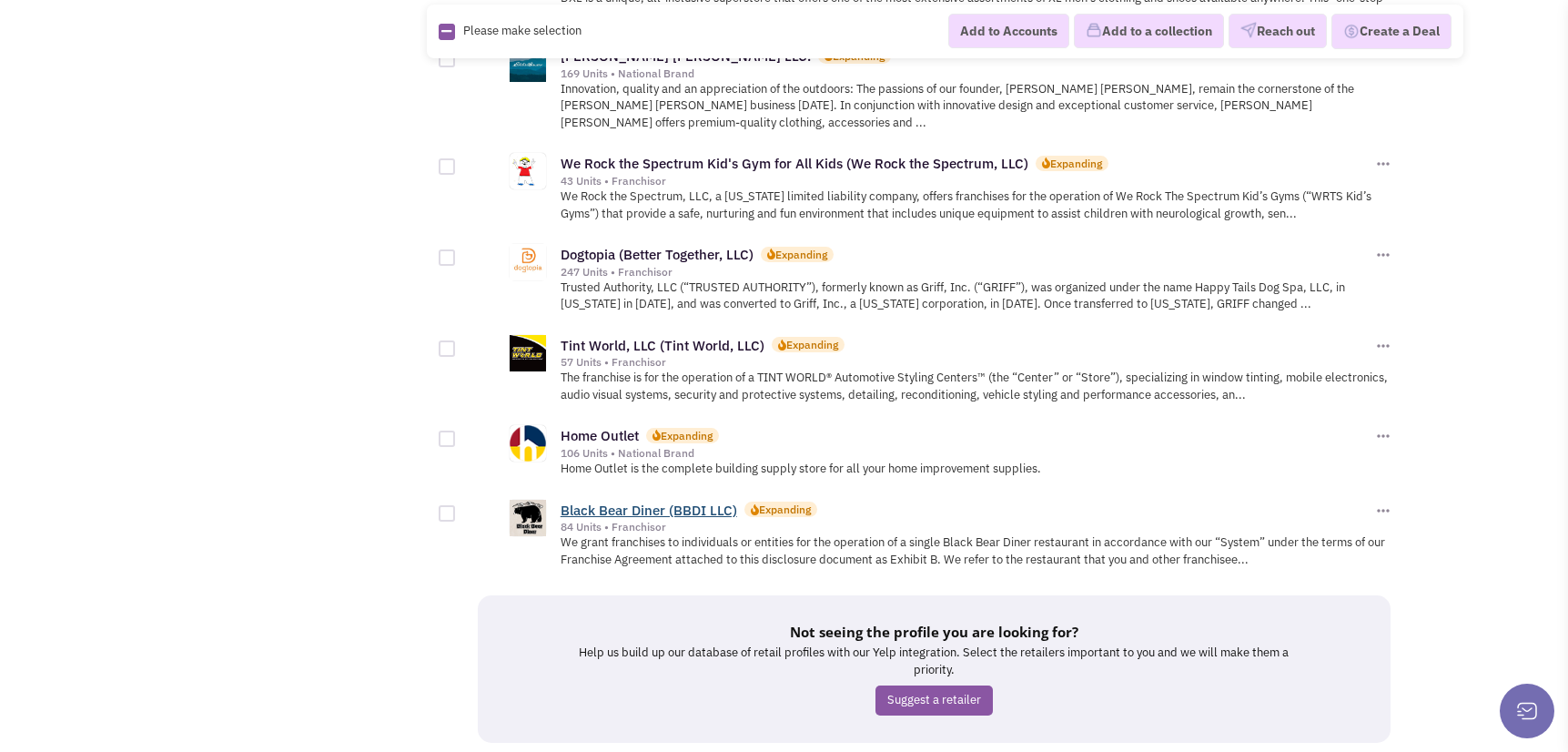
click at [674, 502] on link "Black Bear Diner (BBDI LLC)" at bounding box center [649, 510] width 177 height 18
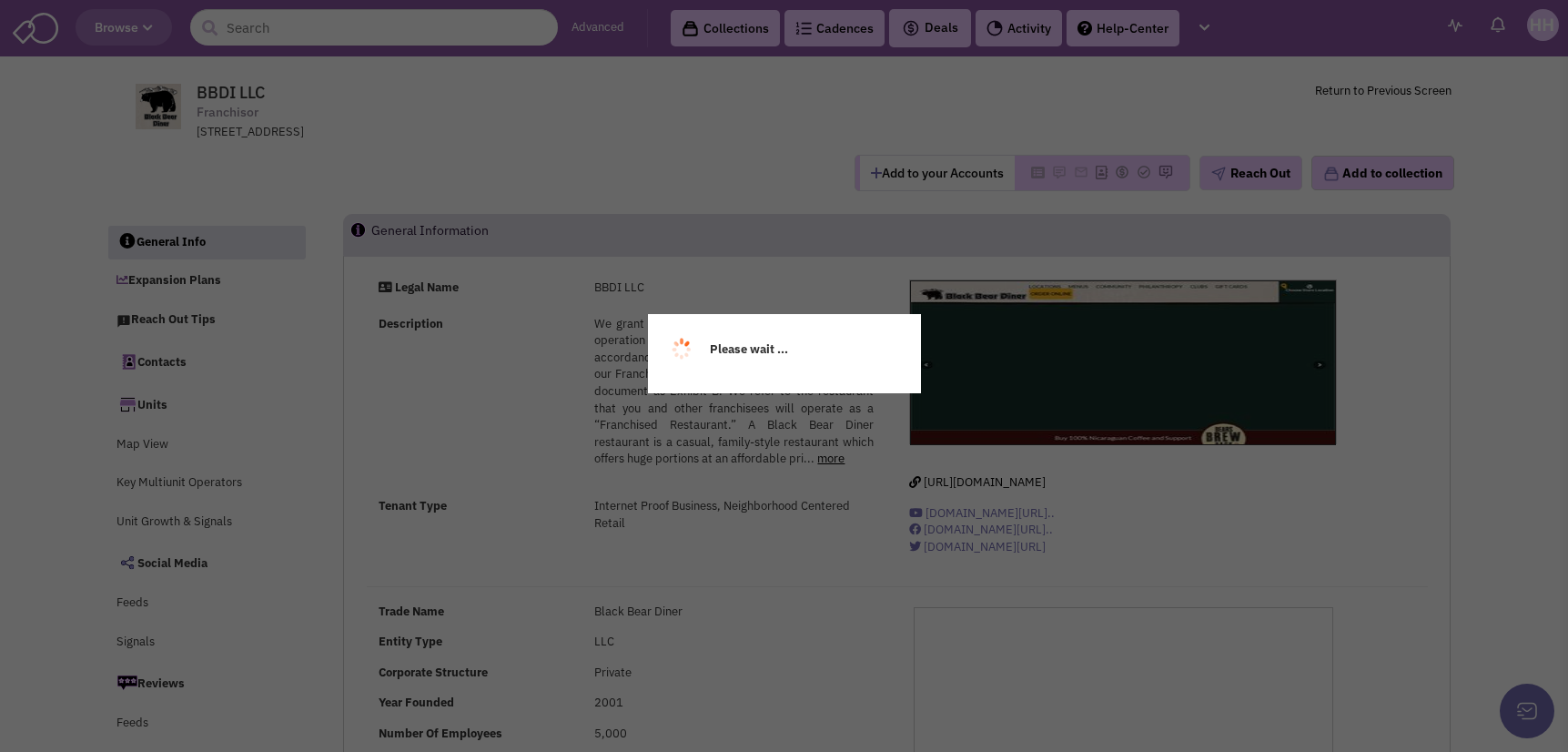
select select
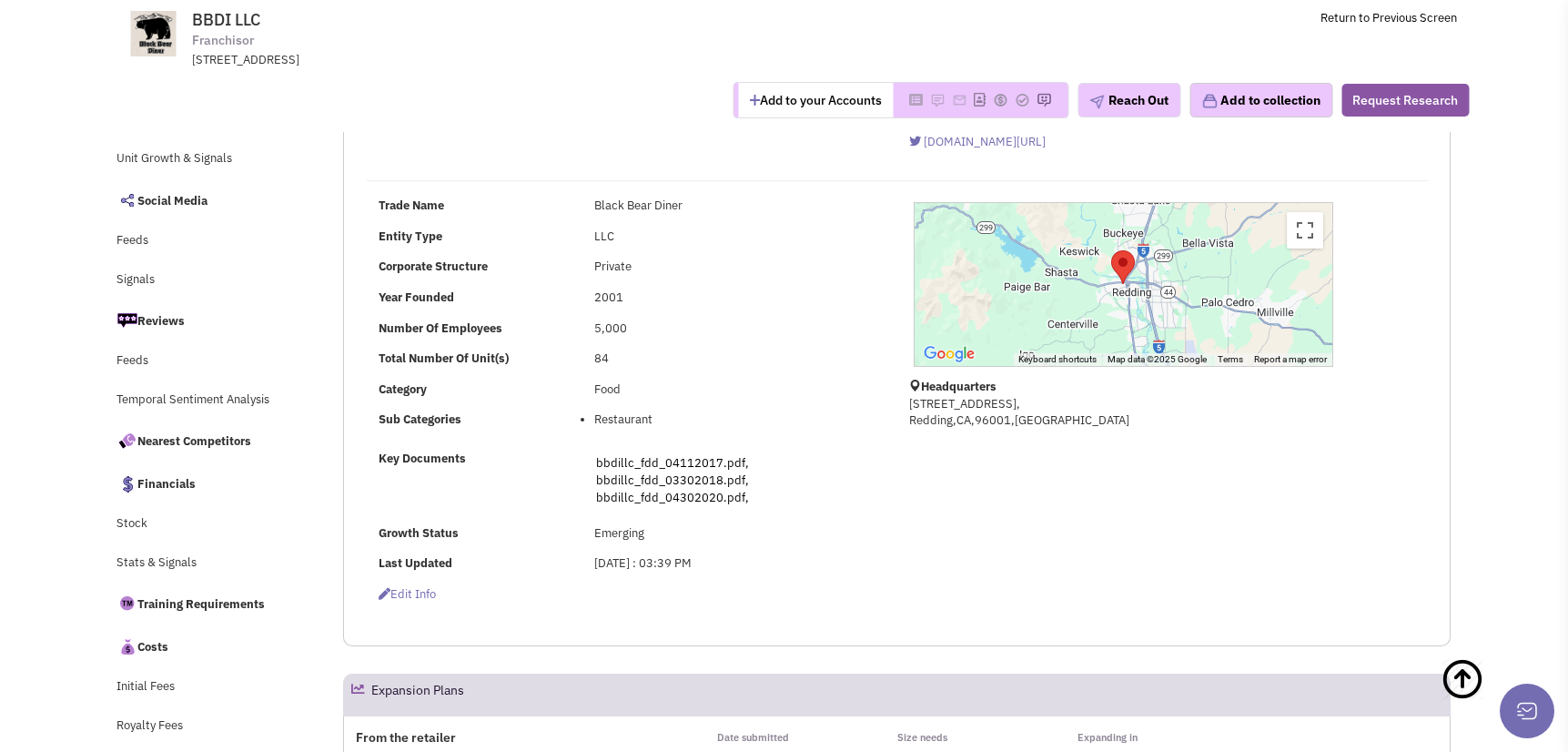
scroll to position [183, 0]
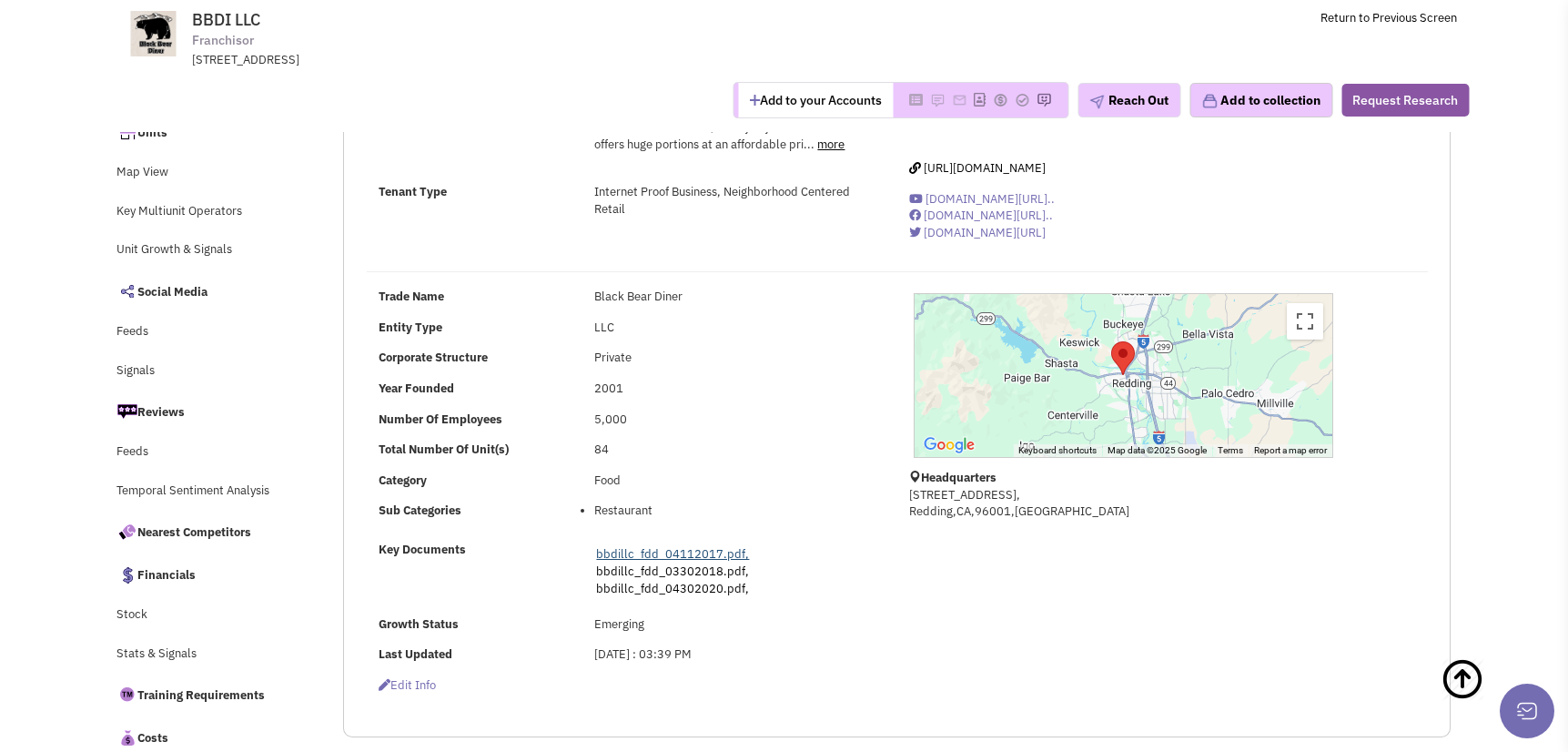
click at [668, 556] on link "bbdillc_fdd_04112017.pdf," at bounding box center [673, 555] width 153 height 16
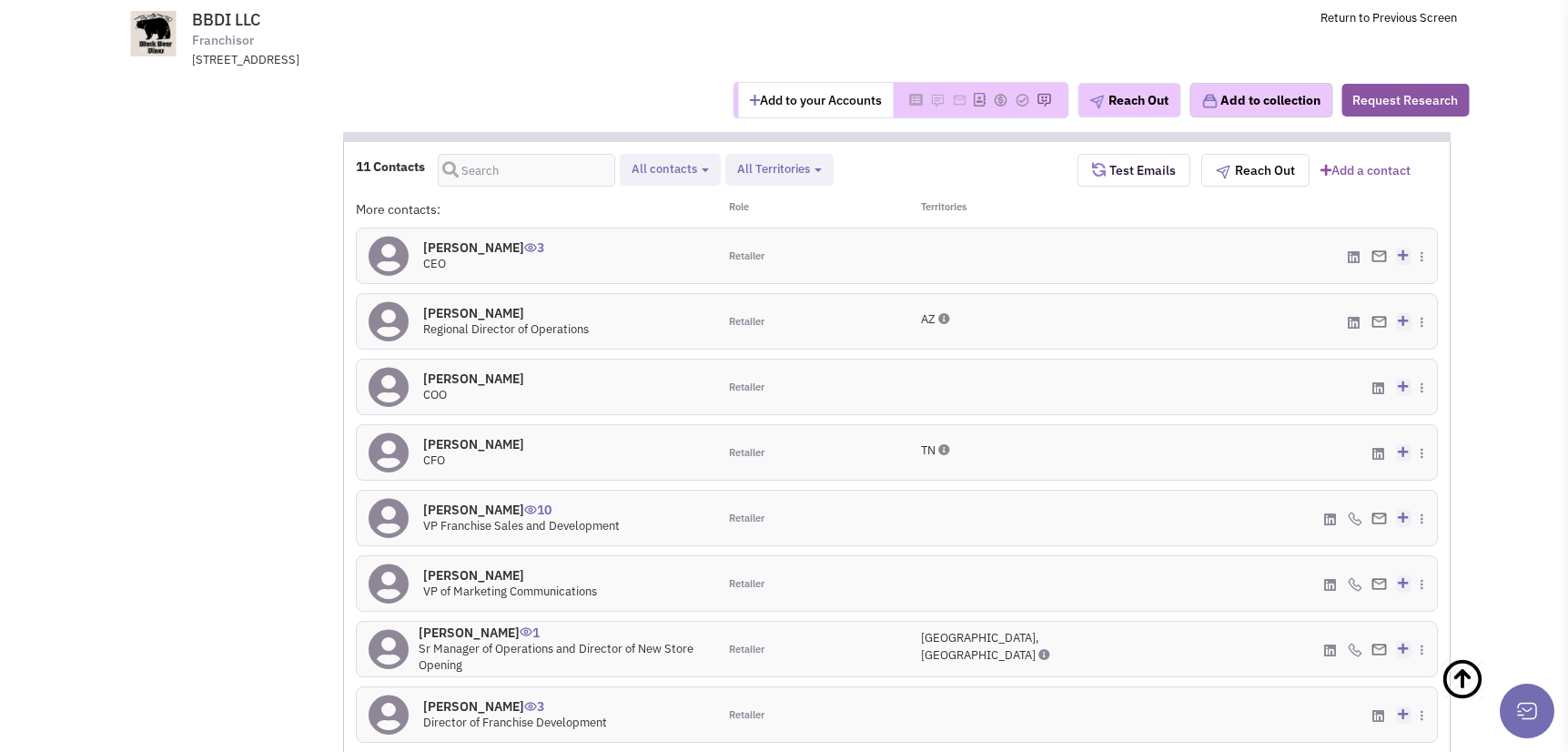
scroll to position [1550, 0]
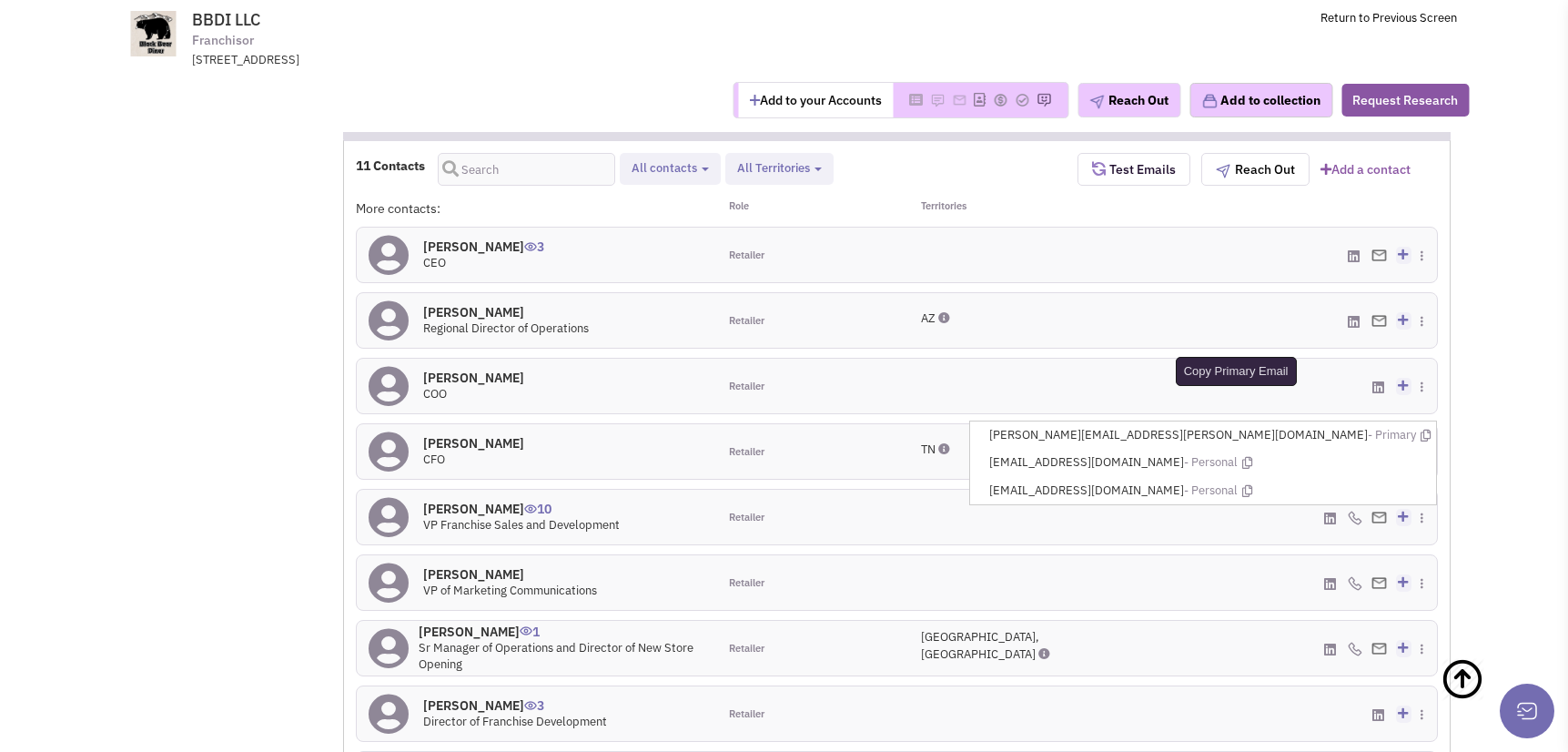
click at [1422, 430] on icon at bounding box center [1426, 436] width 10 height 12
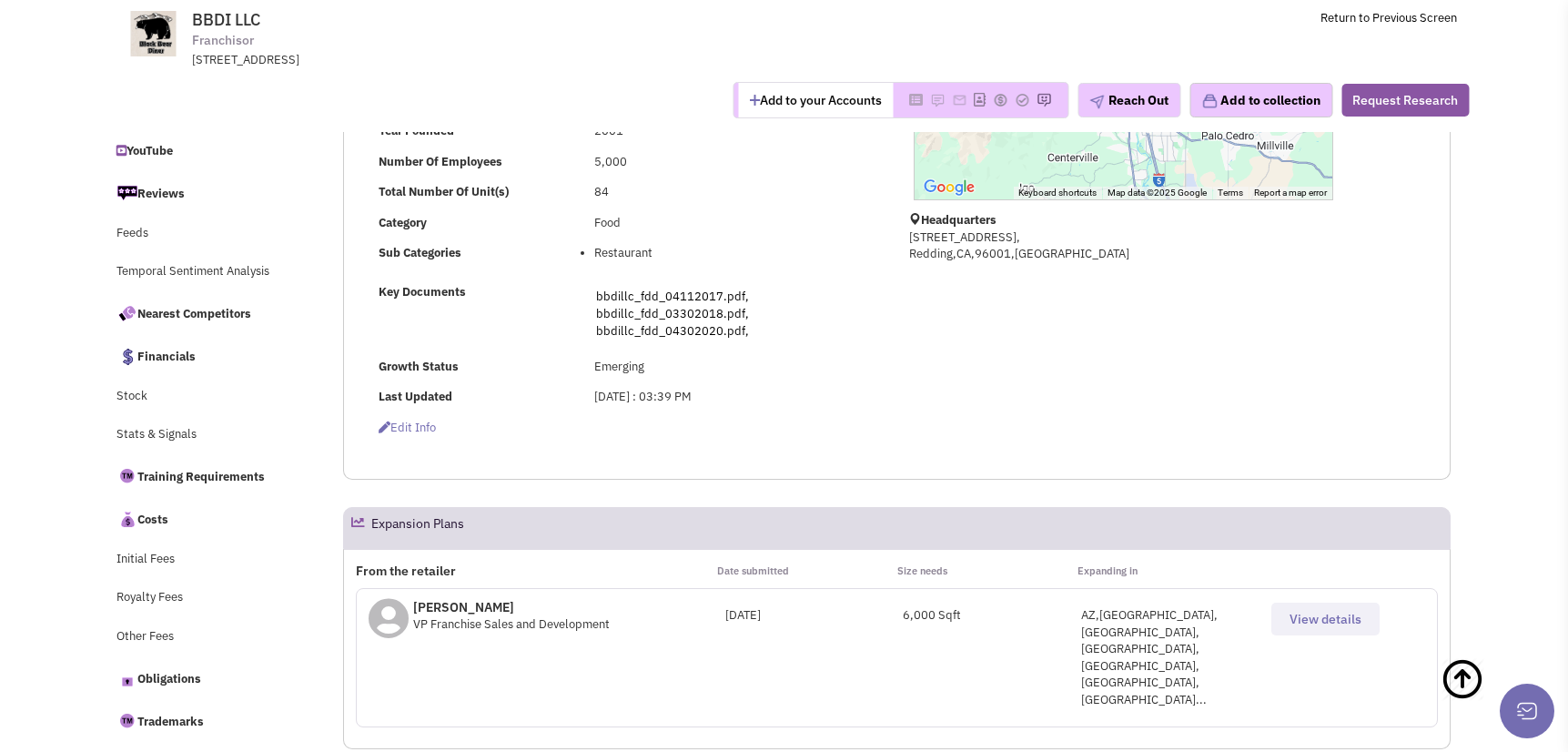
scroll to position [547, 0]
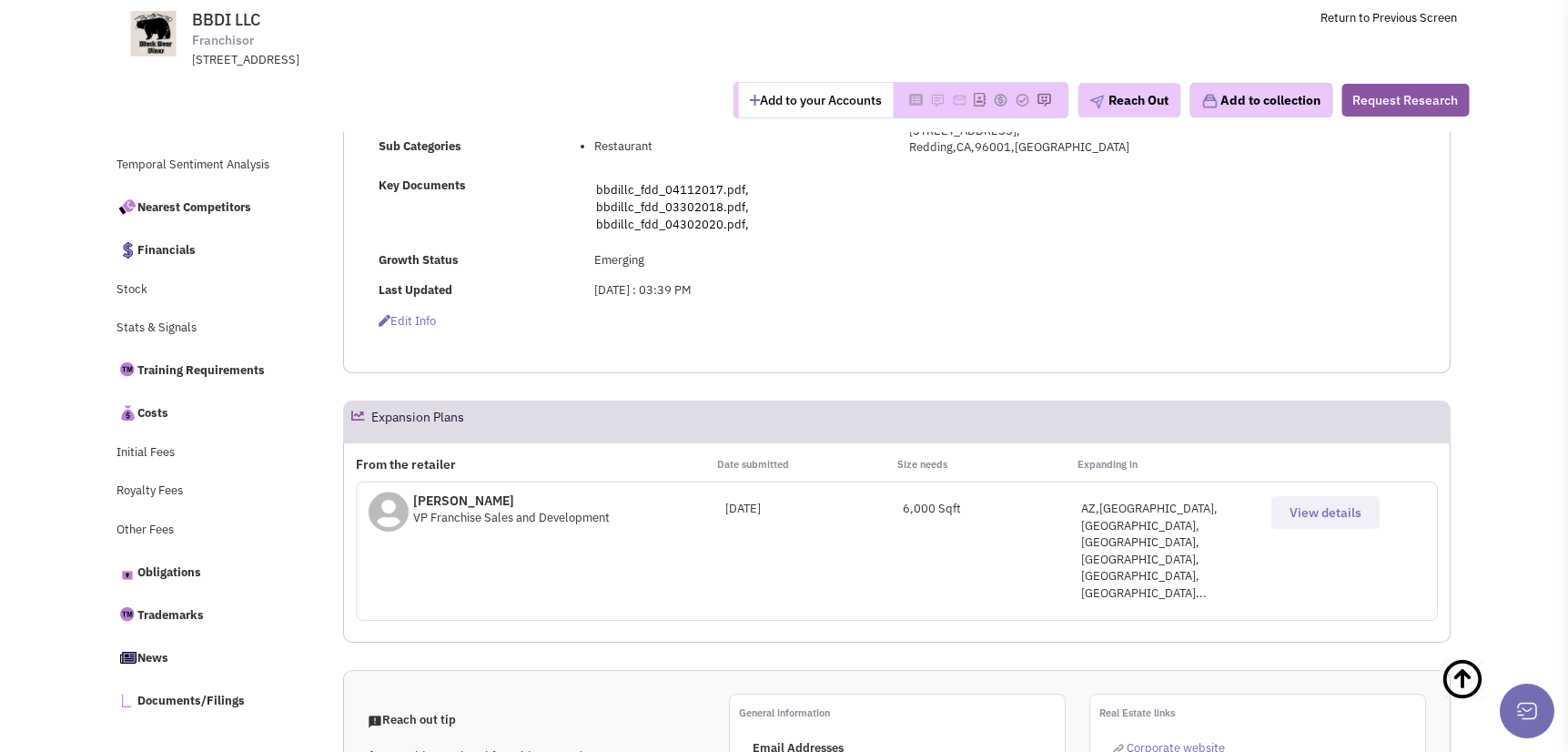
click at [1357, 516] on span "View details" at bounding box center [1325, 512] width 72 height 17
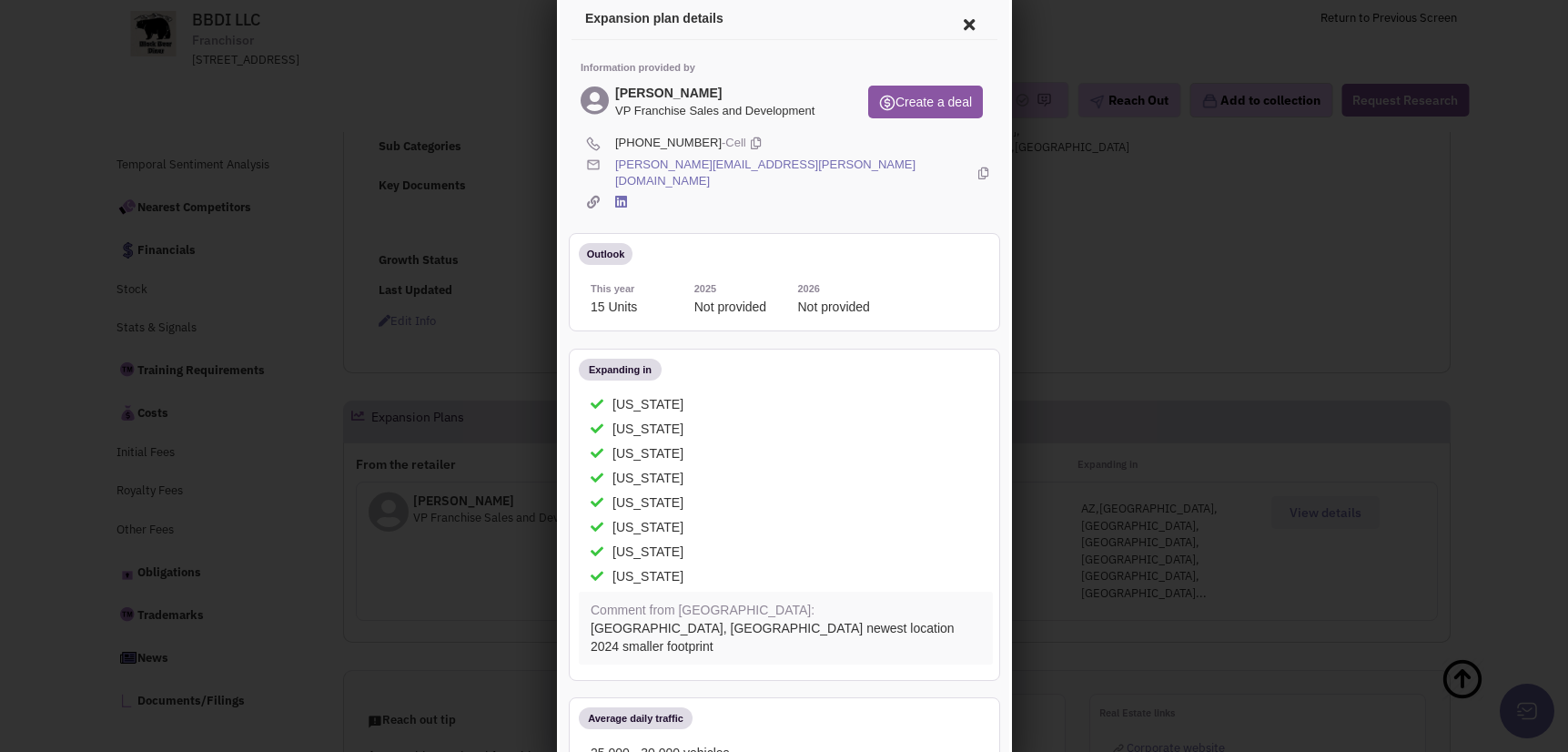
scroll to position [0, 0]
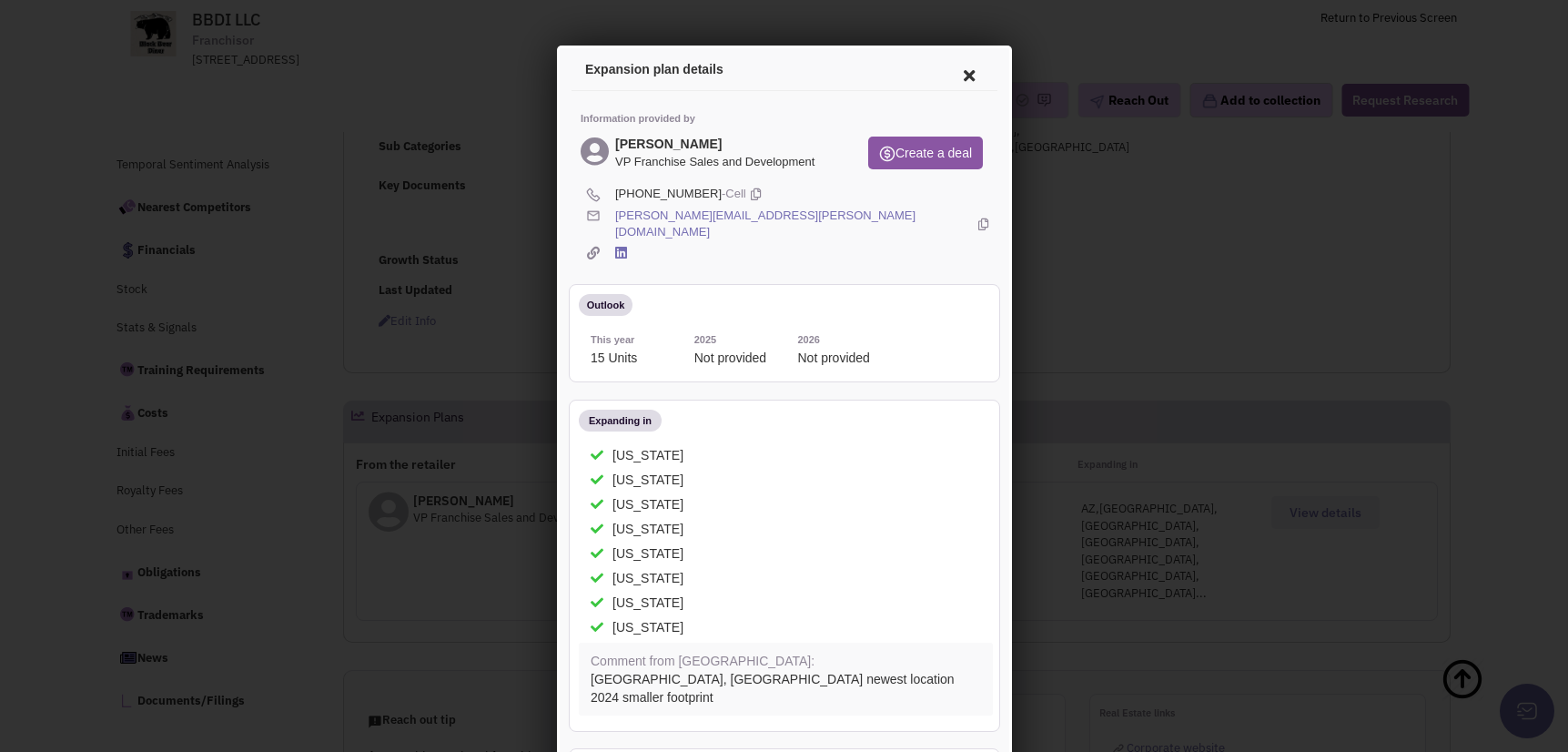
click at [947, 73] on icon at bounding box center [966, 73] width 38 height 44
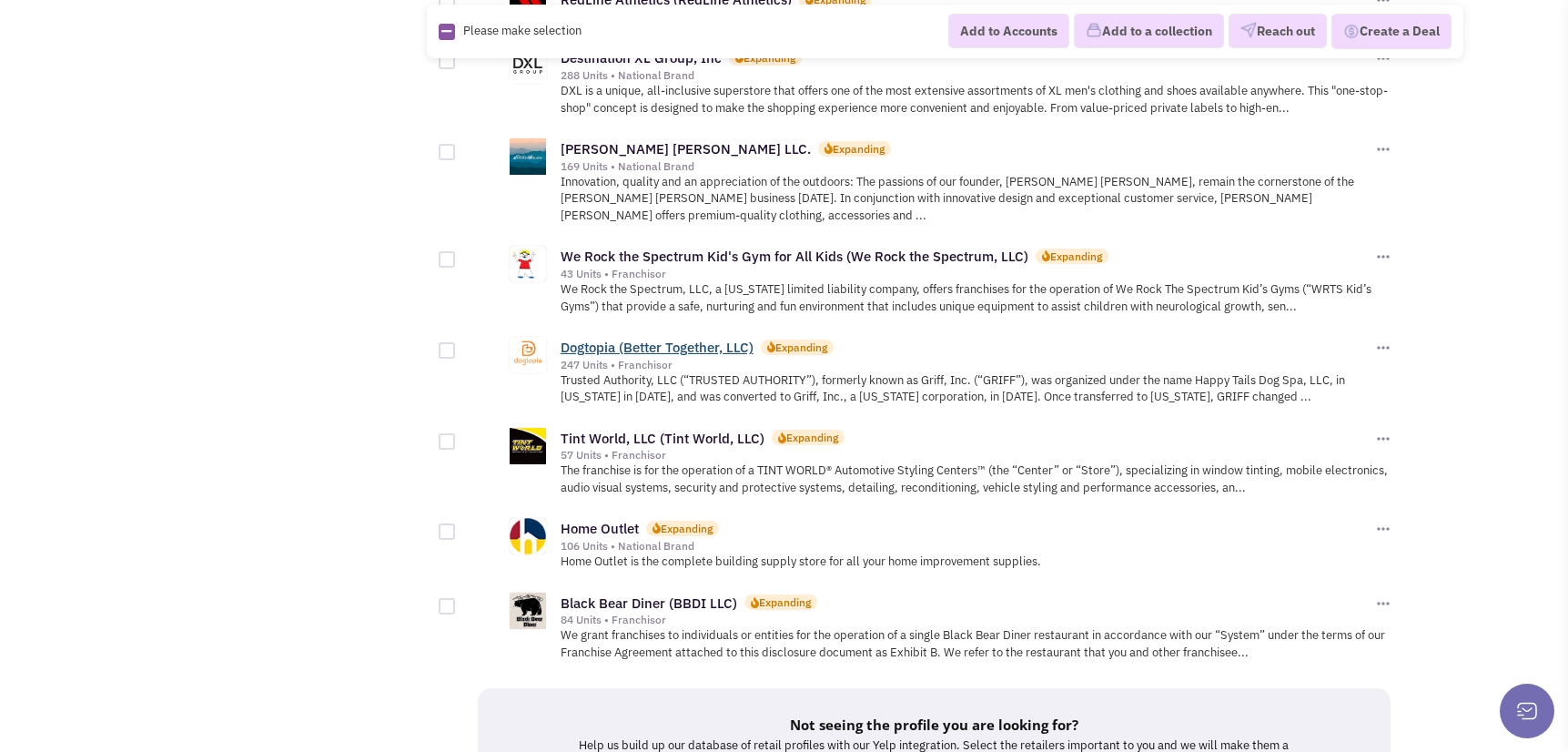
scroll to position [1799, 0]
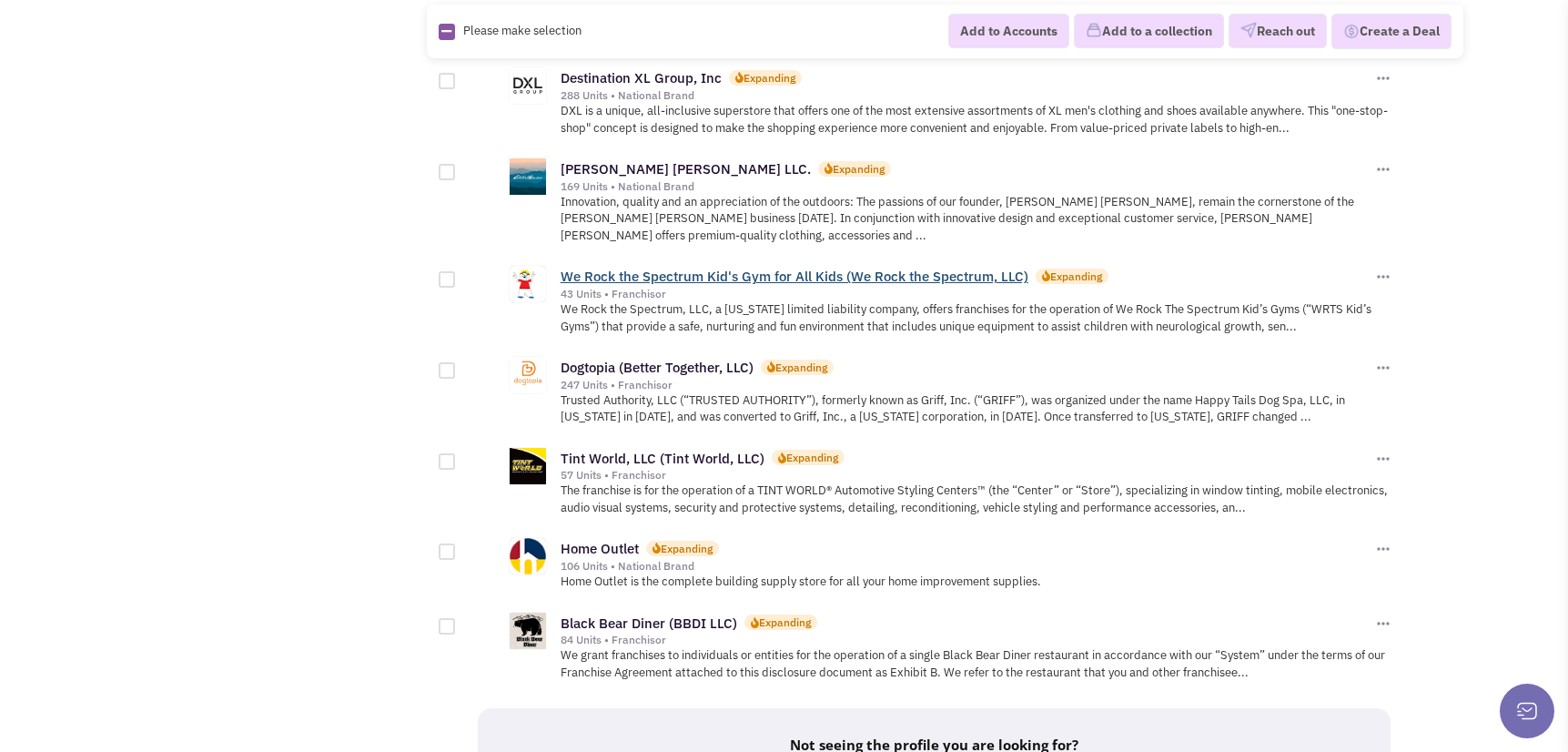
click at [673, 268] on link "We Rock the Spectrum Kid's Gym for All Kids (We Rock the Spectrum, LLC)" at bounding box center [794, 277] width 468 height 18
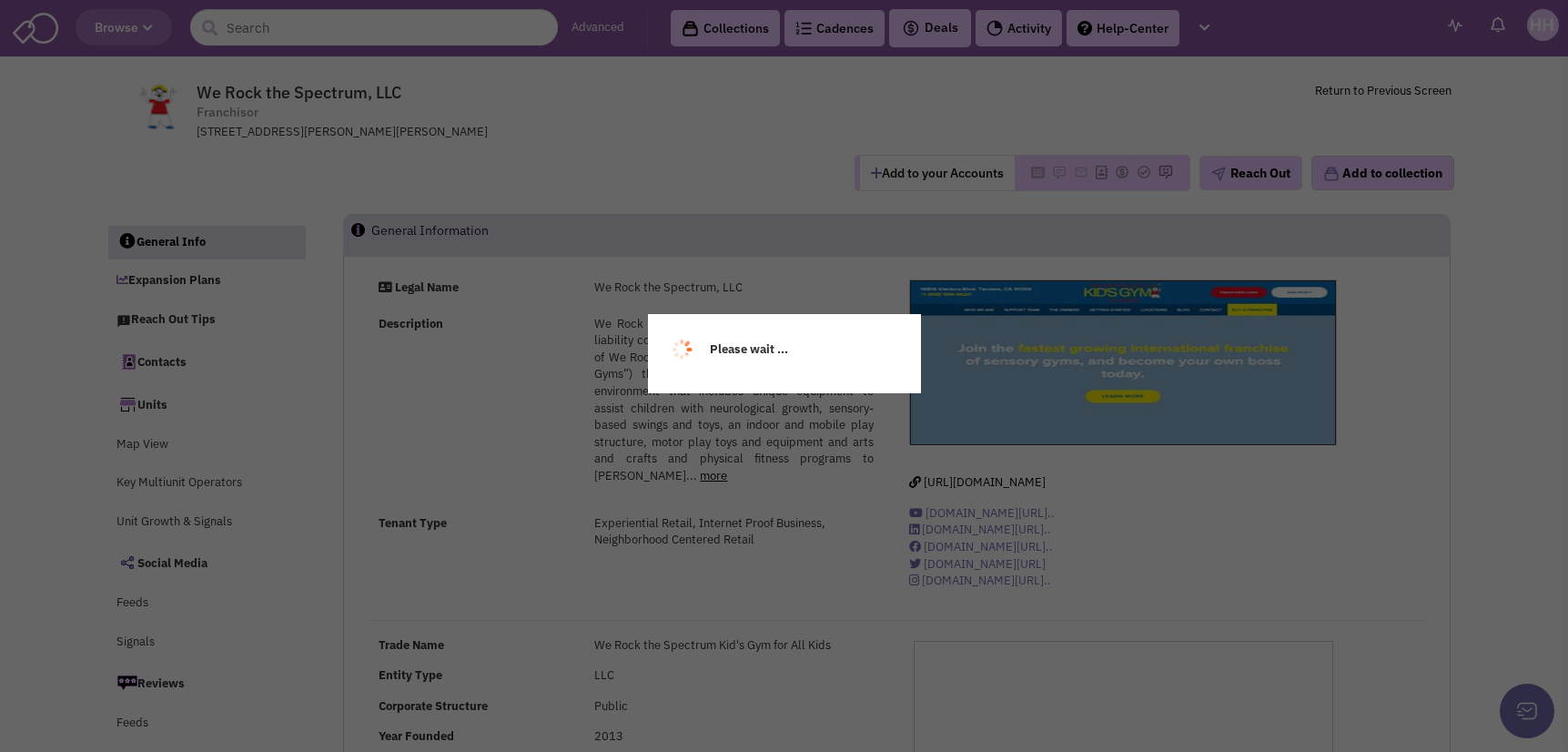
select select
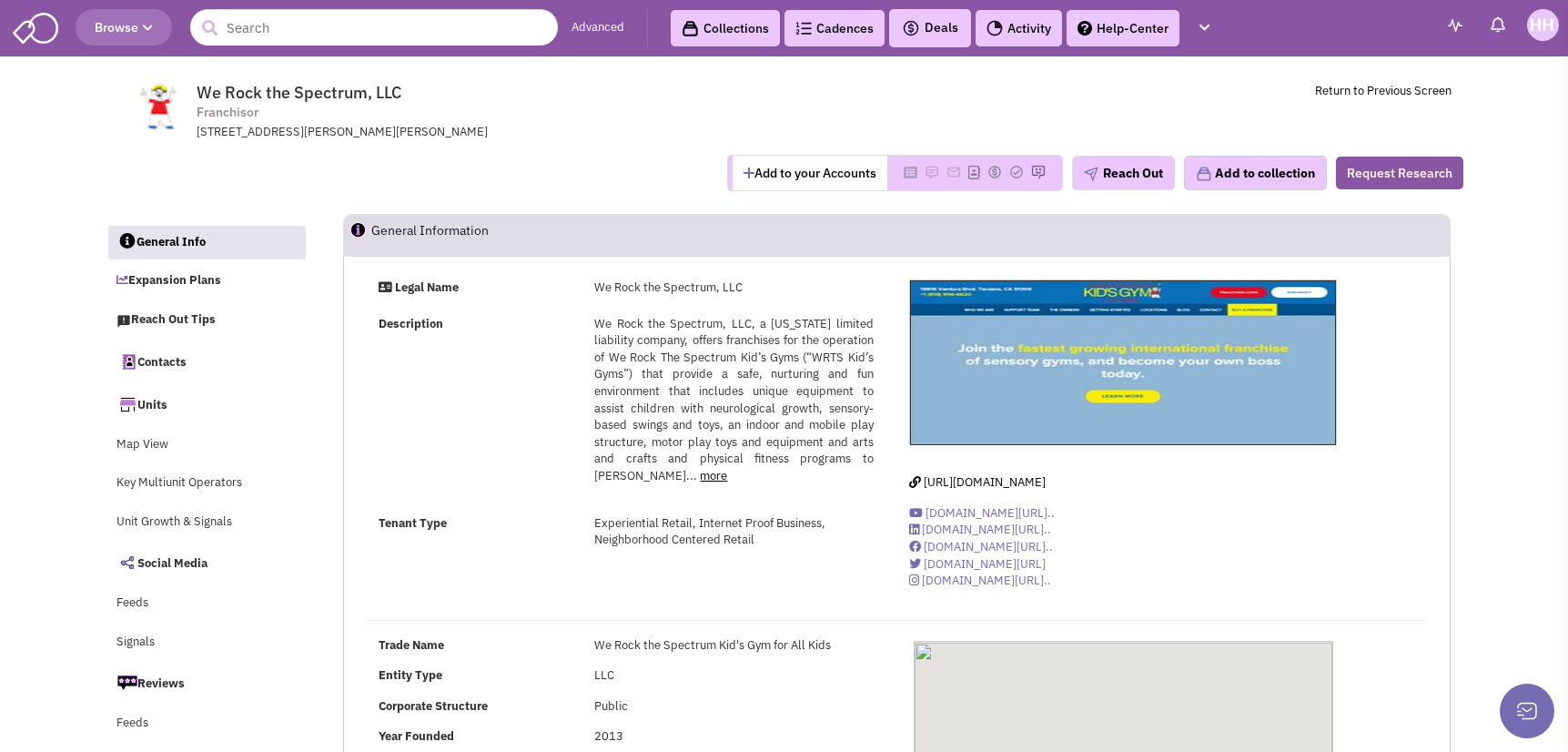
select select
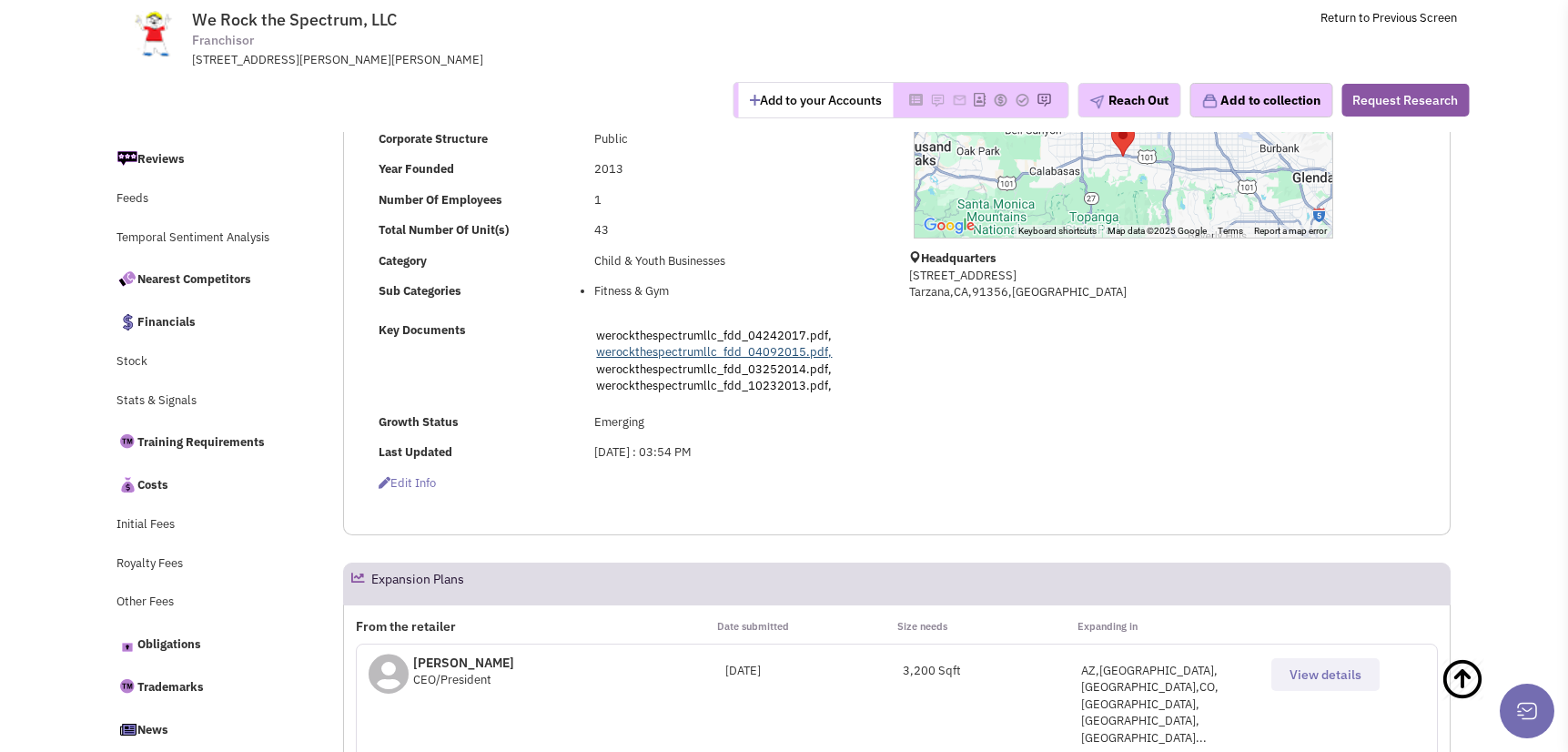
scroll to position [728, 0]
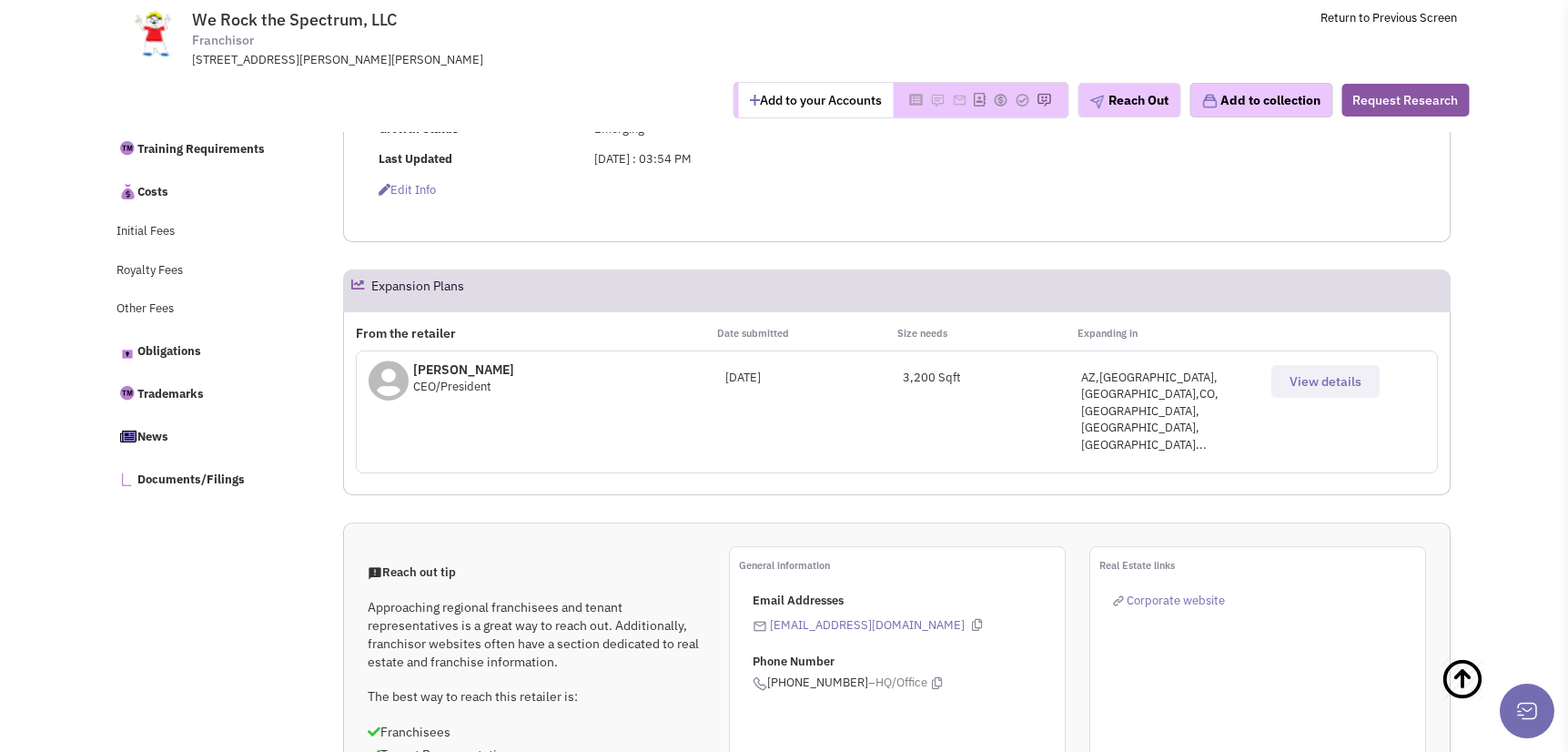
click at [1296, 376] on span "View details" at bounding box center [1325, 381] width 72 height 17
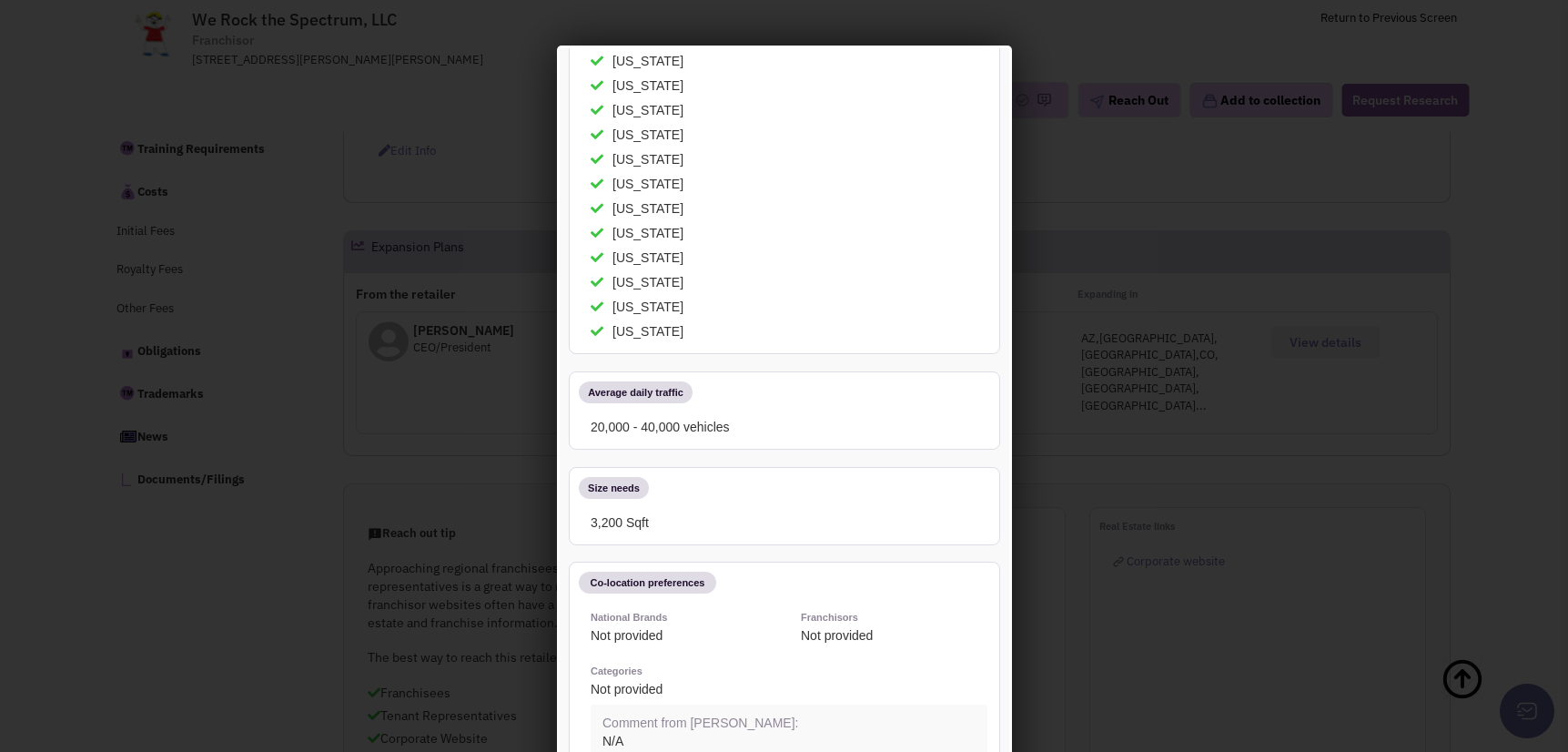
scroll to position [163, 0]
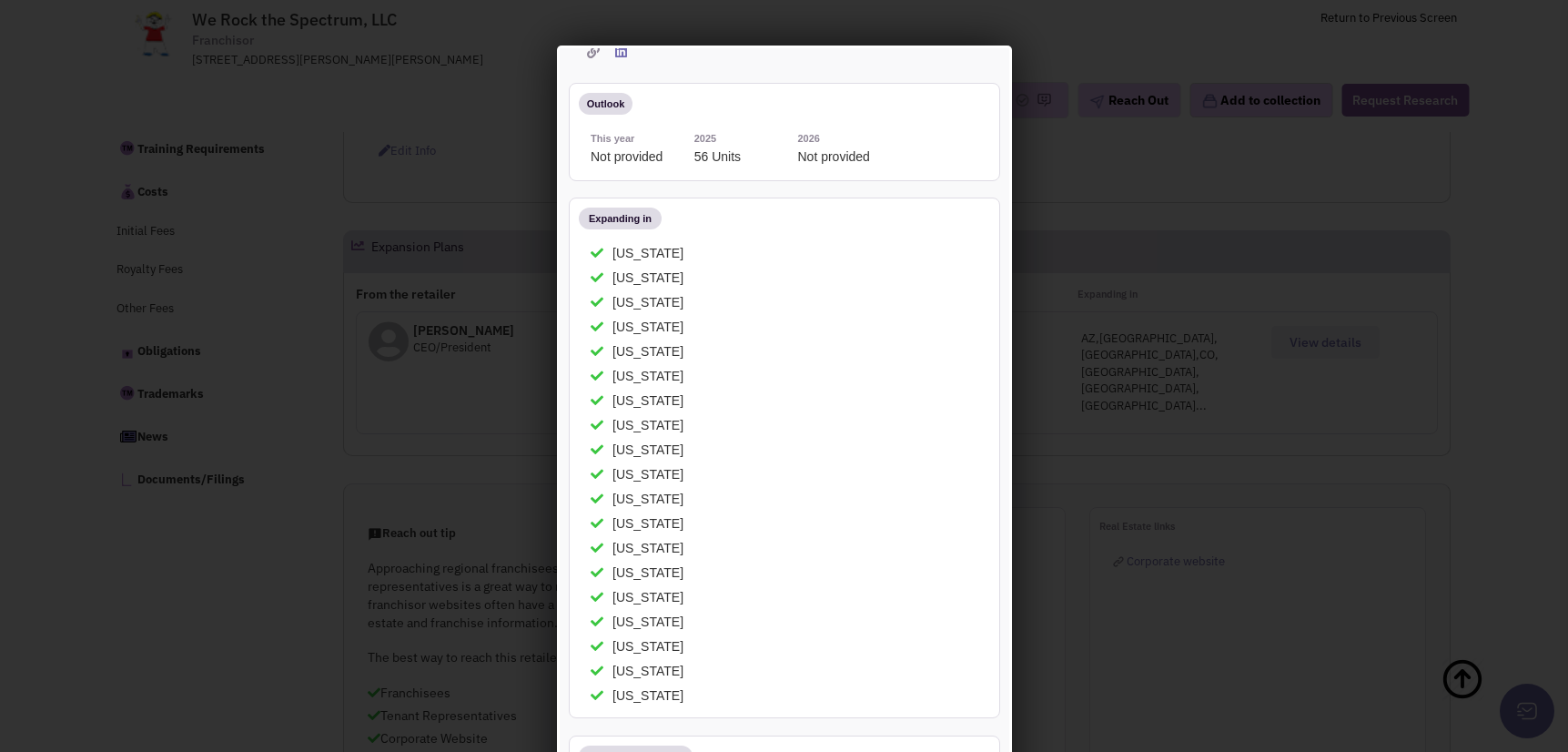
click at [1049, 120] on div at bounding box center [784, 376] width 1568 height 752
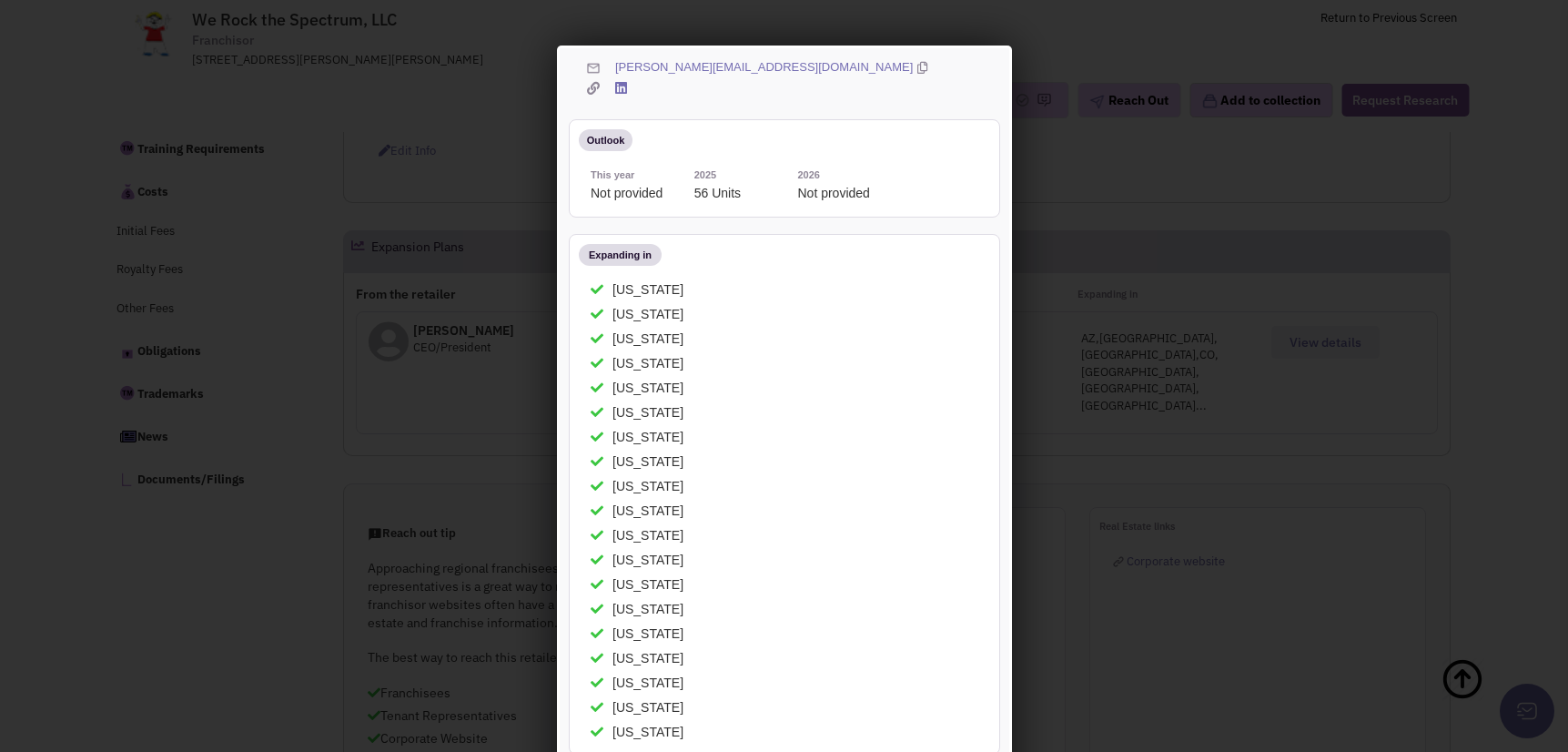
scroll to position [0, 0]
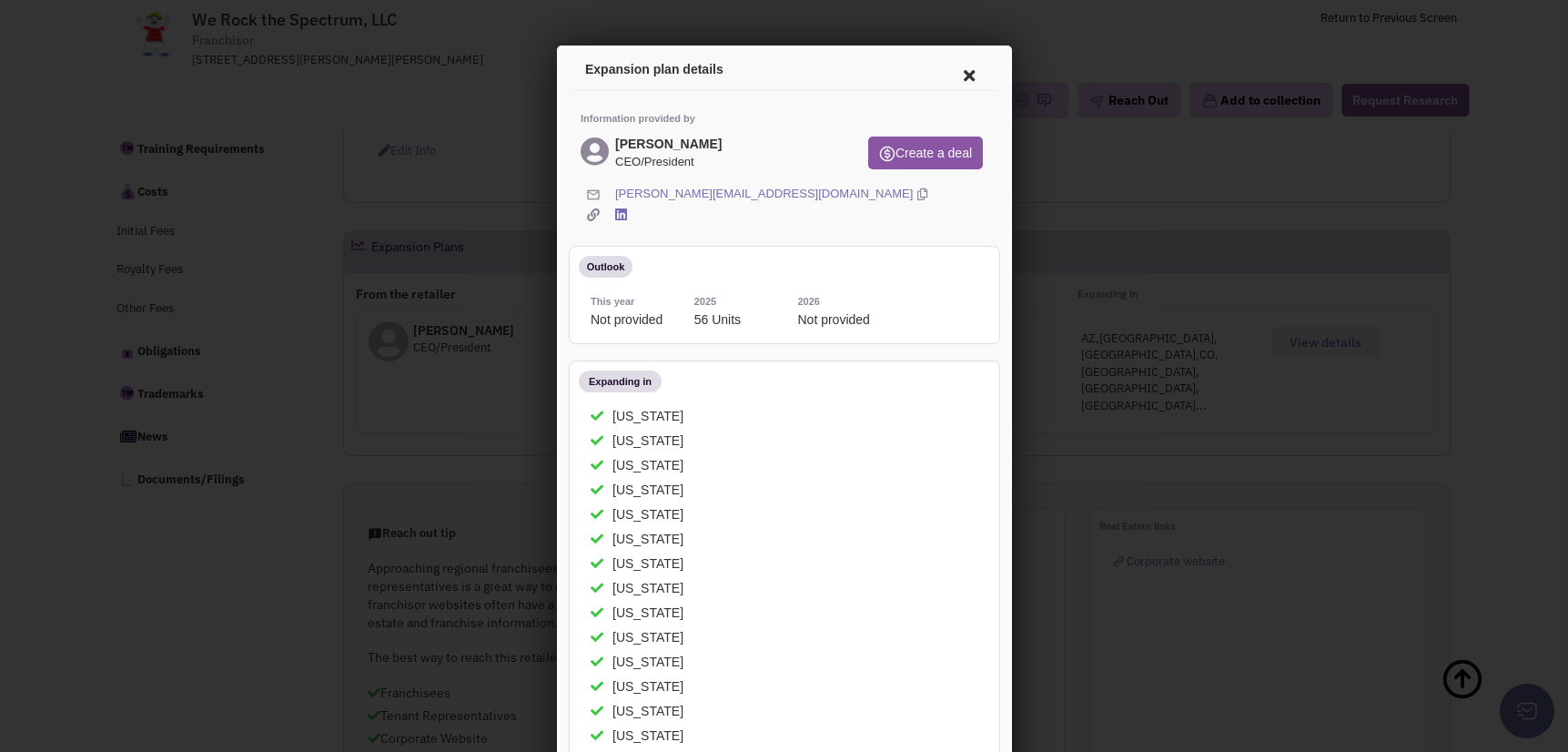
click at [952, 70] on icon at bounding box center [966, 73] width 38 height 44
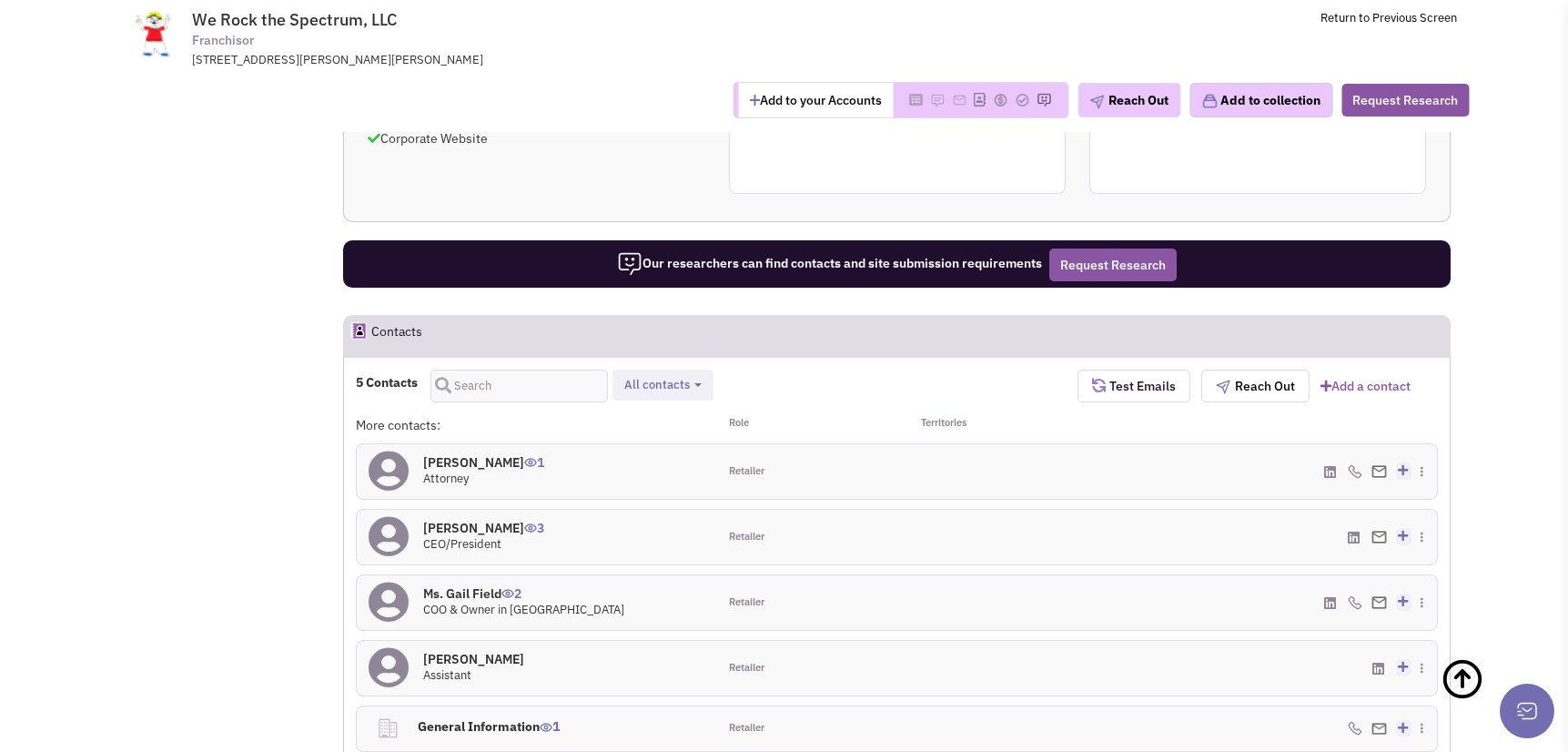
scroll to position [1550, 0]
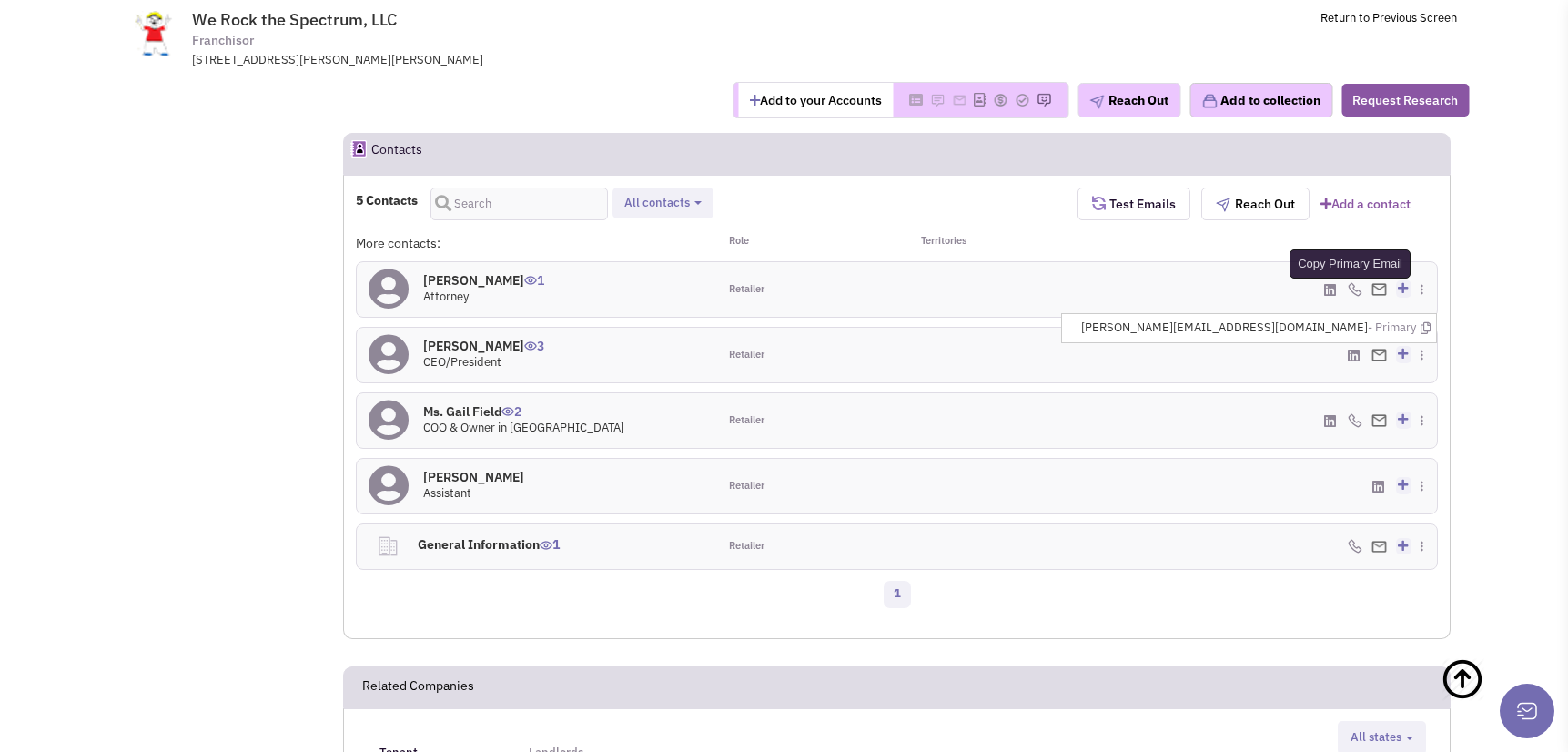
click at [1423, 322] on icon at bounding box center [1426, 328] width 10 height 12
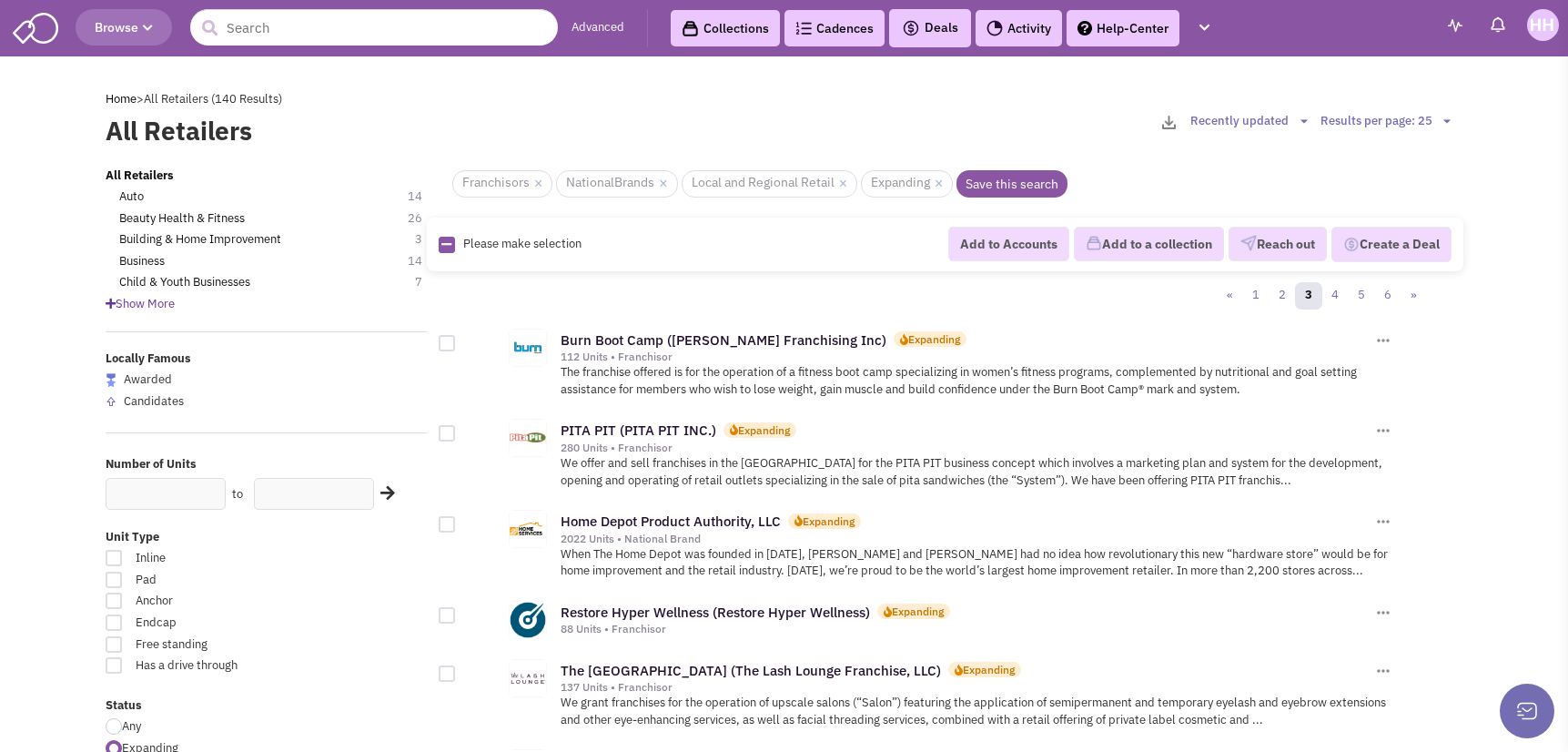
scroll to position [1799, 0]
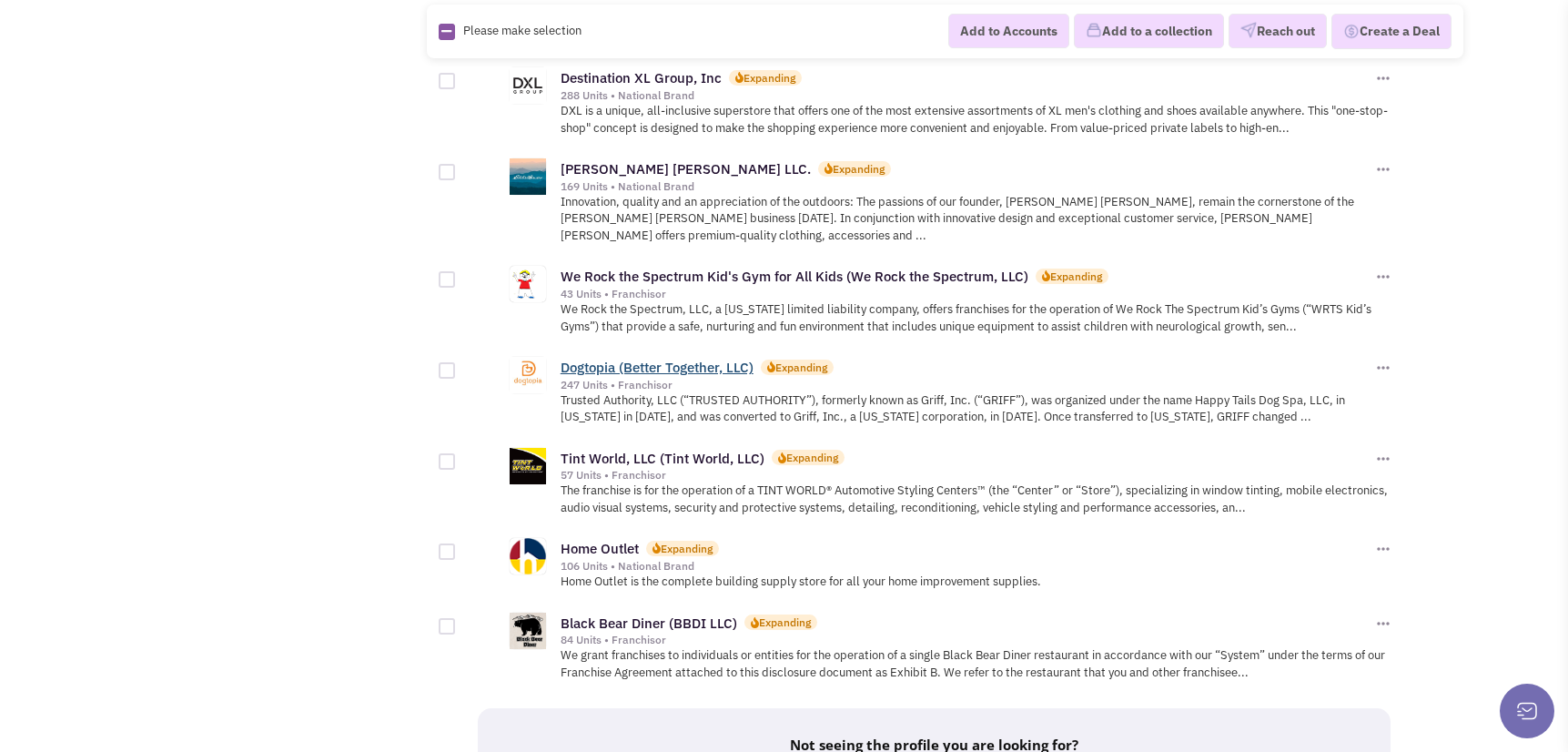
click at [646, 358] on link "Dogtopia (Better Together, LLC)" at bounding box center [656, 367] width 193 height 18
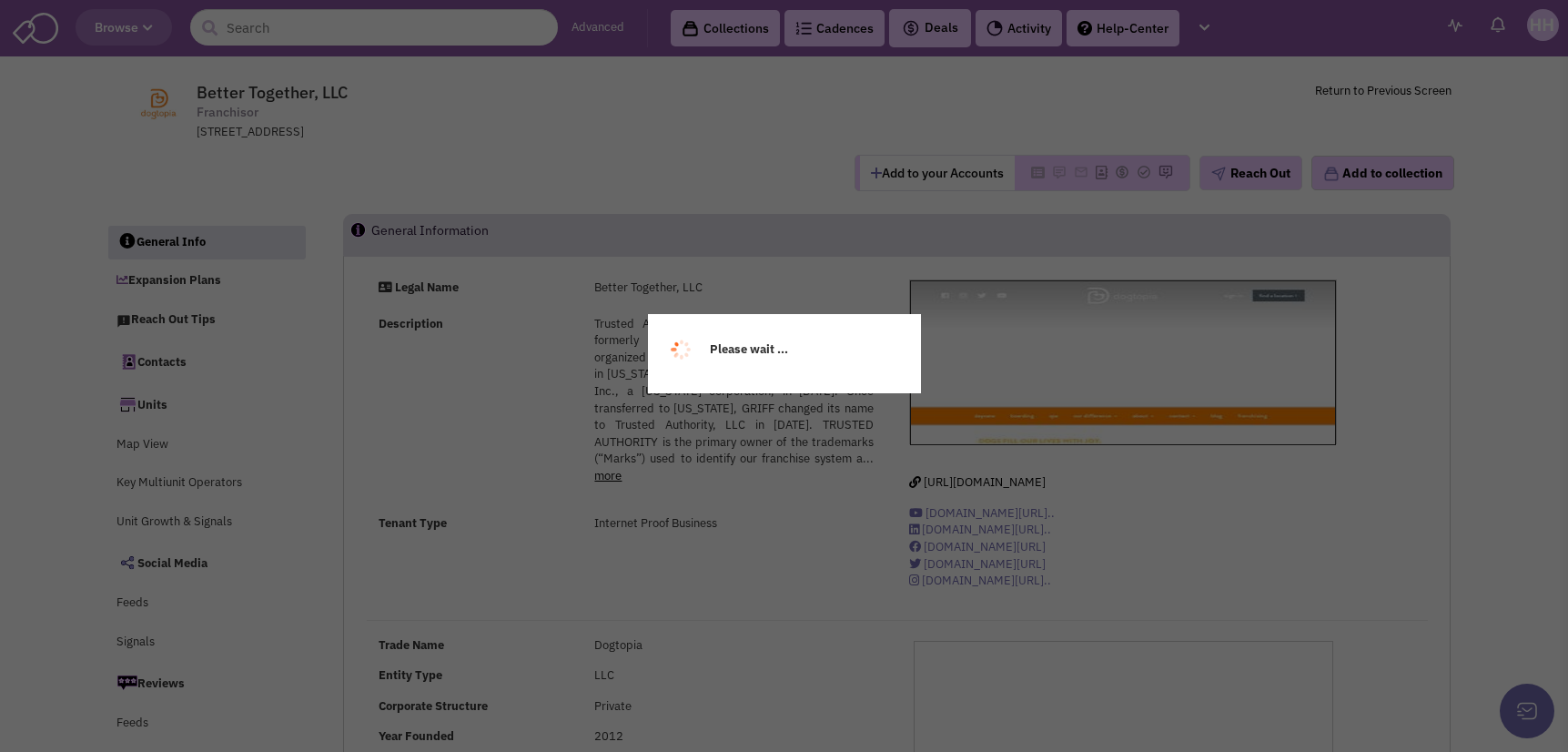
select select
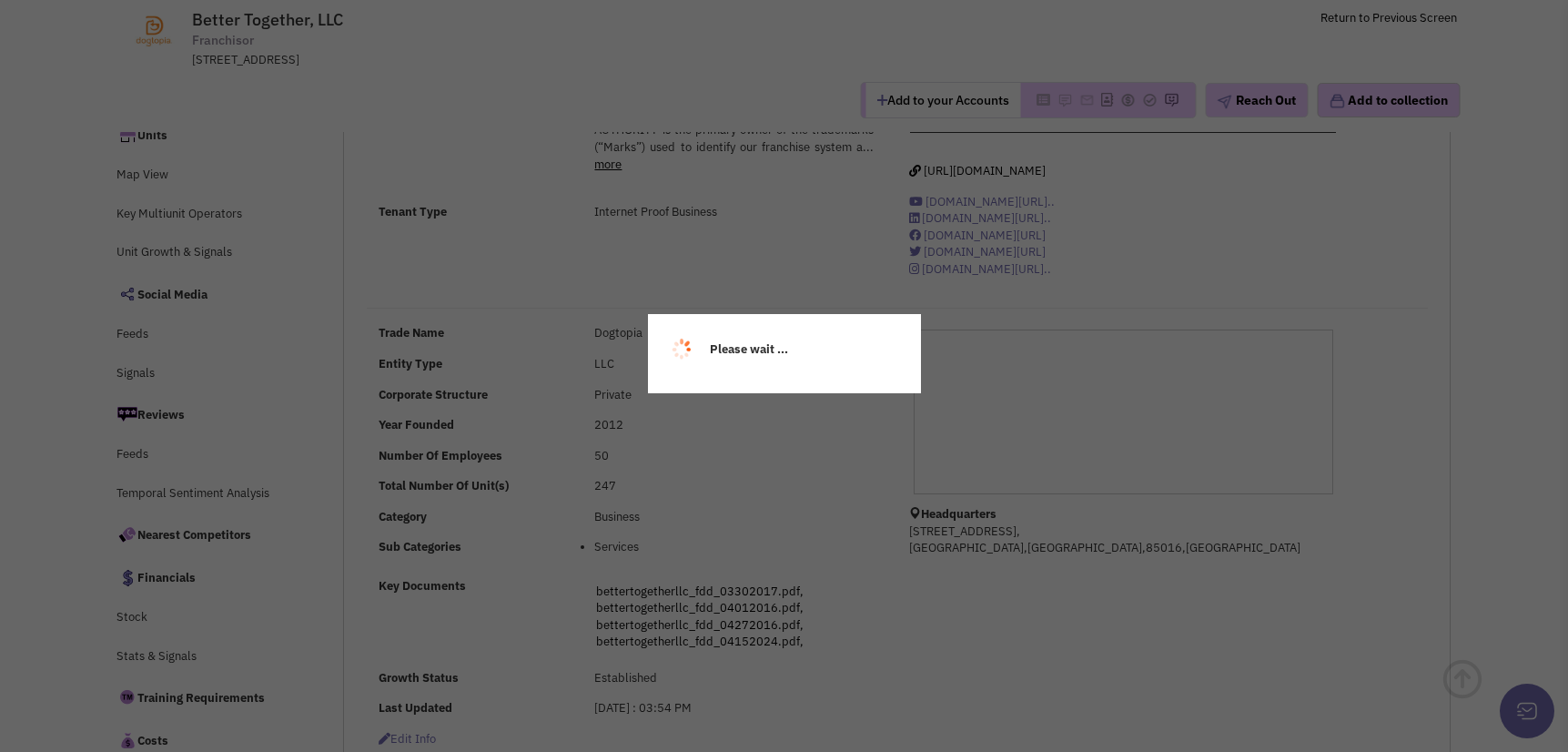
scroll to position [183, 0]
select select
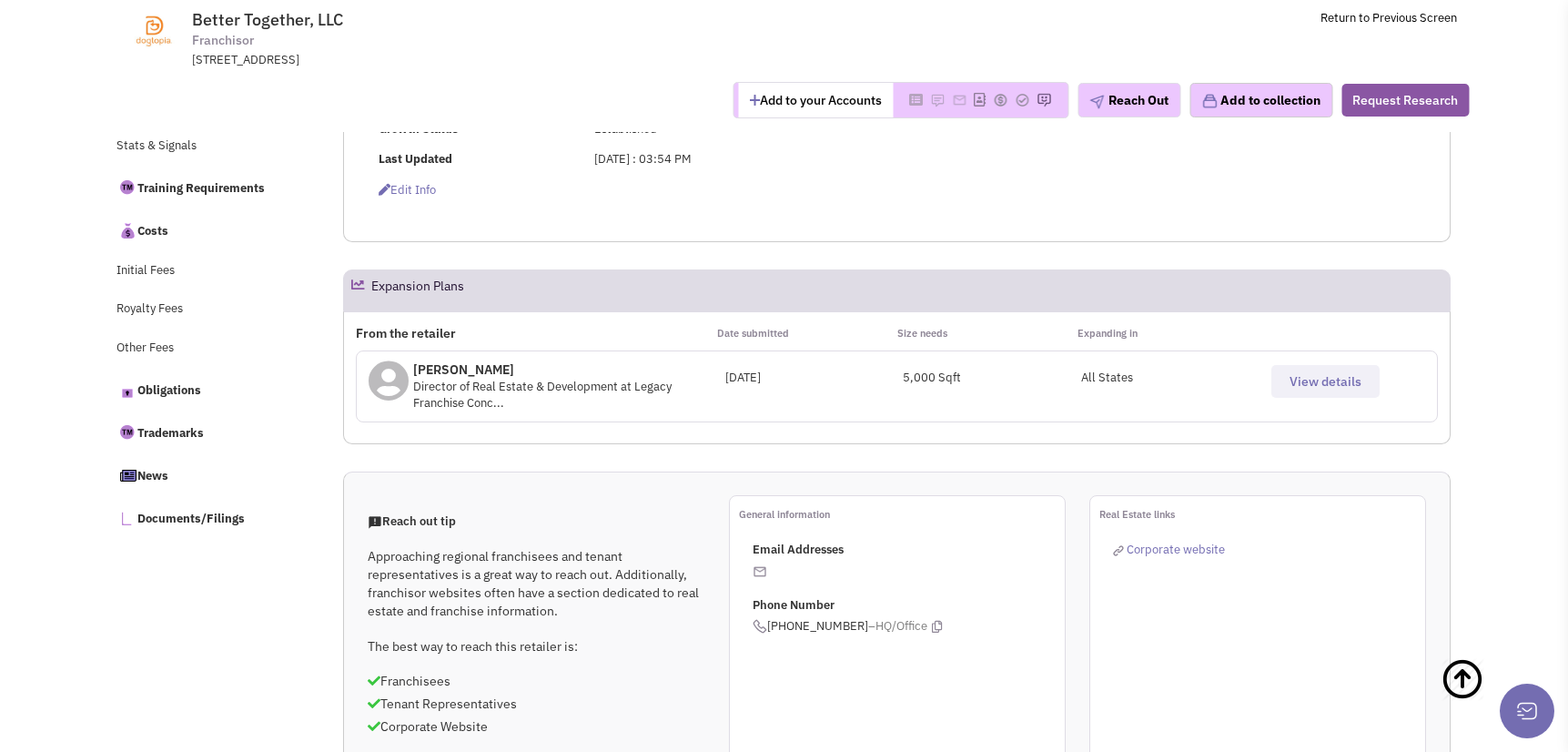
scroll to position [768, 0]
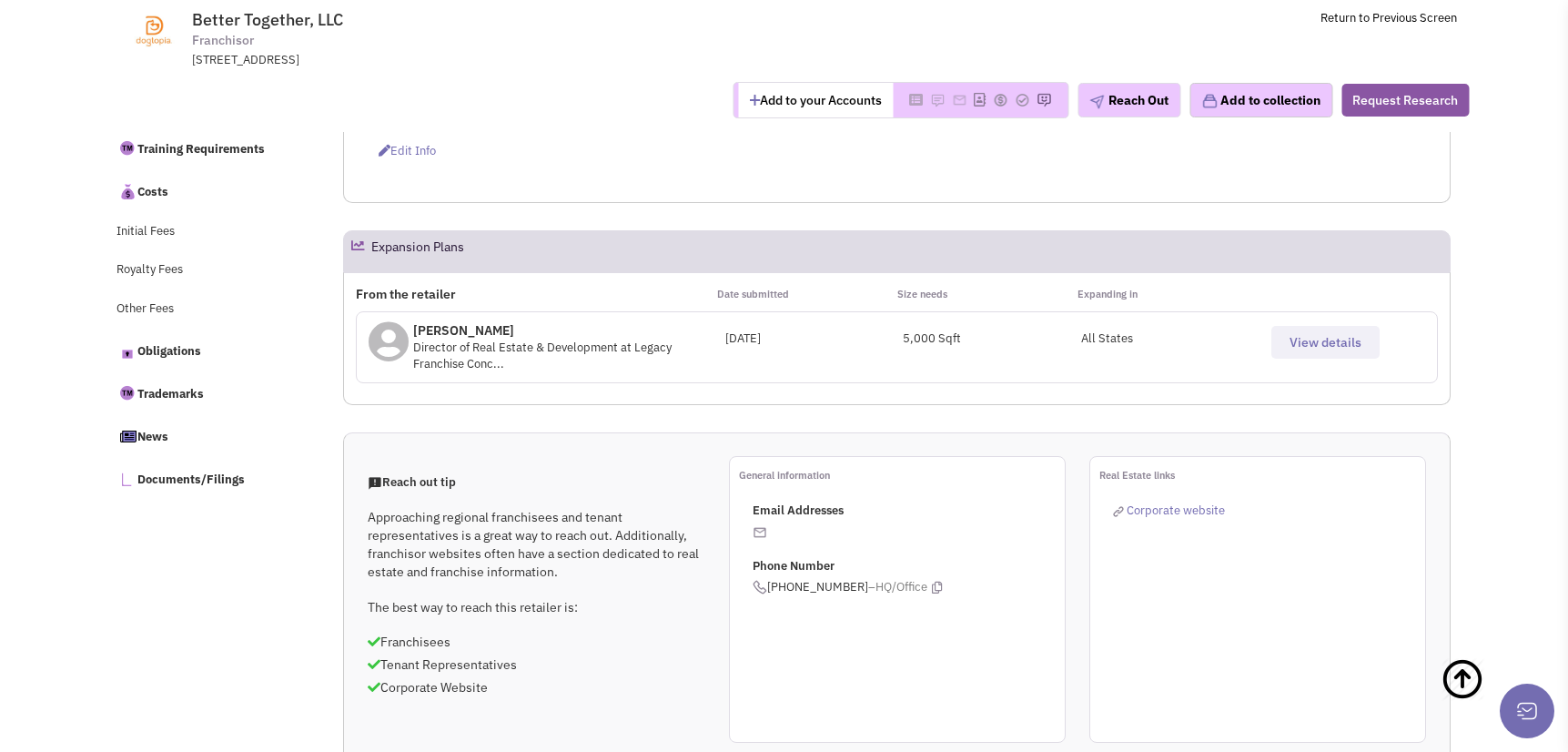
click at [1303, 340] on span "View details" at bounding box center [1325, 342] width 72 height 17
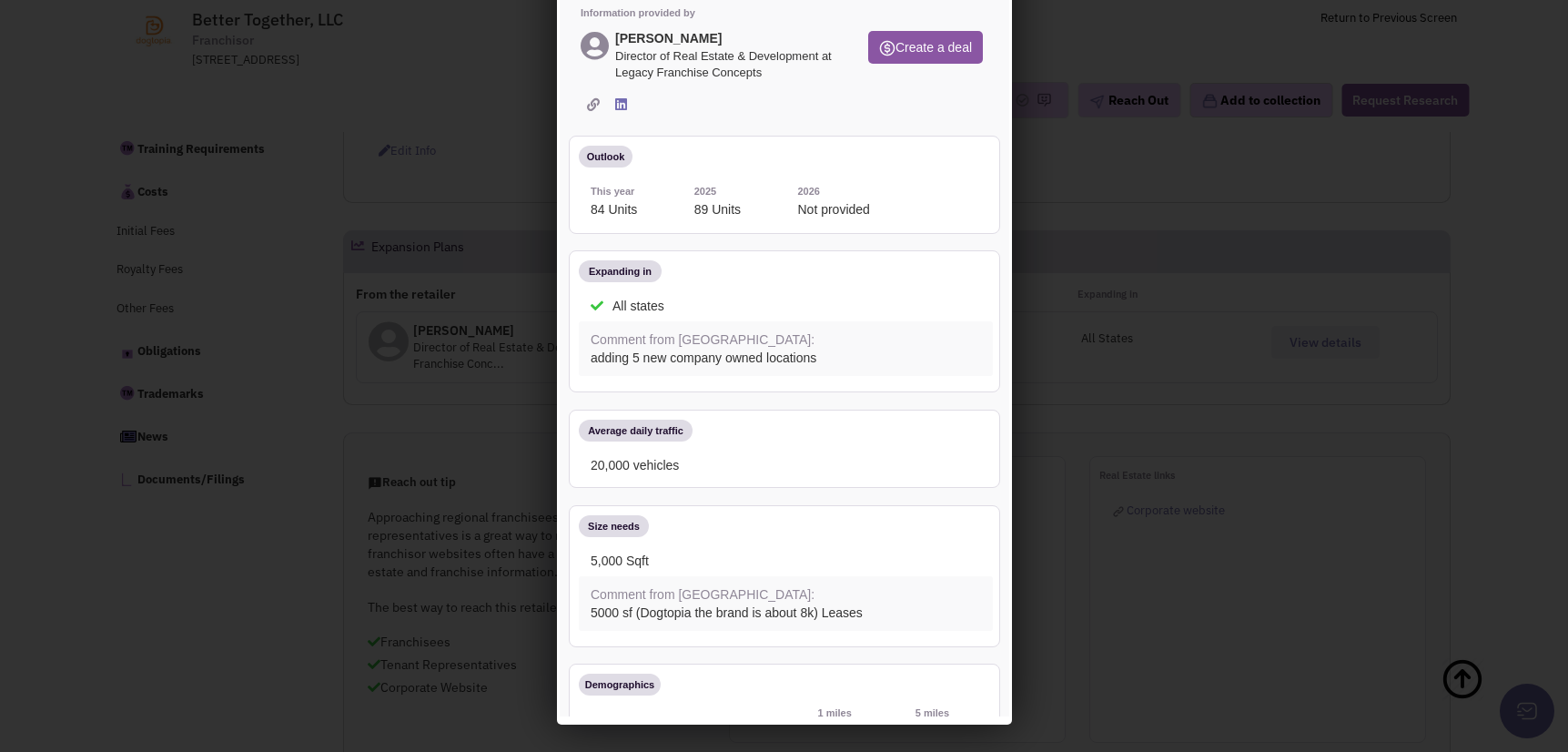
scroll to position [0, 0]
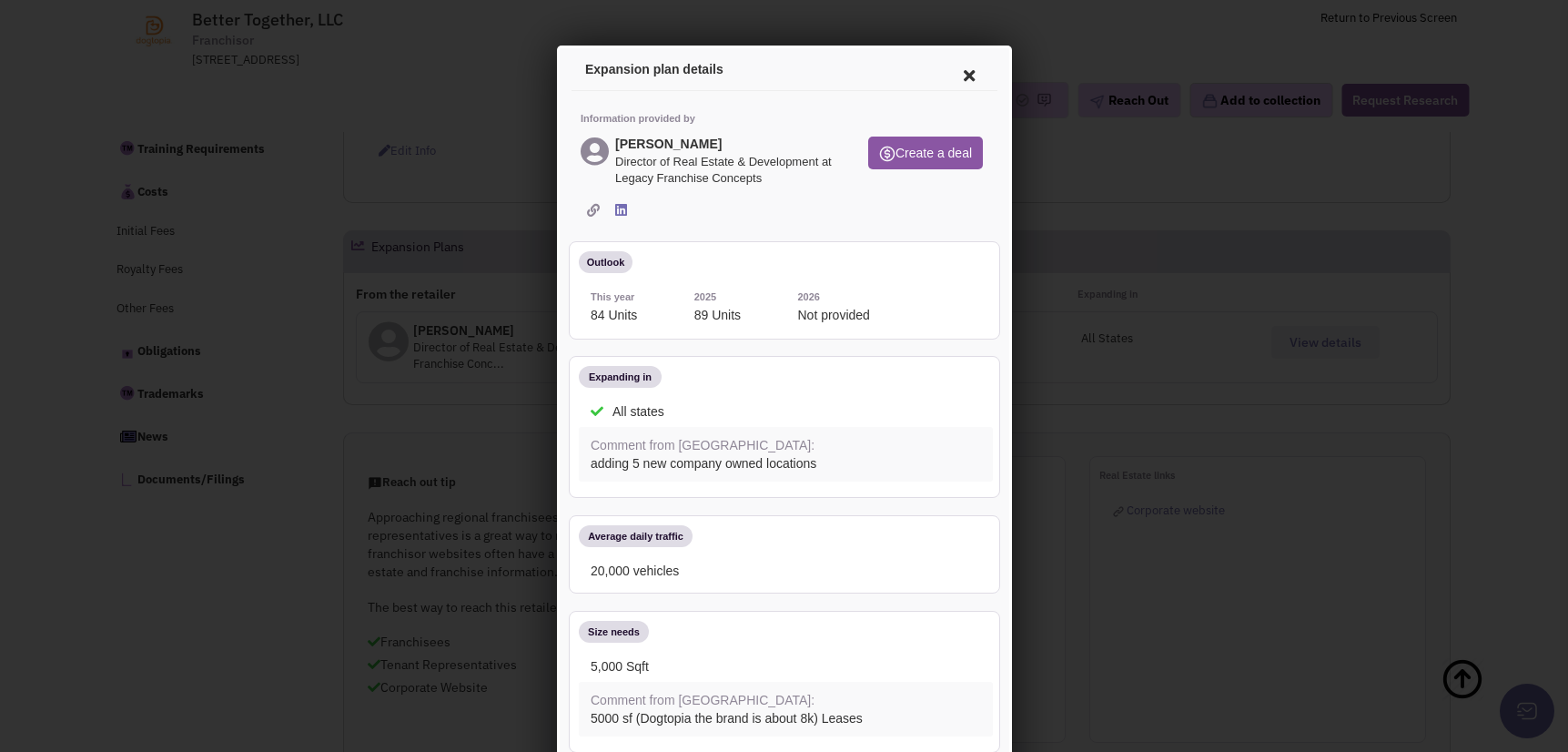
click at [959, 69] on icon at bounding box center [966, 73] width 38 height 44
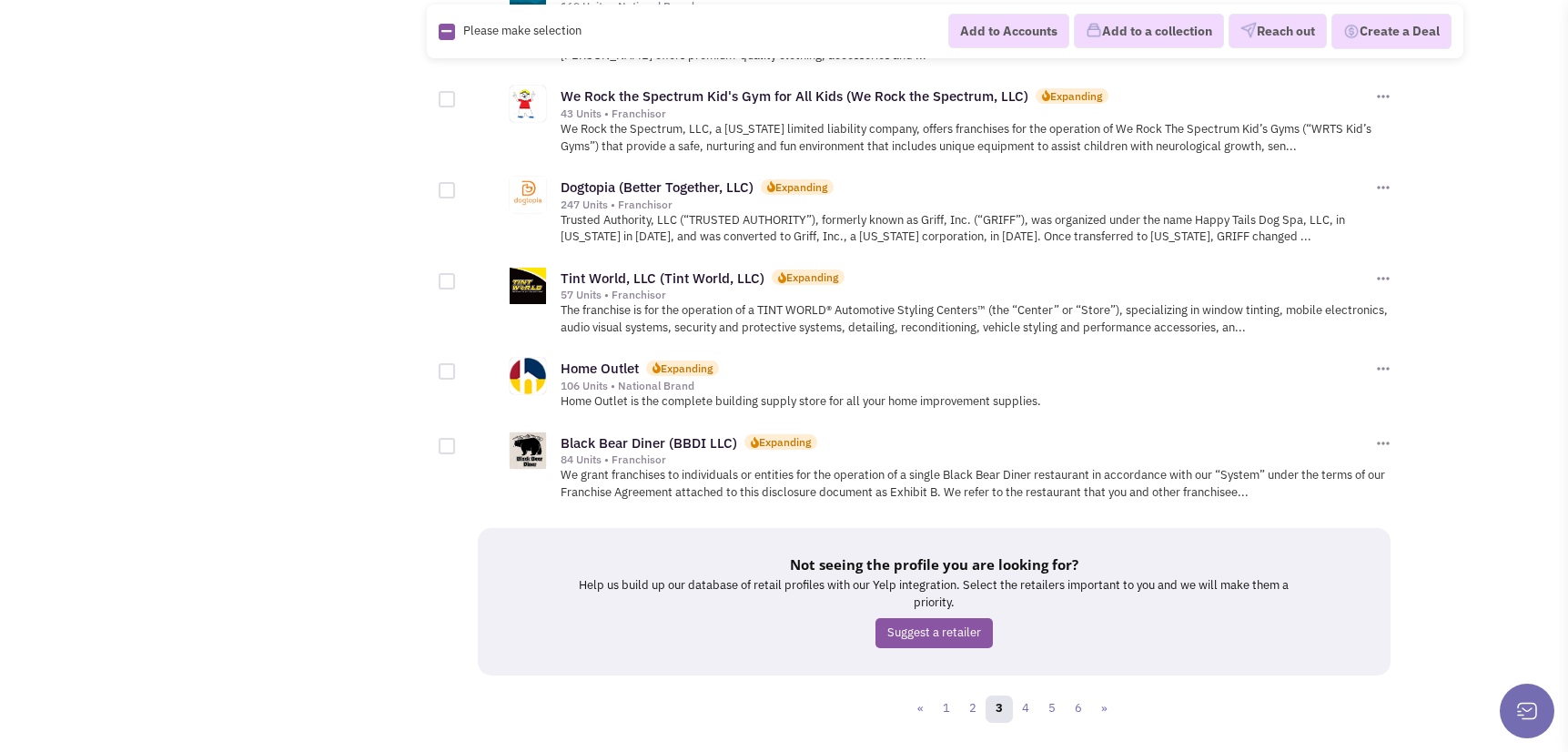
scroll to position [1981, 0]
click at [1024, 694] on link "4" at bounding box center [1025, 708] width 27 height 27
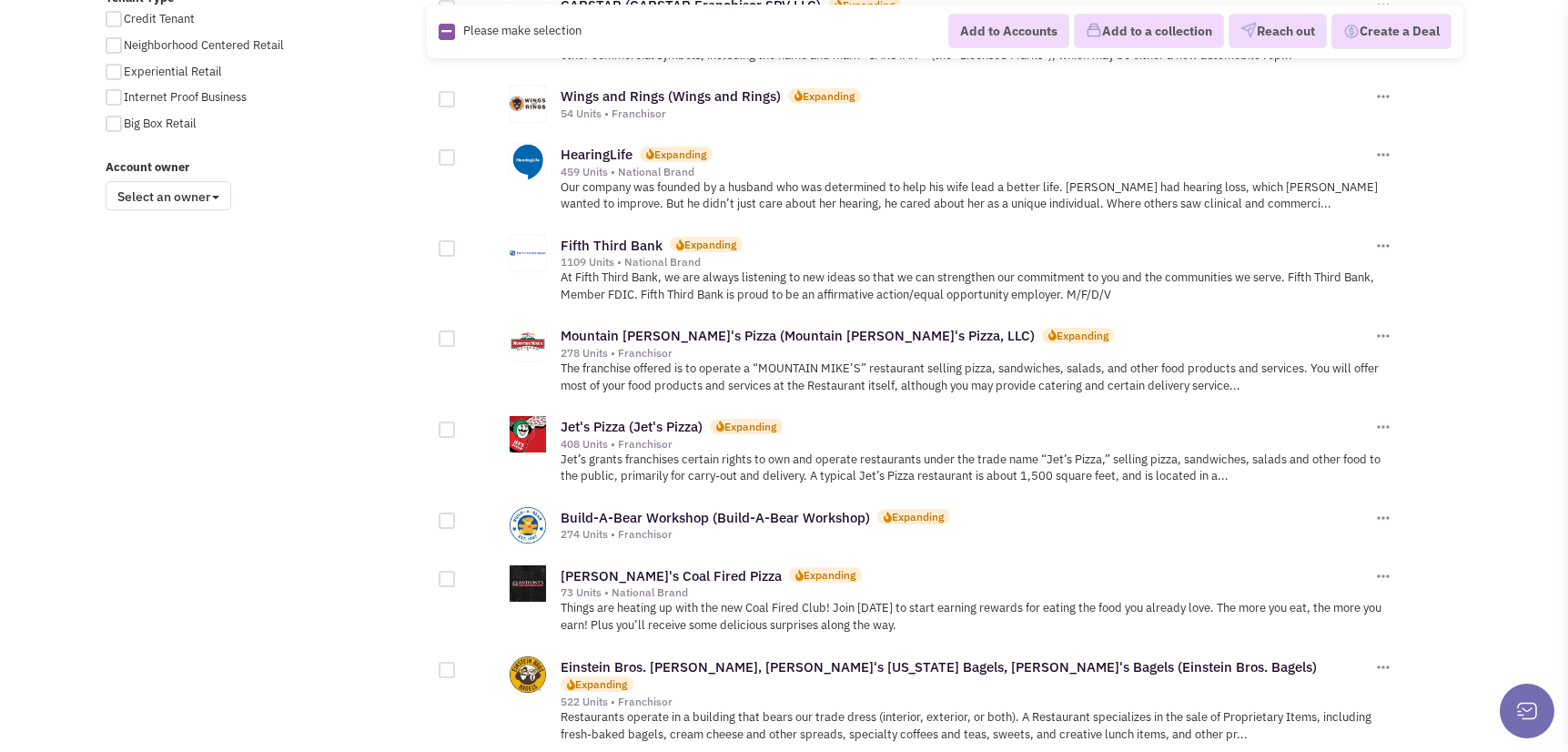
scroll to position [1457, 0]
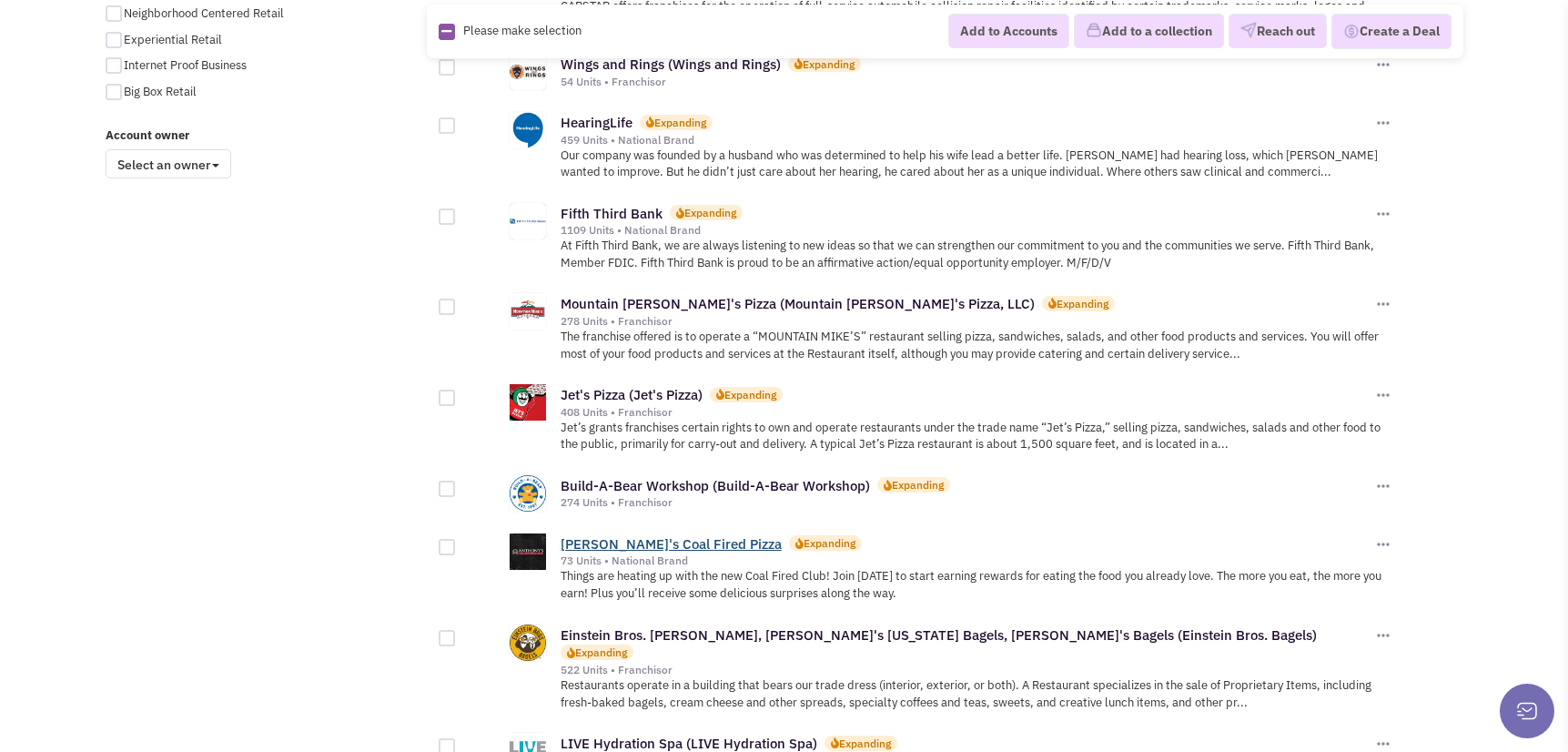
click at [651, 535] on link "[PERSON_NAME]'s Coal Fired Pizza" at bounding box center [670, 544] width 221 height 18
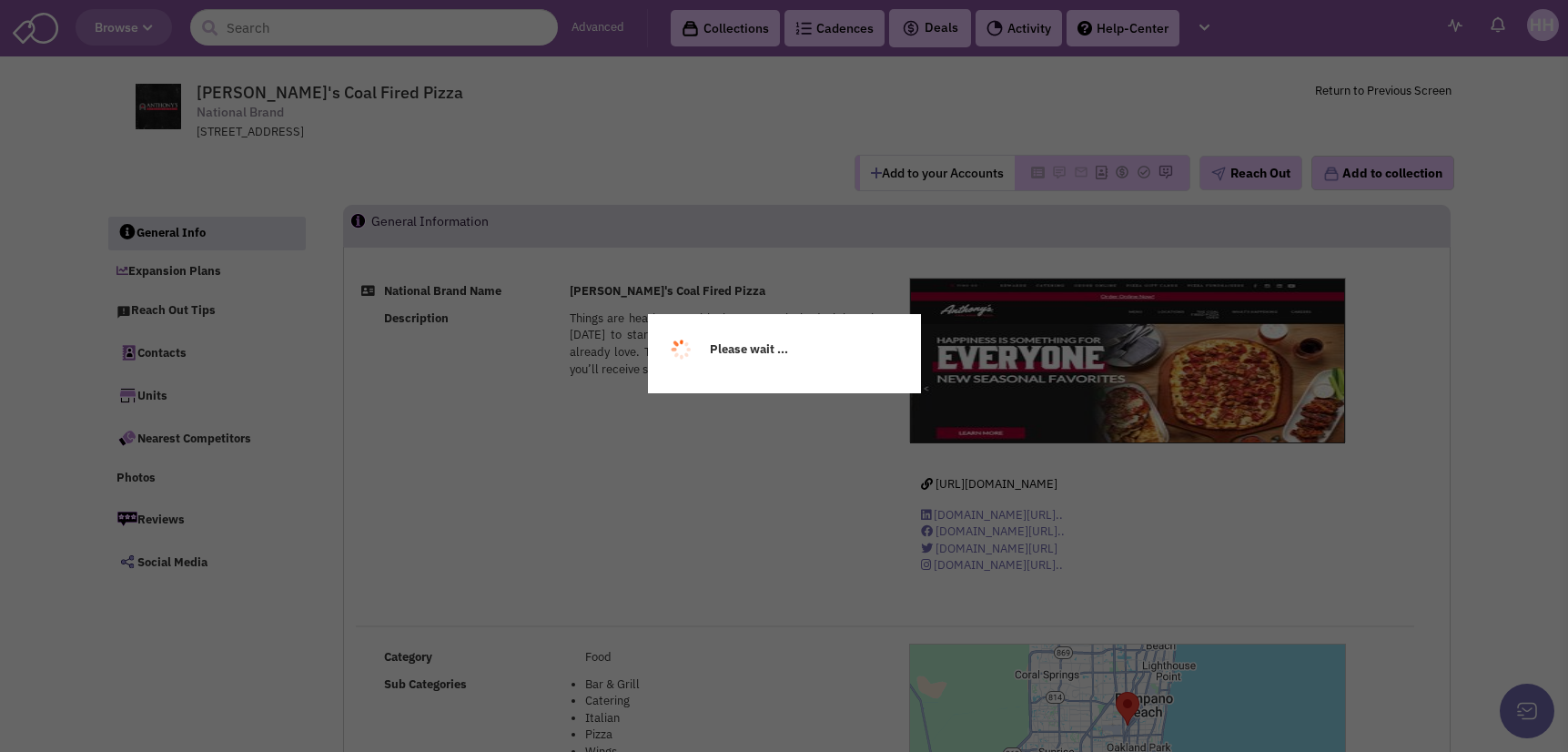
select select
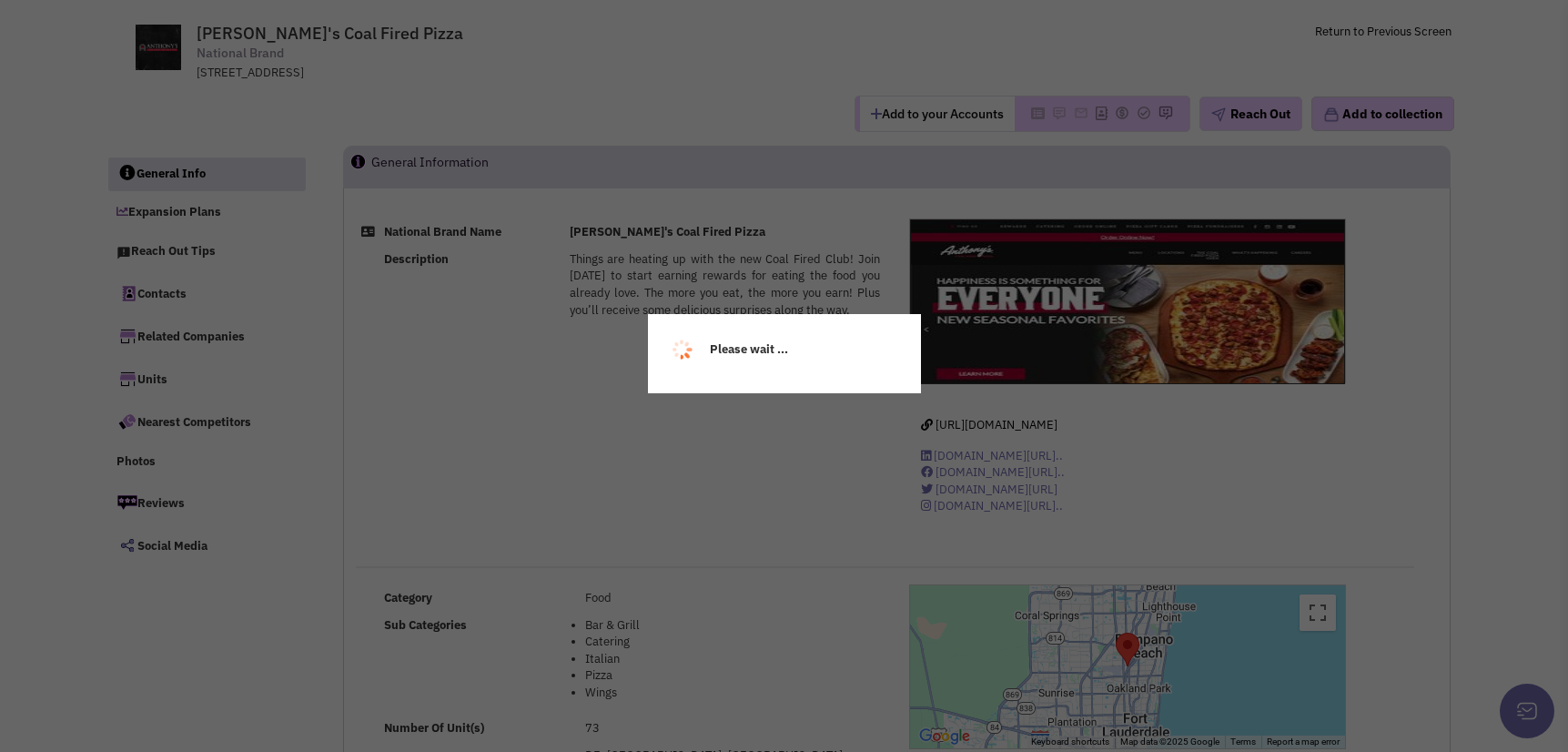
select select
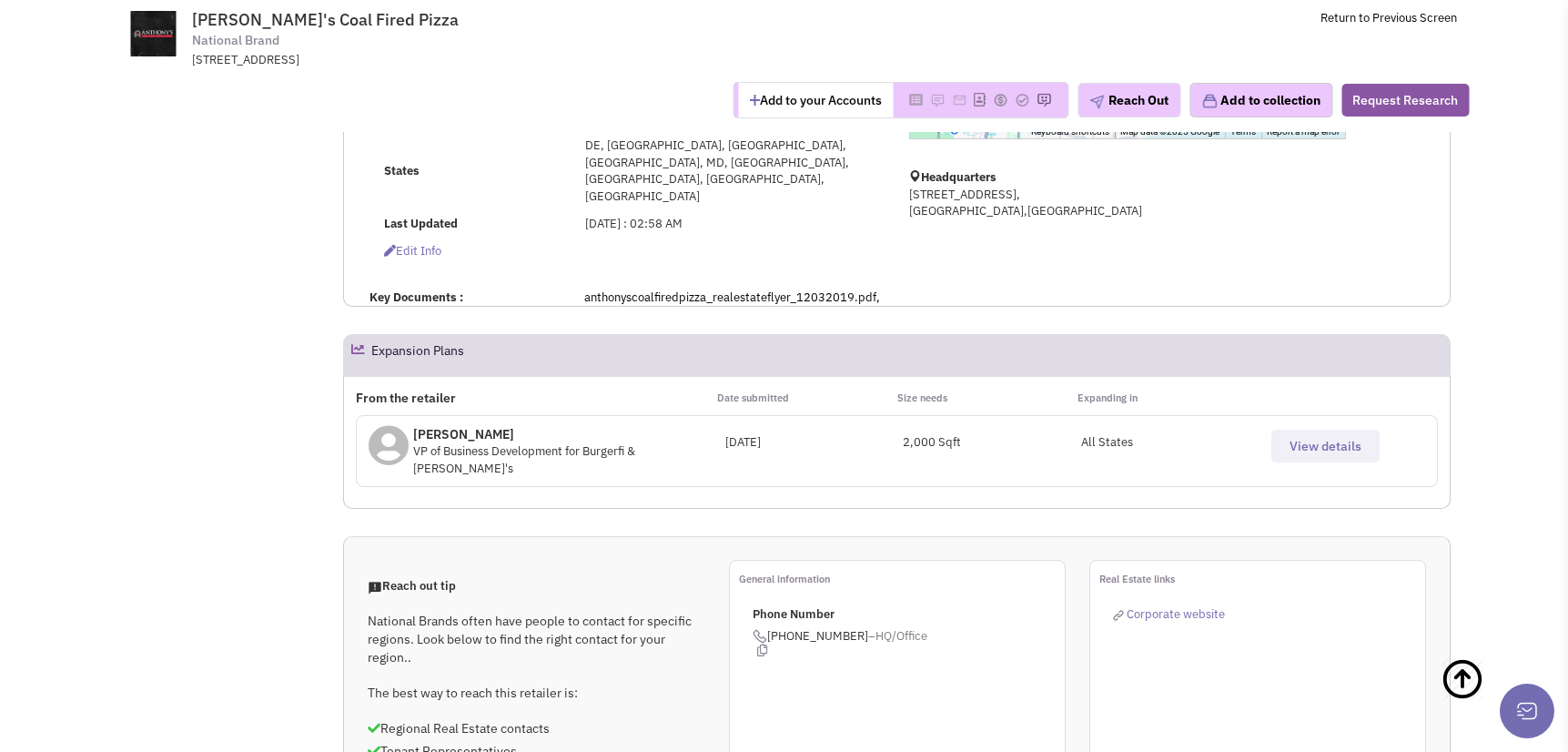
scroll to position [547, 0]
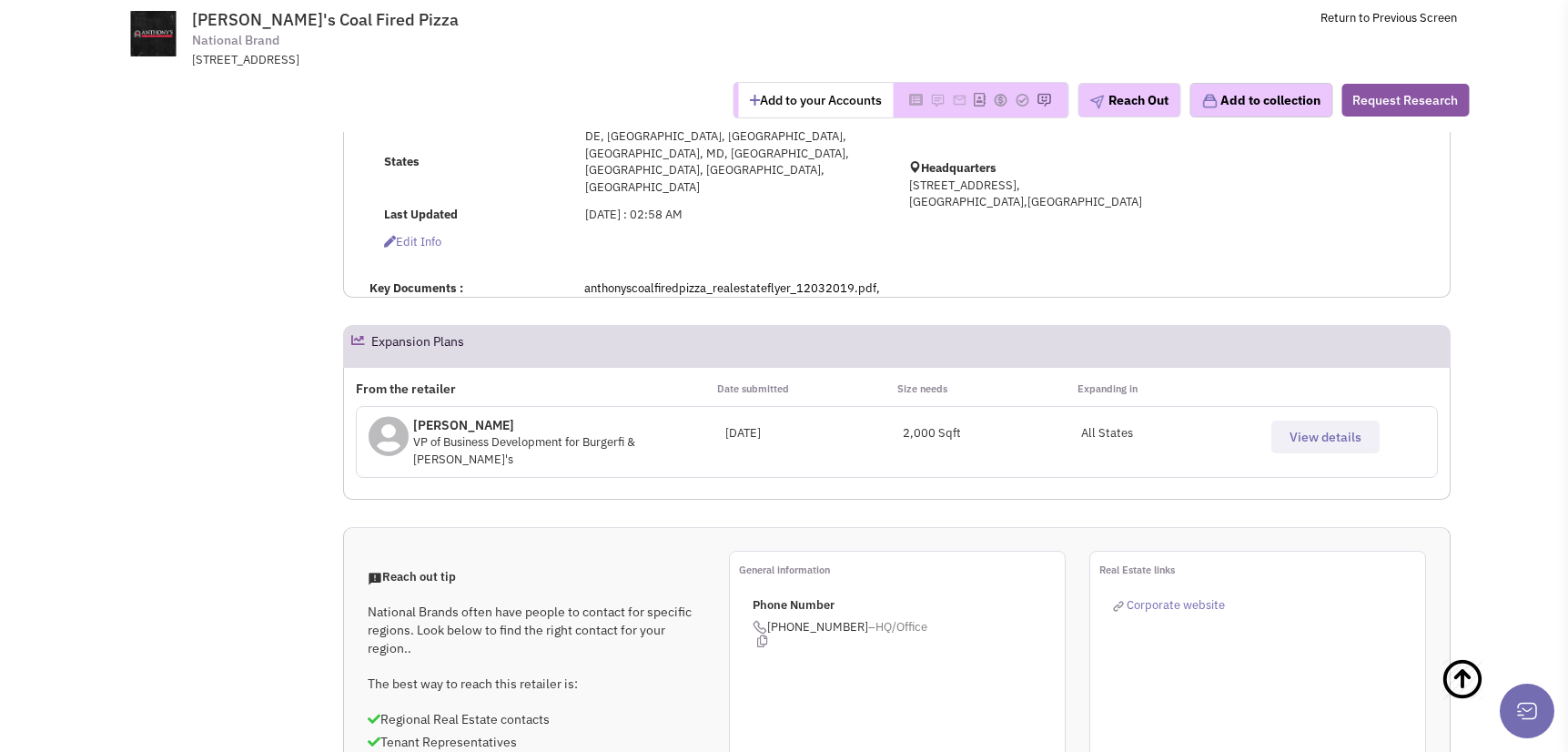
click at [1308, 421] on button "View details" at bounding box center [1326, 437] width 108 height 32
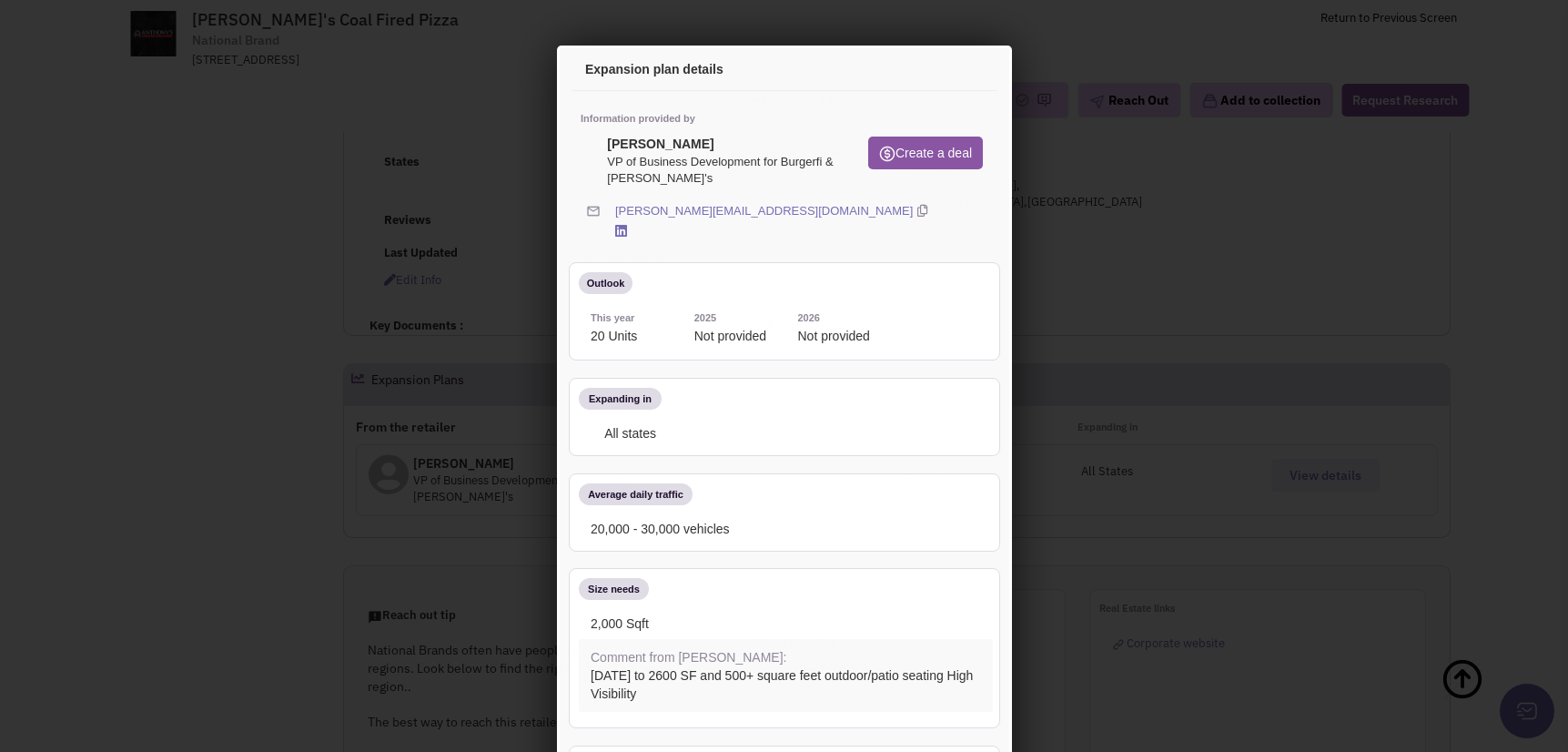
scroll to position [0, 0]
click at [957, 61] on icon at bounding box center [966, 73] width 38 height 44
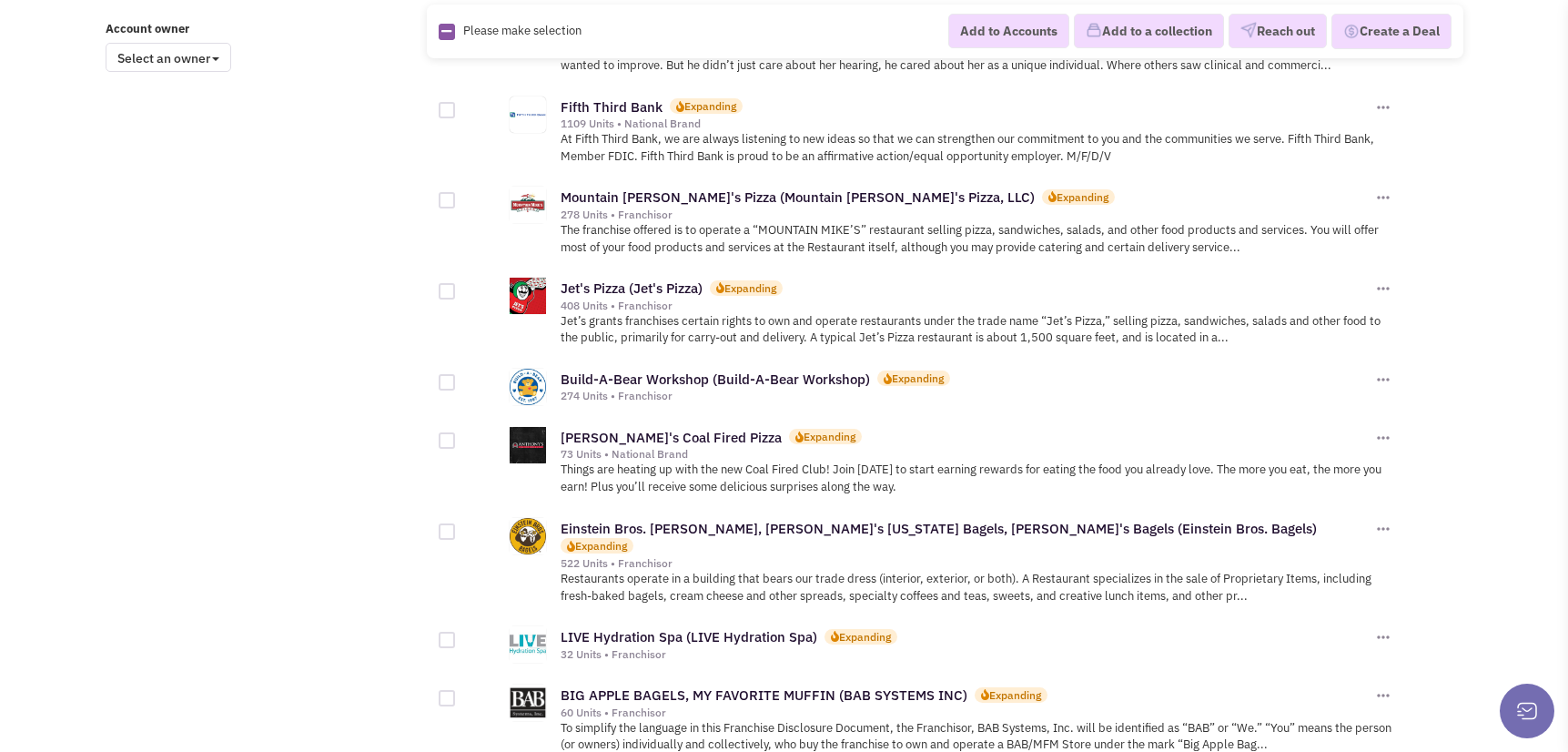
scroll to position [1730, 0]
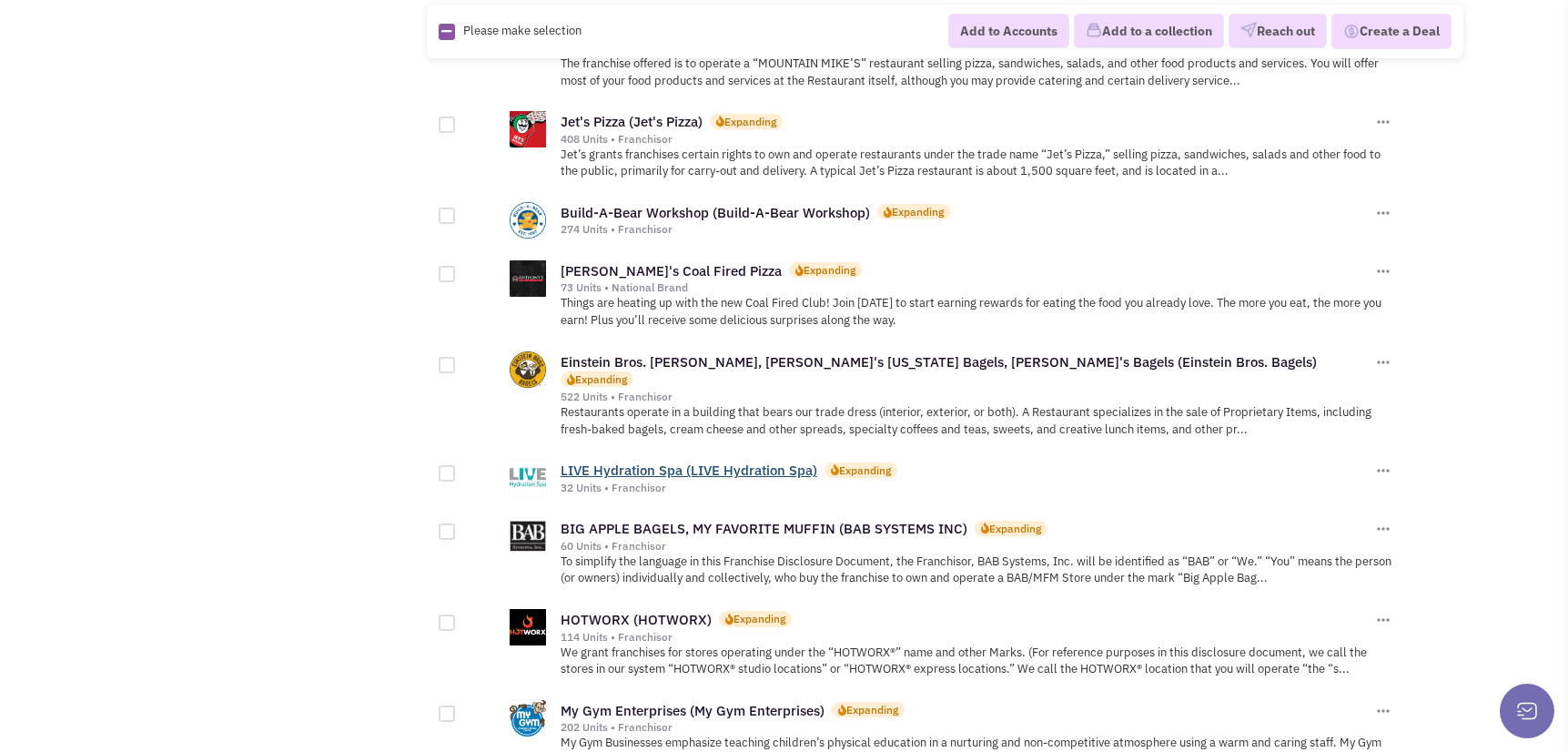
click at [695, 461] on link "LIVE Hydration Spa (LIVE Hydration Spa)" at bounding box center [689, 470] width 257 height 18
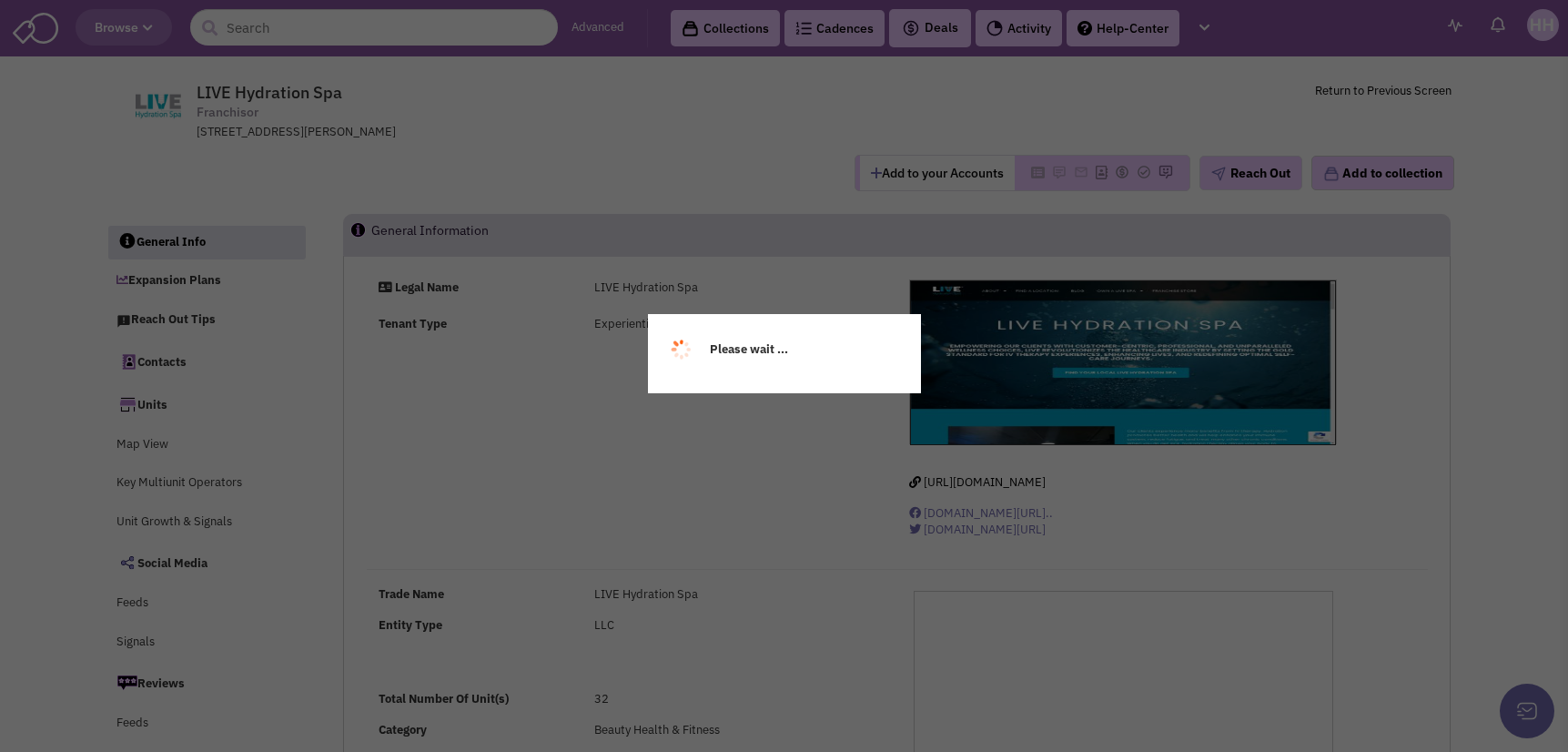
scroll to position [91, 0]
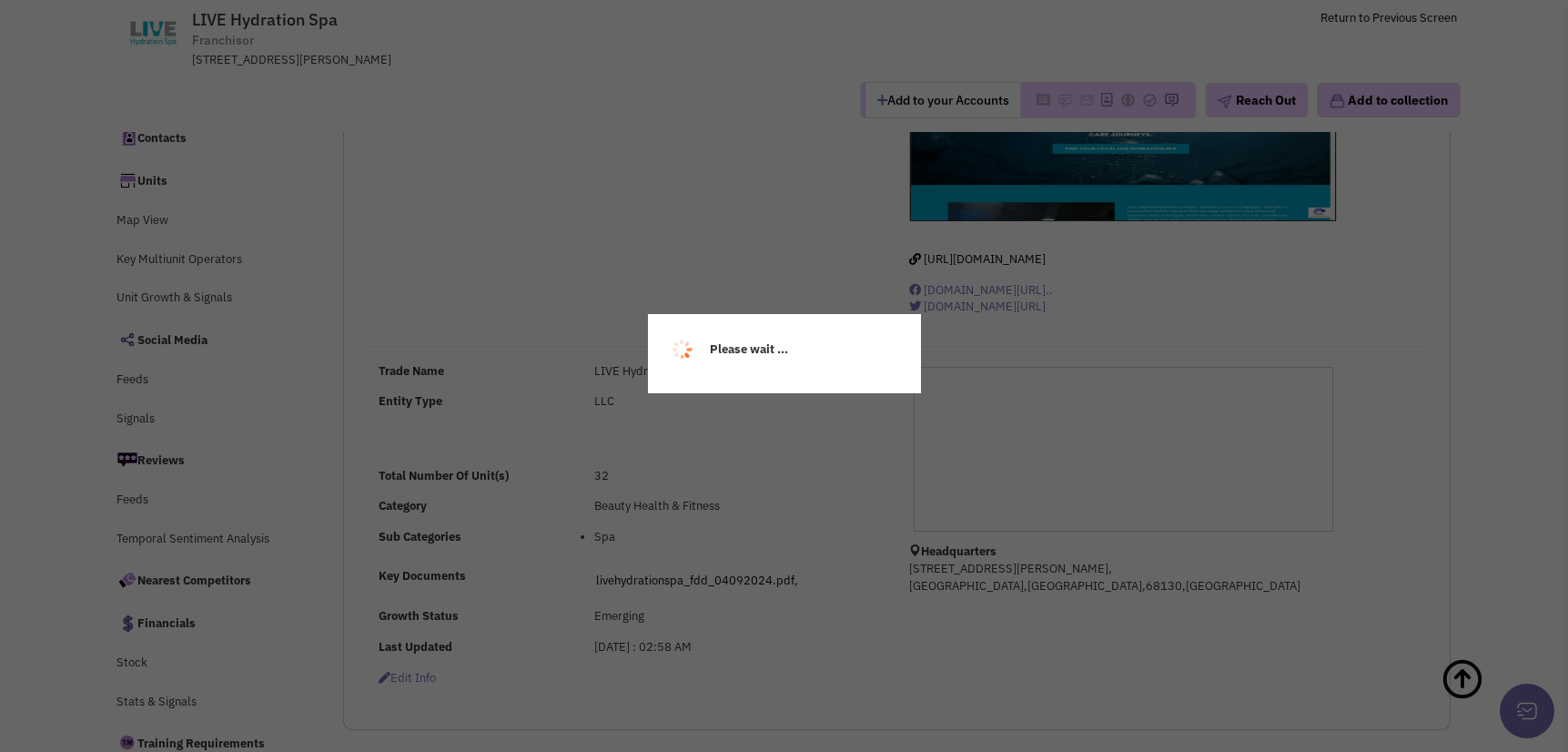
select select
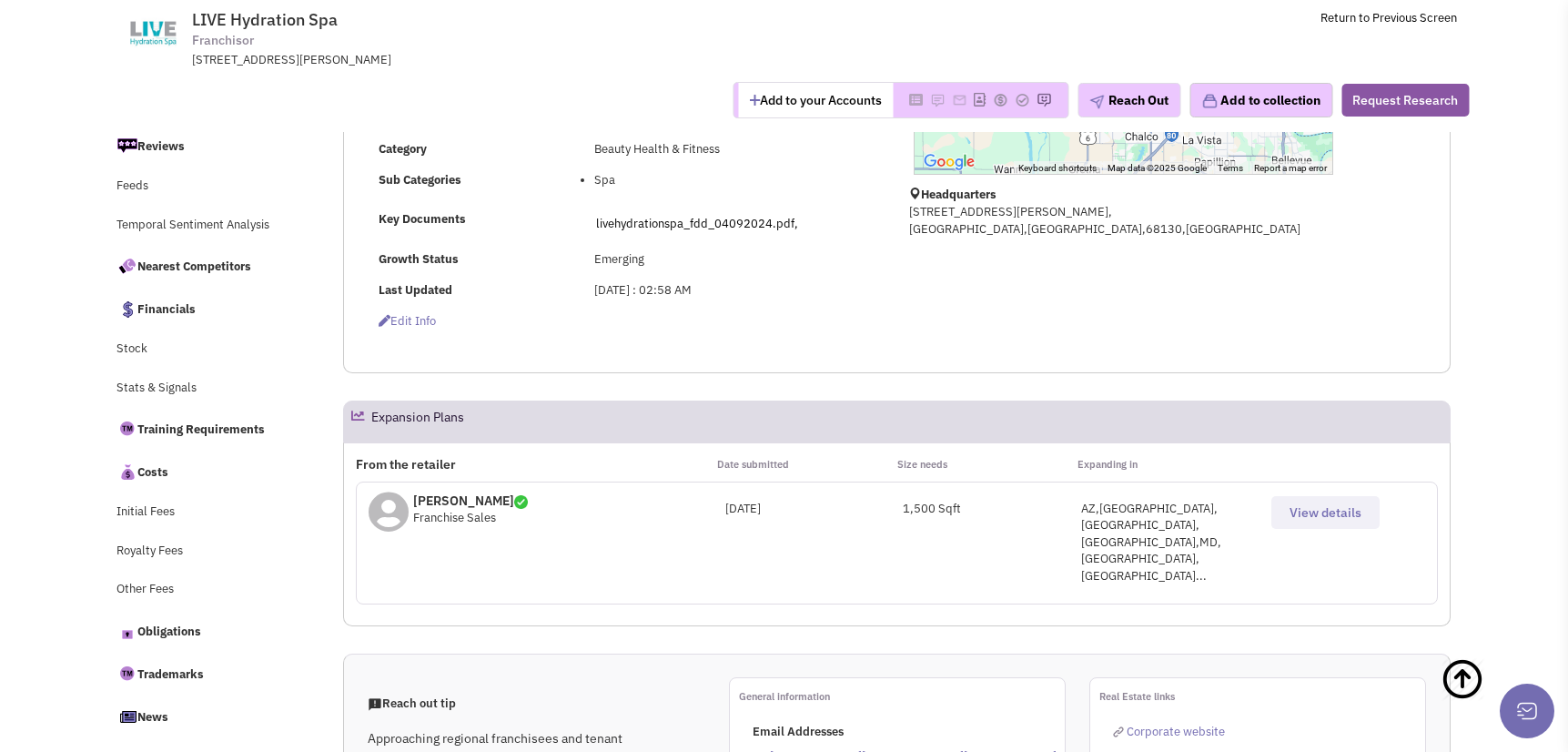
scroll to position [456, 0]
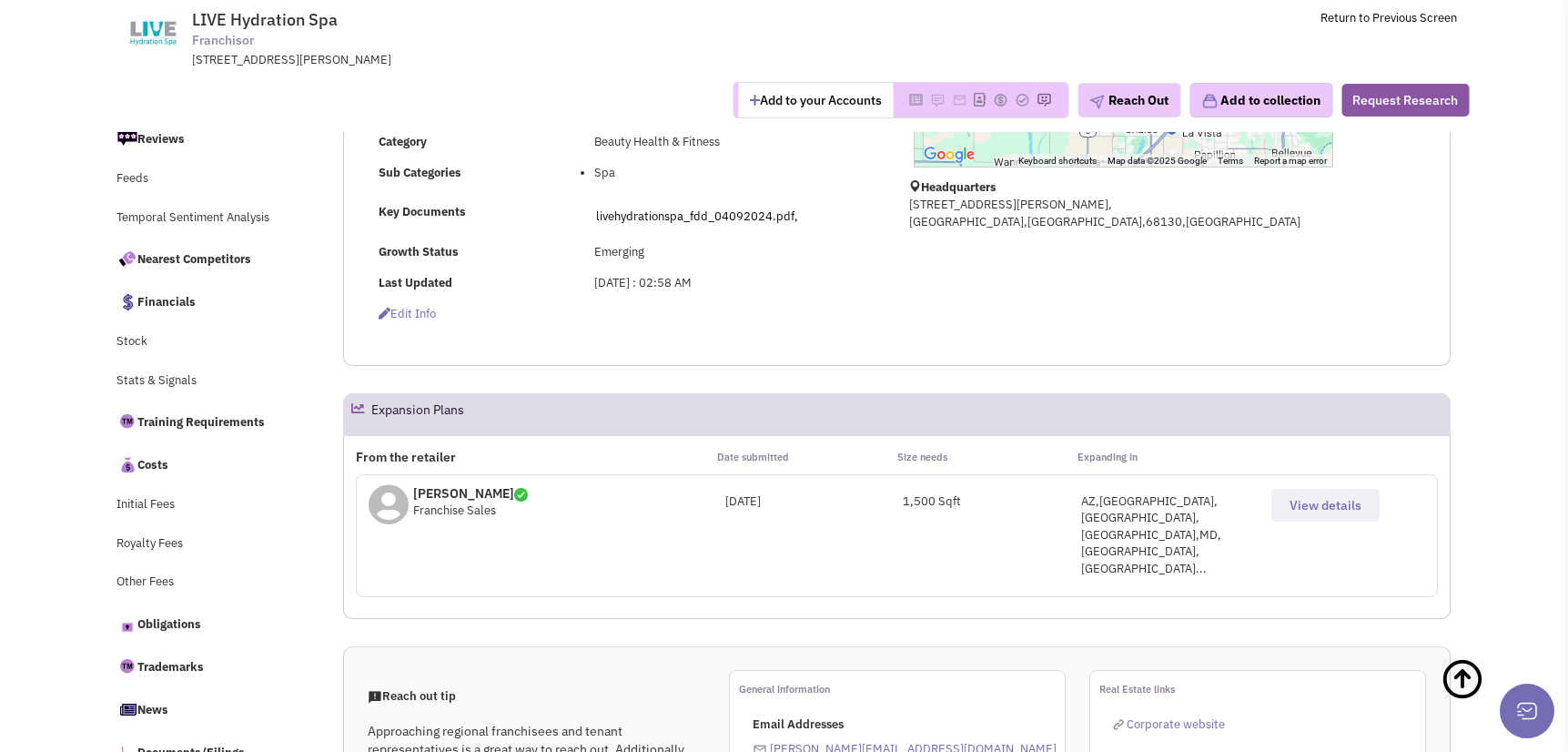
click at [1290, 495] on button "View details" at bounding box center [1326, 505] width 108 height 32
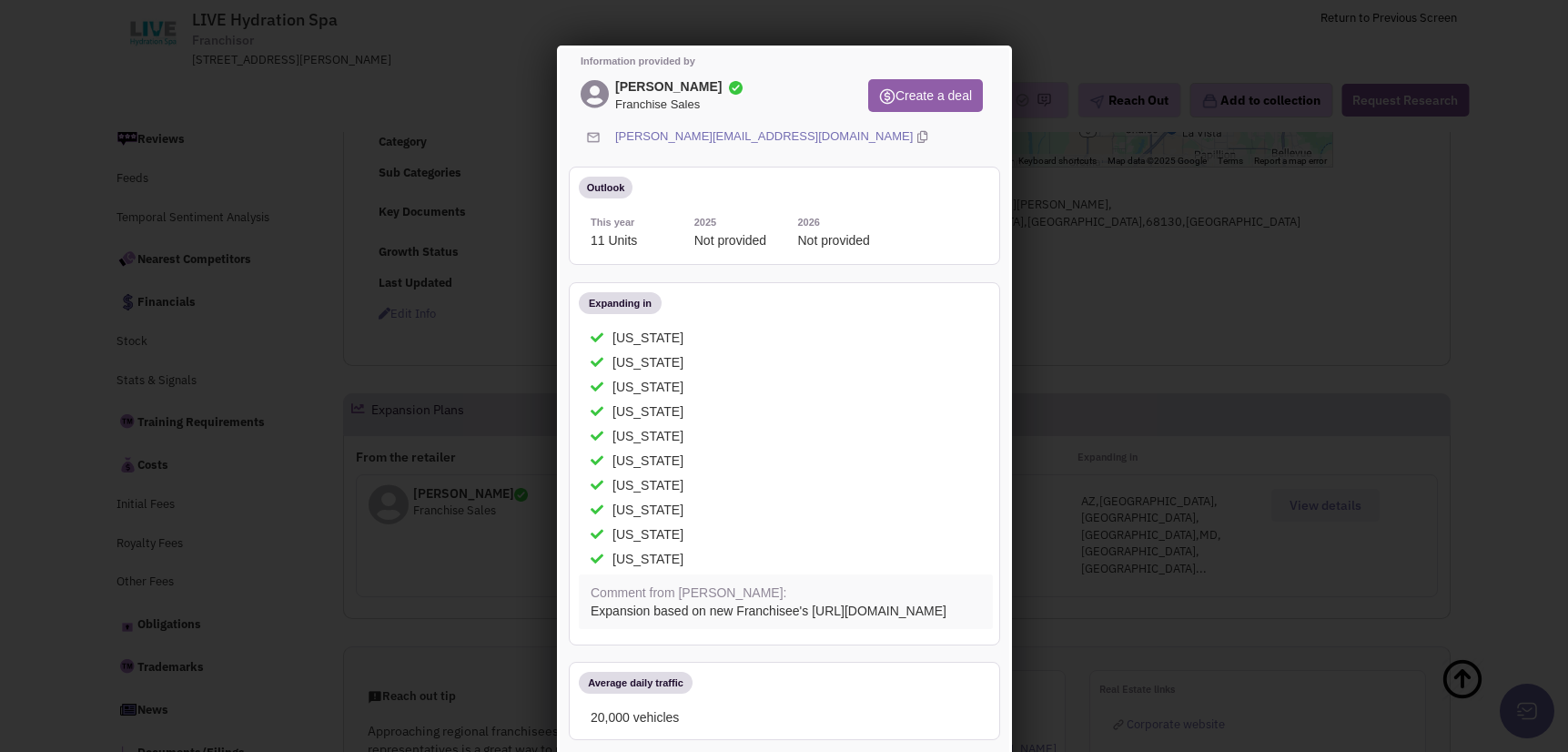
scroll to position [0, 0]
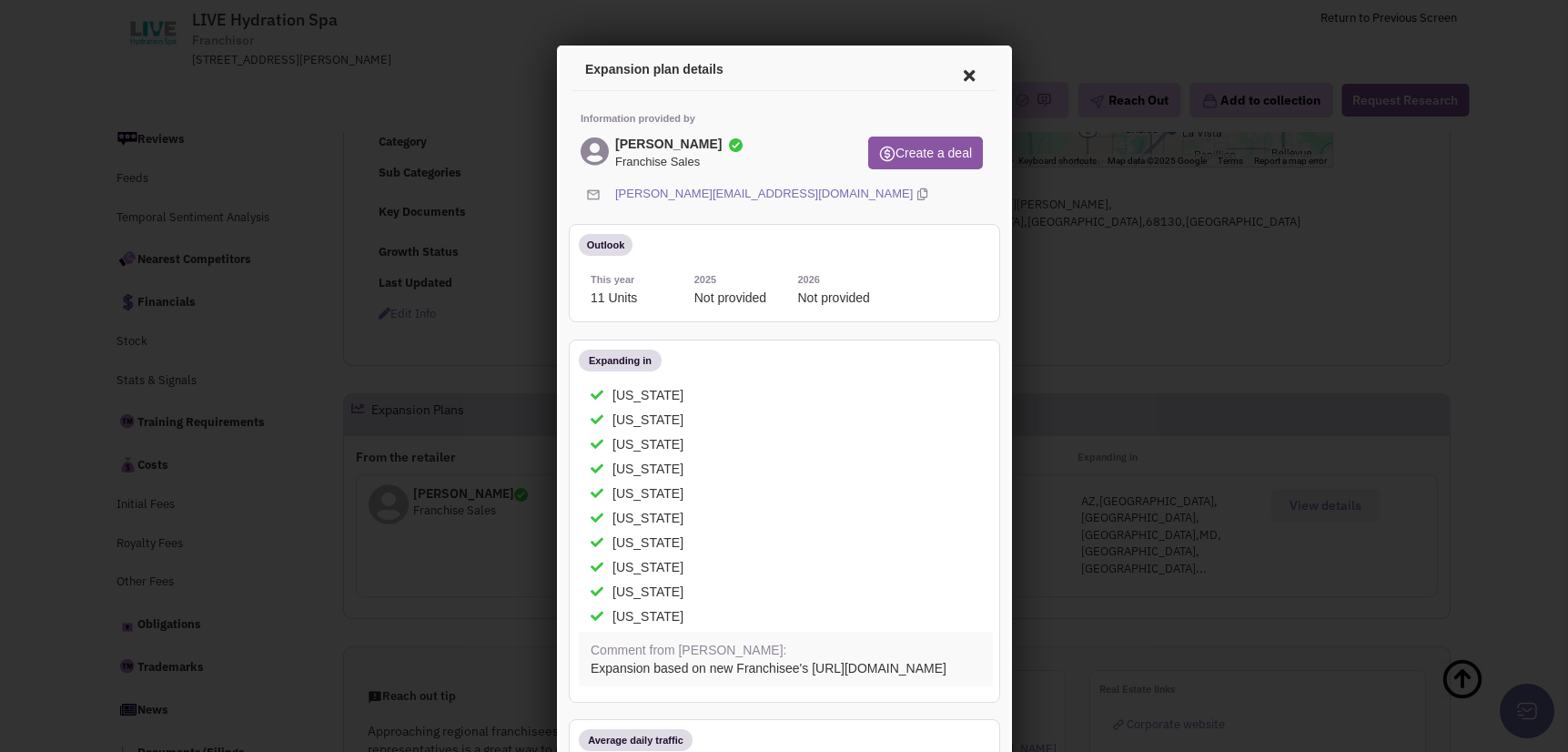
click at [947, 68] on icon at bounding box center [966, 73] width 38 height 44
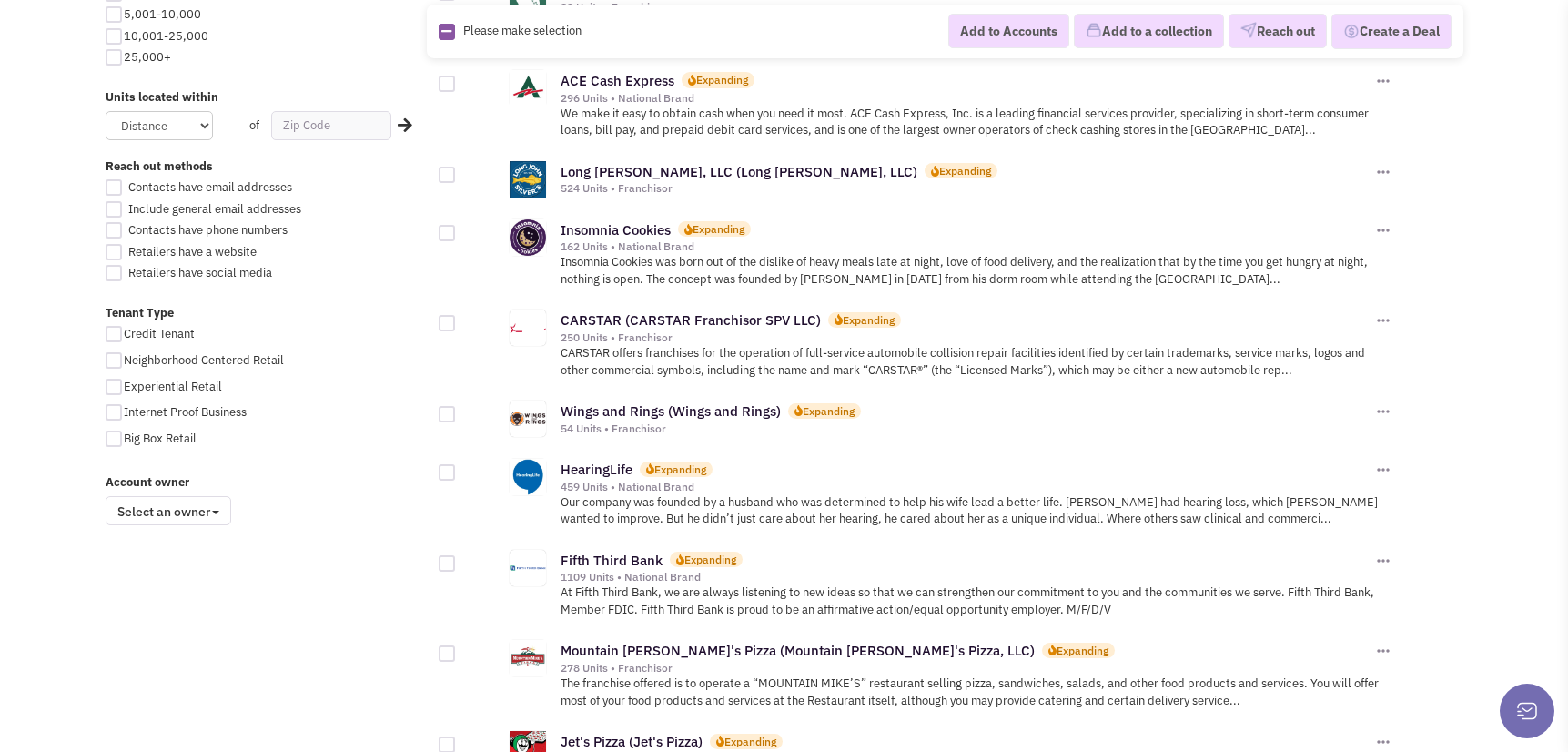
scroll to position [1093, 0]
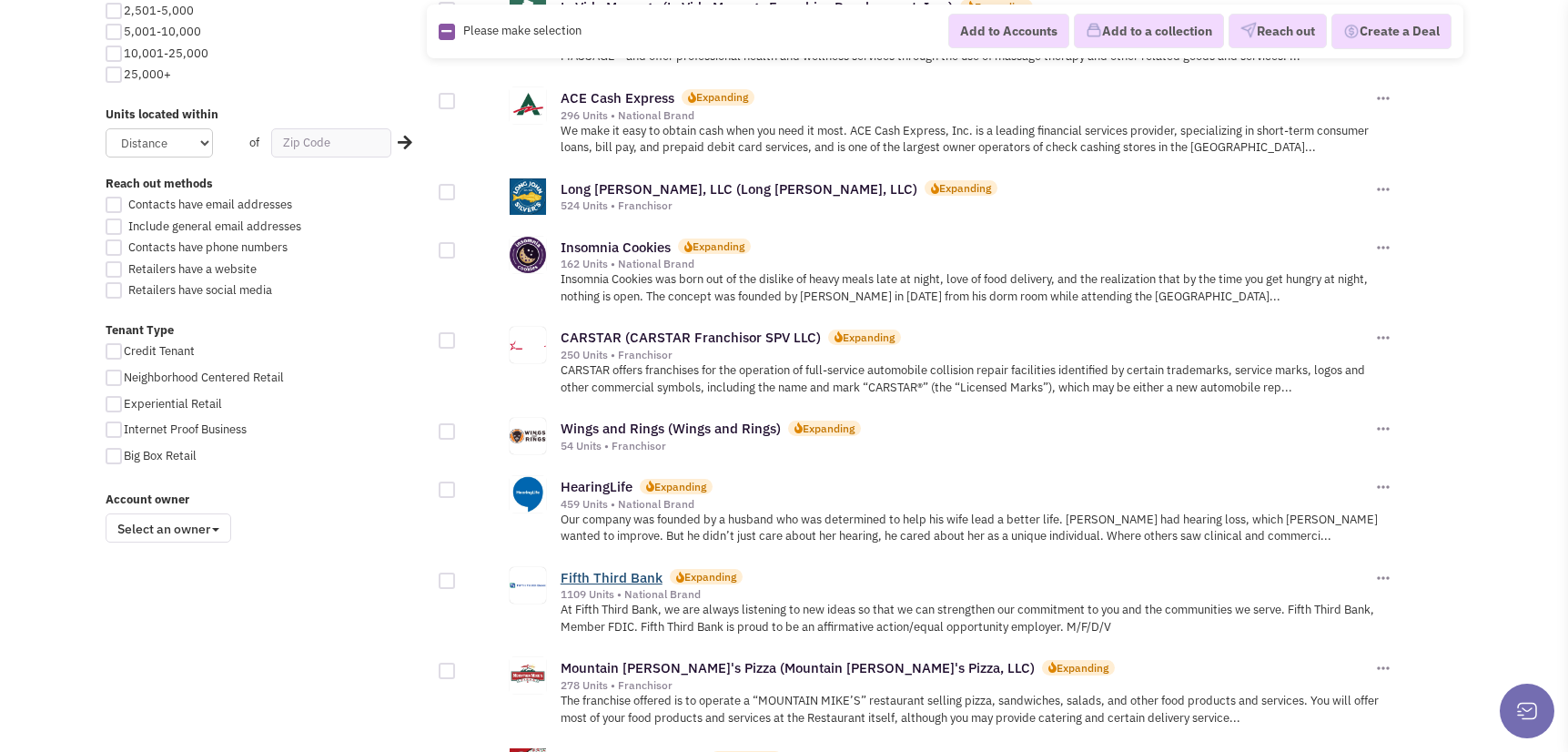
click at [621, 569] on link "Fifth Third Bank" at bounding box center [611, 578] width 102 height 18
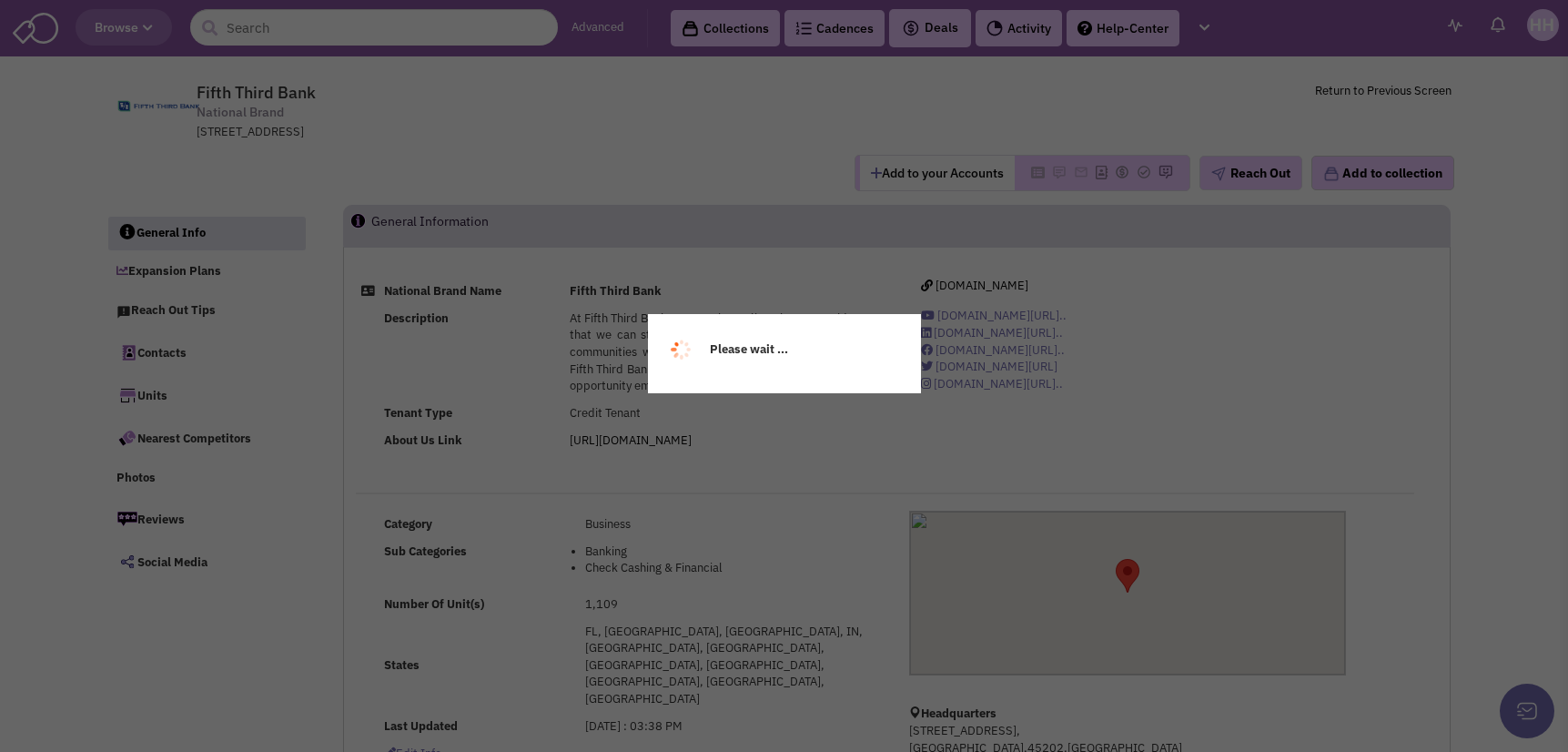
select select
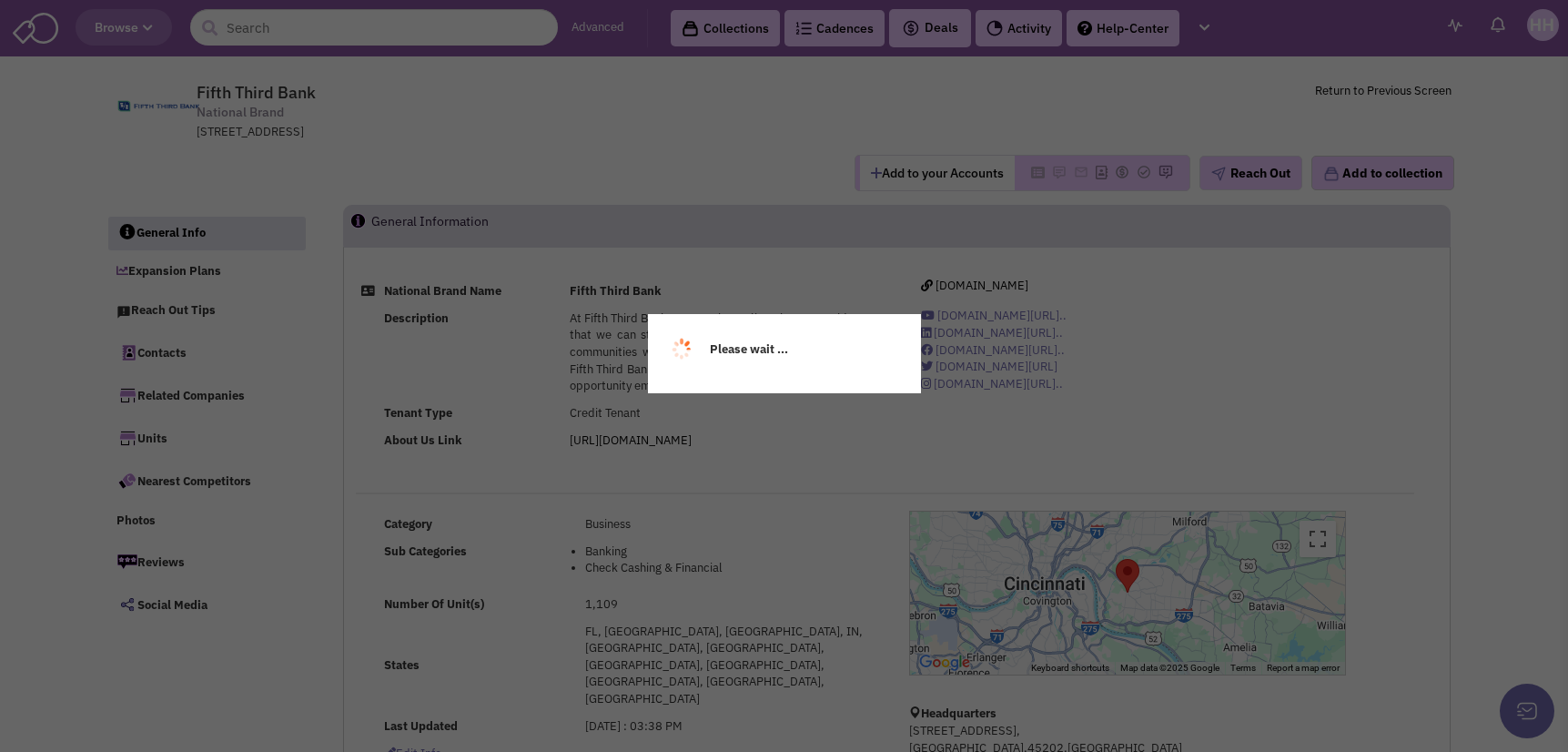
select select
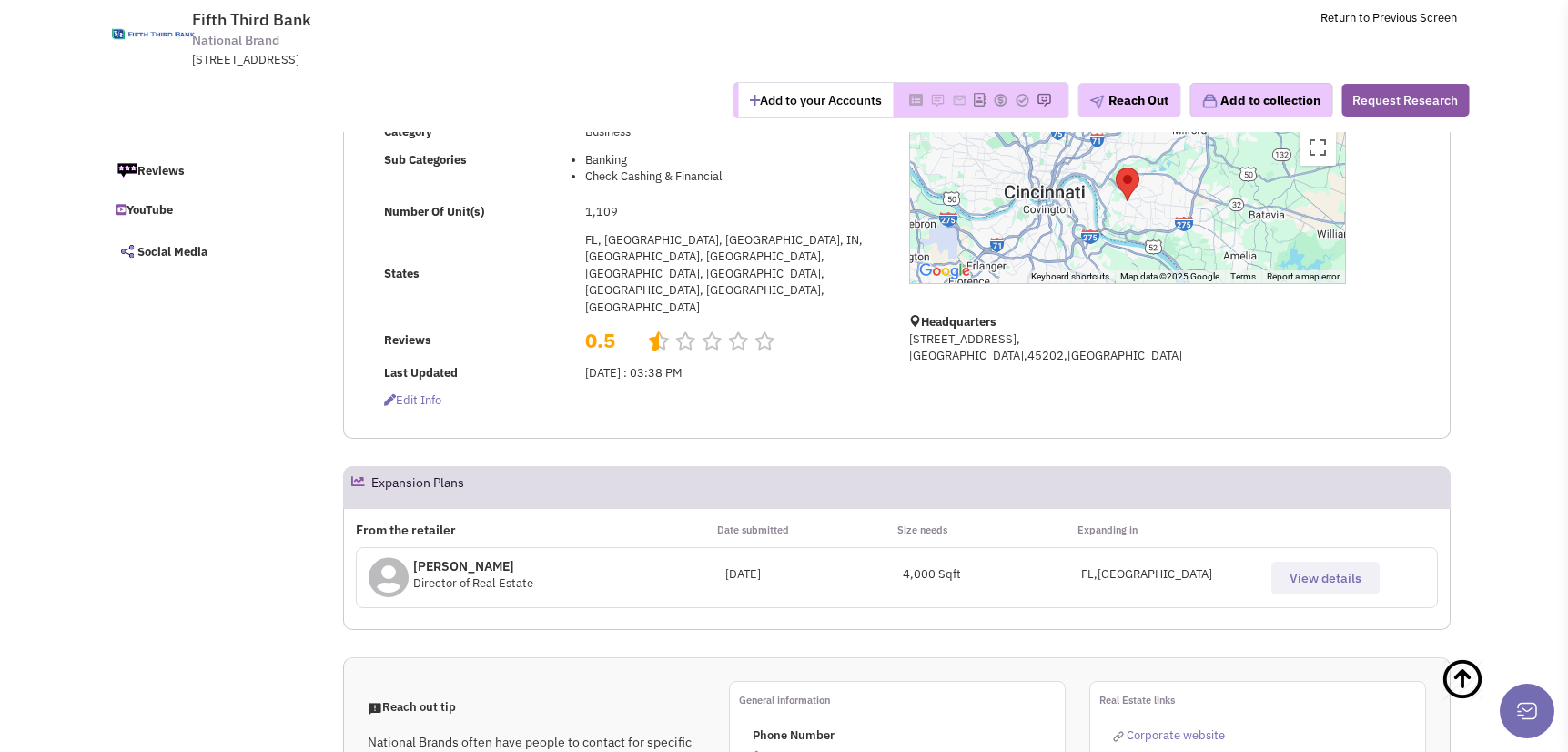
scroll to position [364, 0]
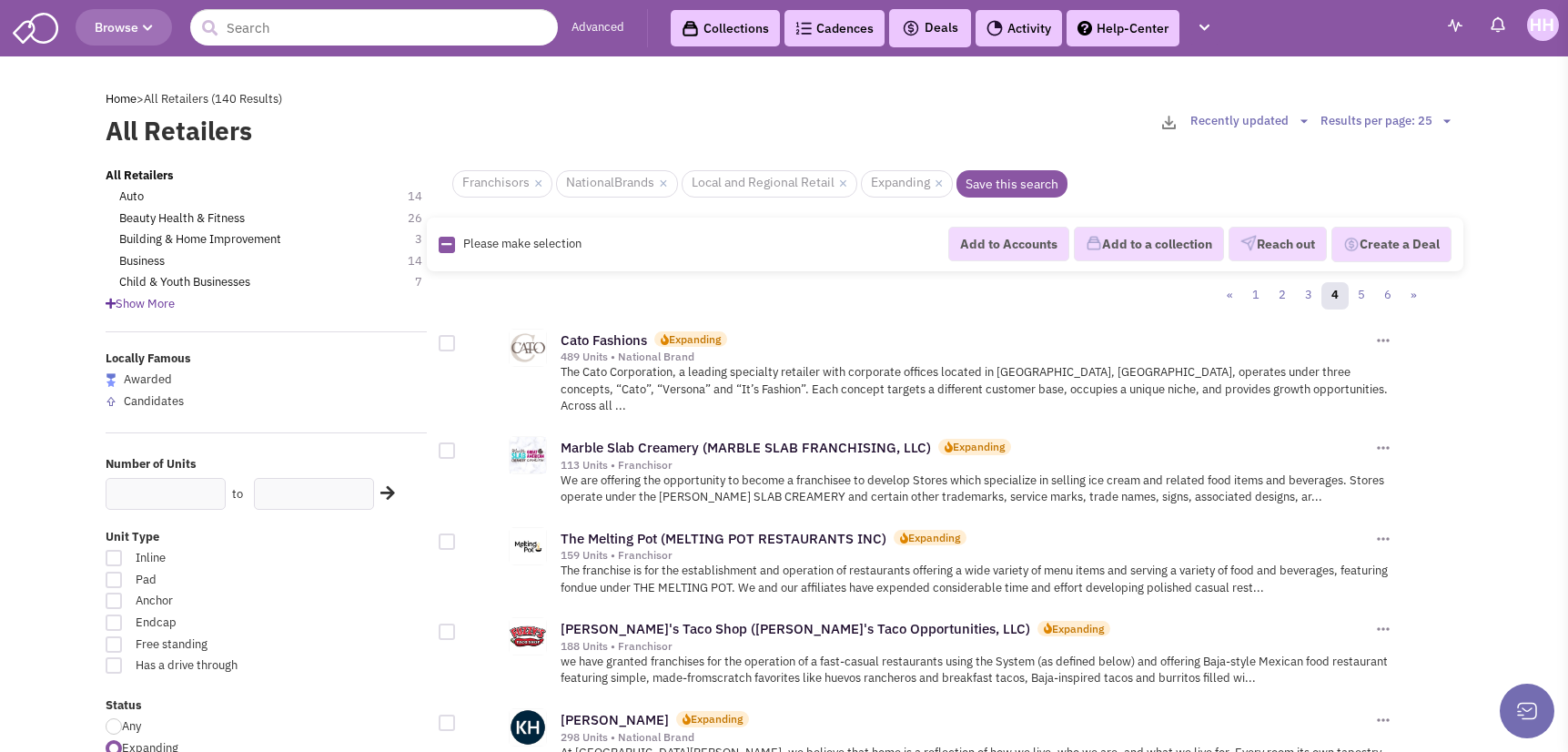
scroll to position [1093, 0]
